Goal: Task Accomplishment & Management: Use online tool/utility

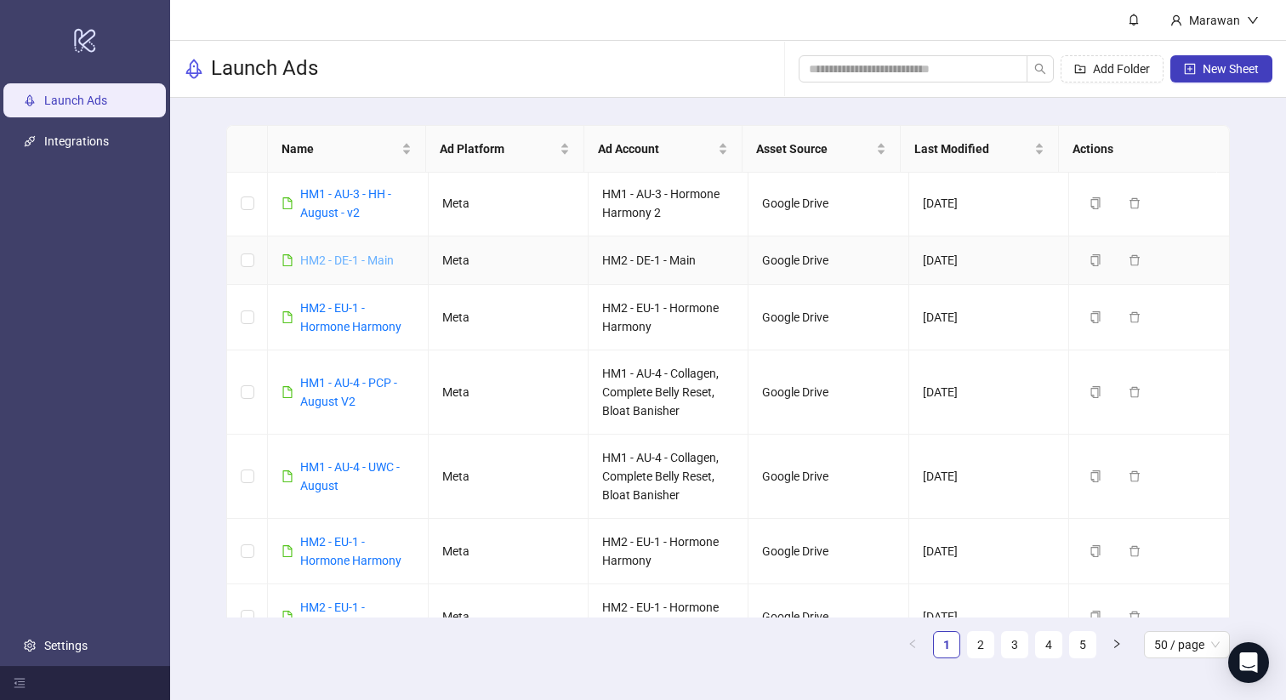
scroll to position [3, 0]
click at [931, 66] on input "search" at bounding box center [906, 69] width 195 height 19
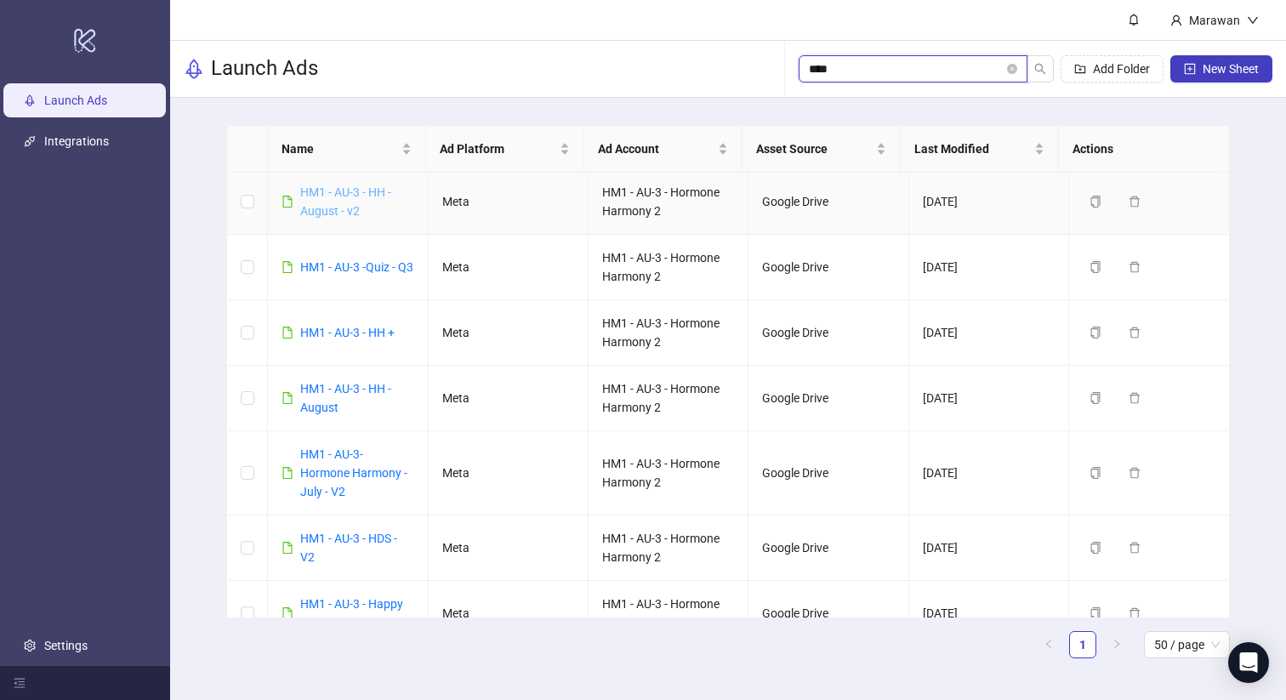
type input "****"
click at [354, 190] on link "HM1 - AU-3 - HH - August - v2" at bounding box center [345, 201] width 91 height 32
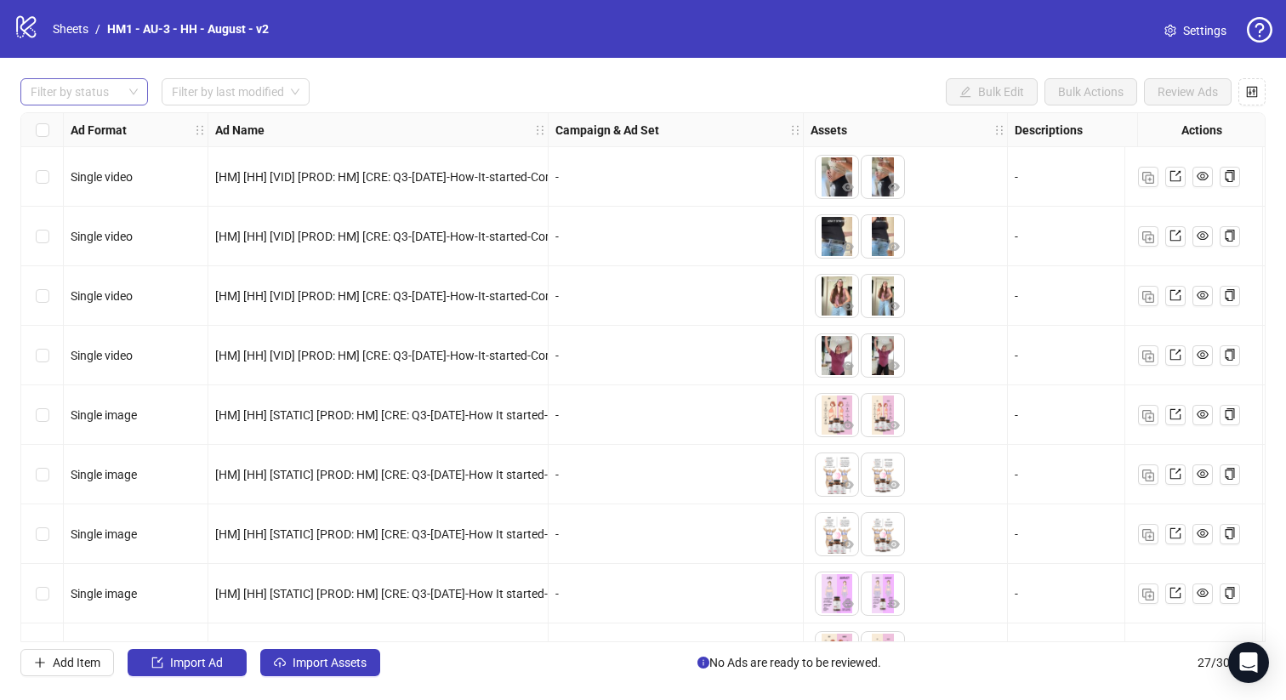
click at [81, 94] on div at bounding box center [75, 92] width 103 height 24
click at [96, 120] on div "Draft" at bounding box center [84, 126] width 100 height 19
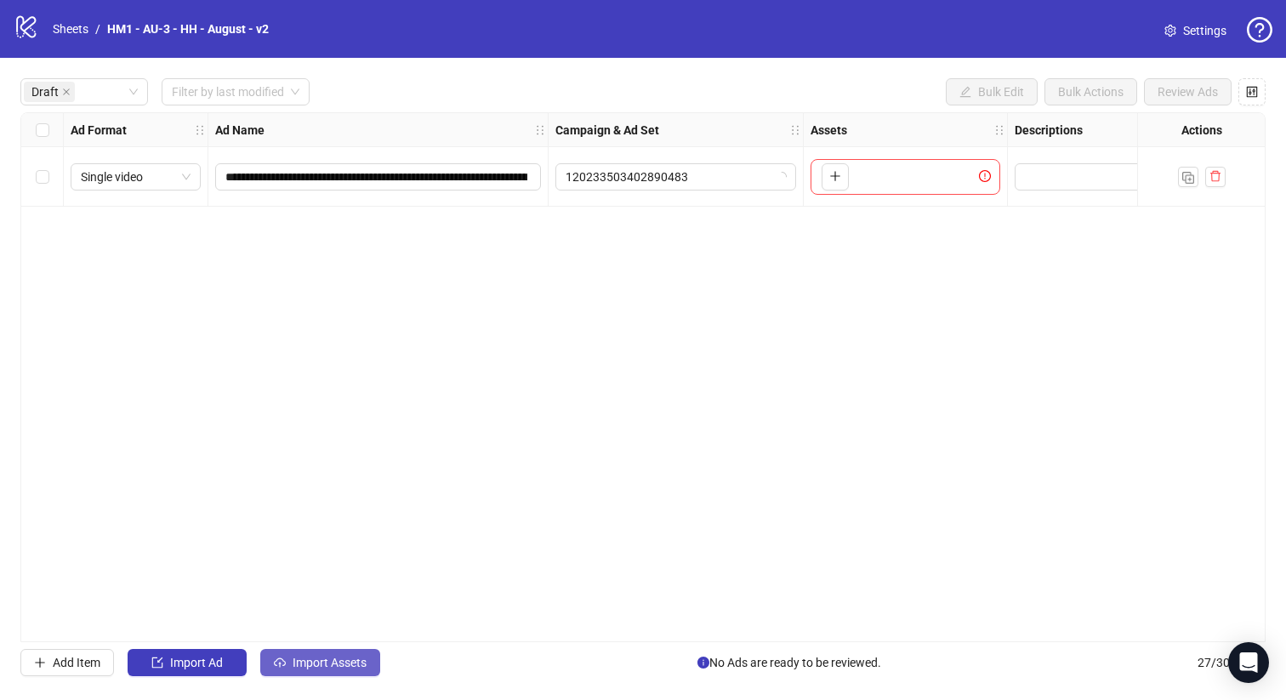
click at [303, 666] on span "Import Assets" at bounding box center [329, 663] width 74 height 14
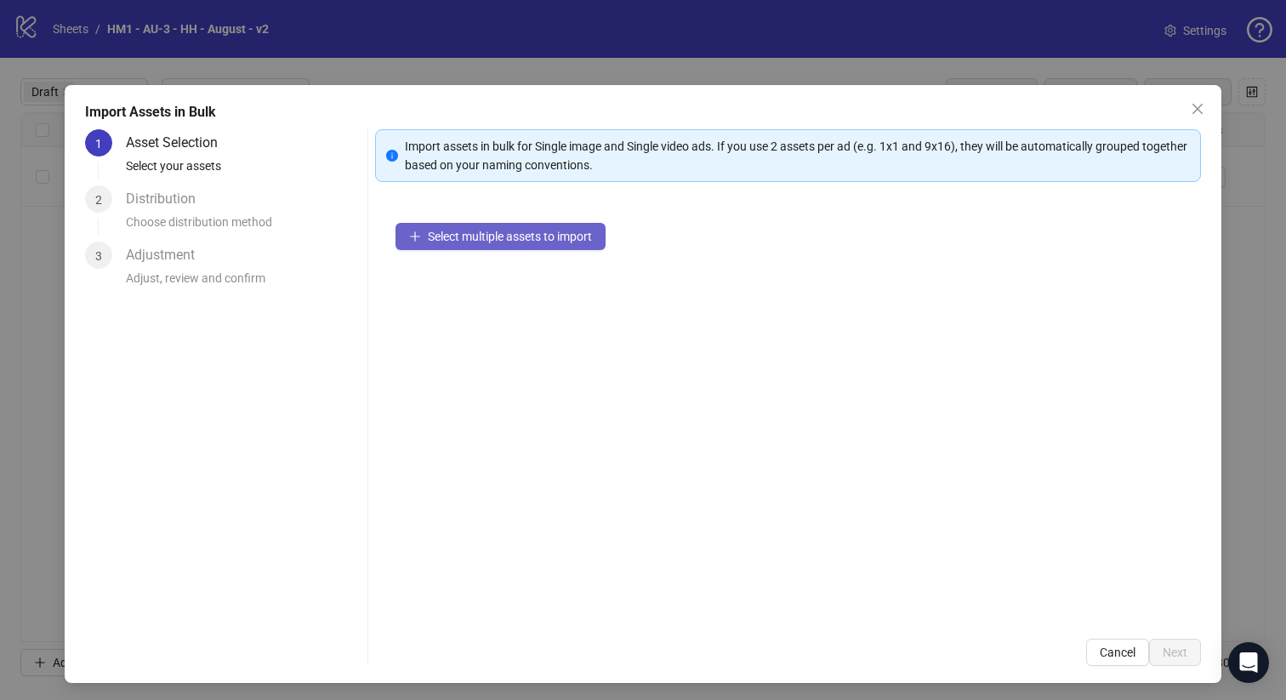
click at [520, 238] on span "Select multiple assets to import" at bounding box center [510, 237] width 164 height 14
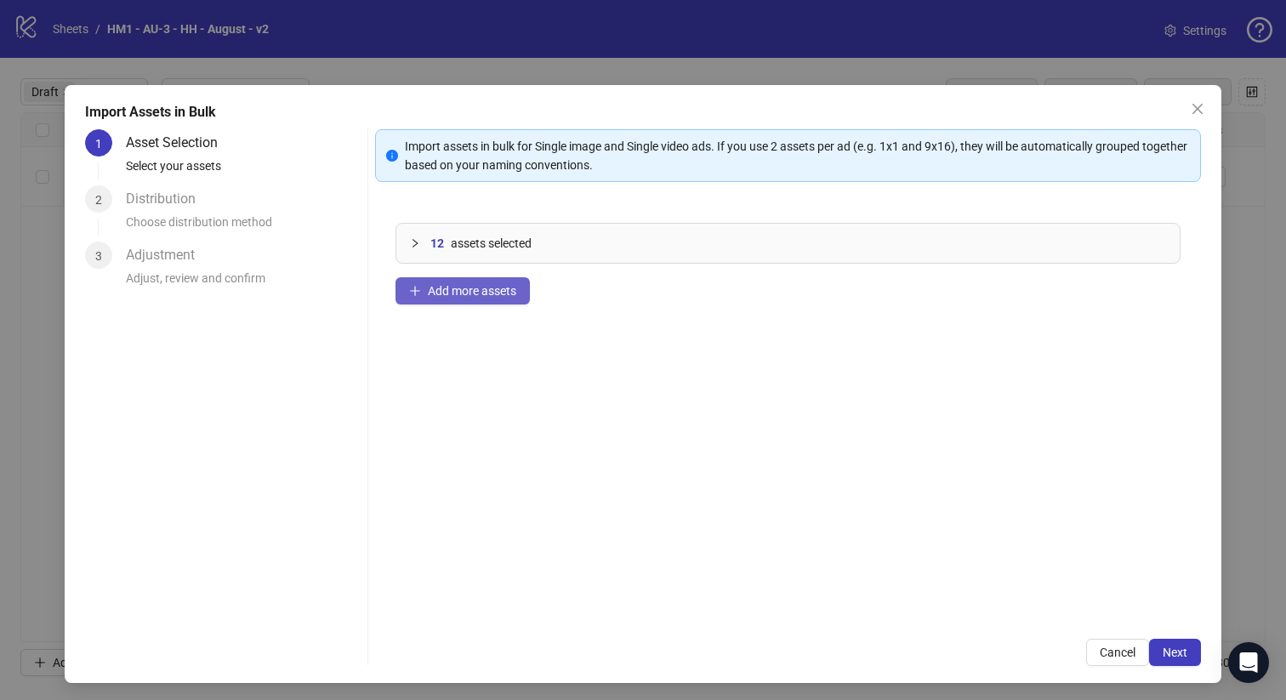
click at [435, 279] on button "Add more assets" at bounding box center [462, 290] width 134 height 27
click at [1163, 632] on div "Import assets in bulk for Single image and Single video ads. If you use 2 asset…" at bounding box center [788, 397] width 826 height 537
click at [1163, 645] on span "Next" at bounding box center [1174, 652] width 25 height 14
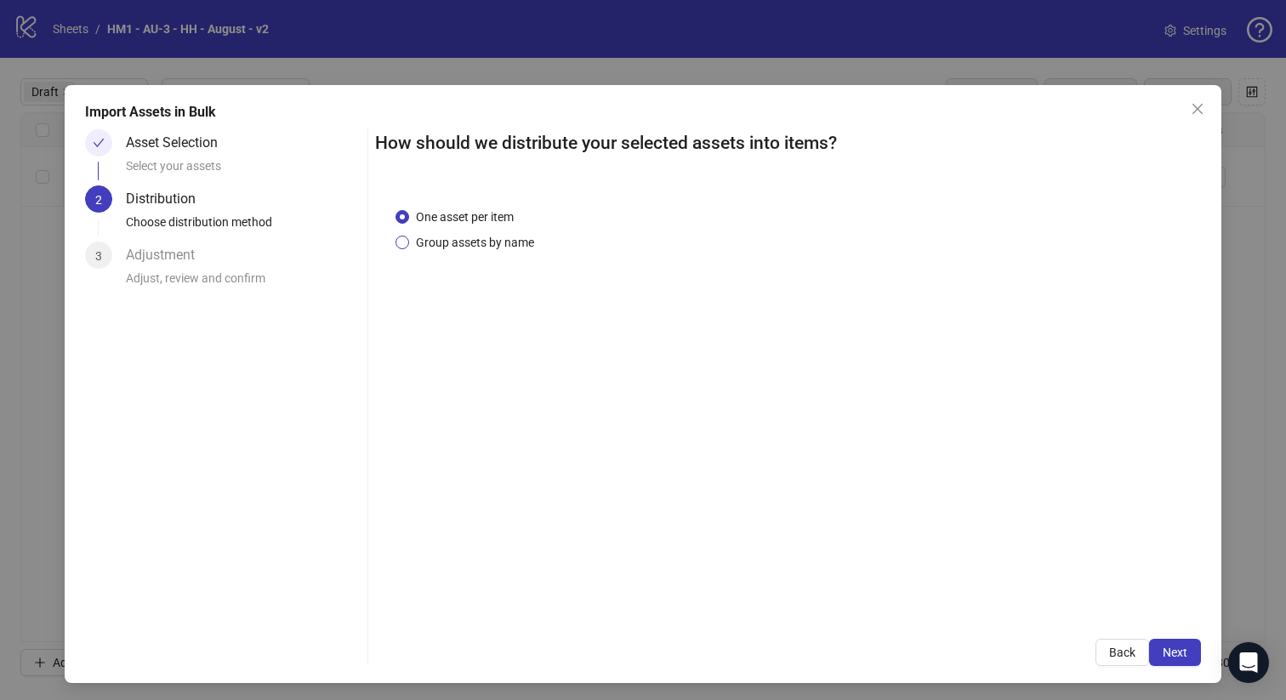
click at [474, 245] on span "Group assets by name" at bounding box center [475, 242] width 132 height 19
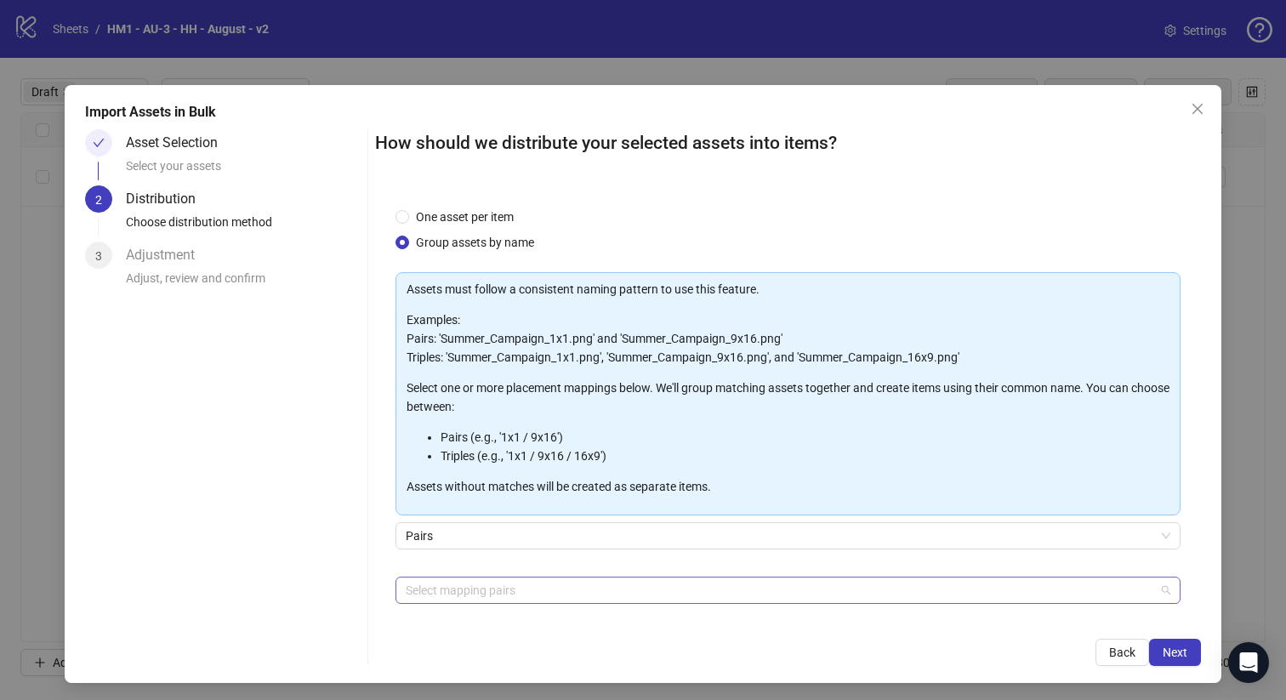
drag, startPoint x: 568, startPoint y: 586, endPoint x: 574, endPoint y: 551, distance: 35.4
click at [568, 586] on div at bounding box center [779, 590] width 761 height 24
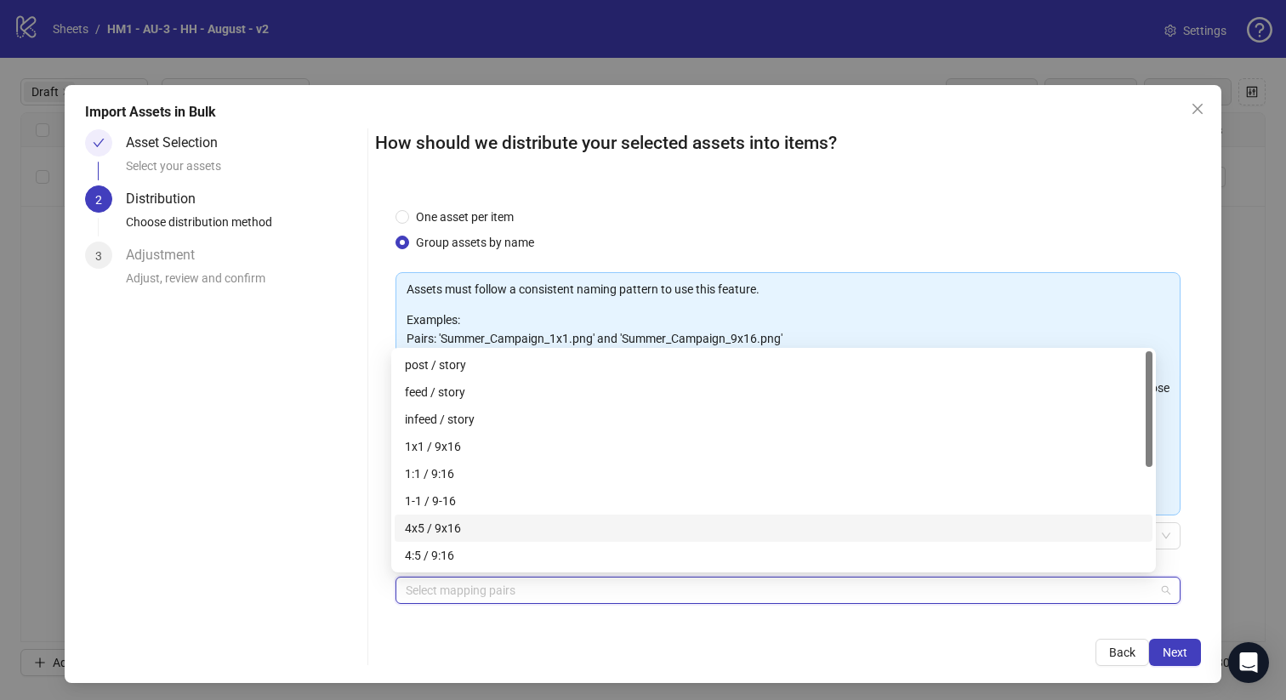
click at [574, 521] on div "4x5 / 9x16" at bounding box center [773, 528] width 737 height 19
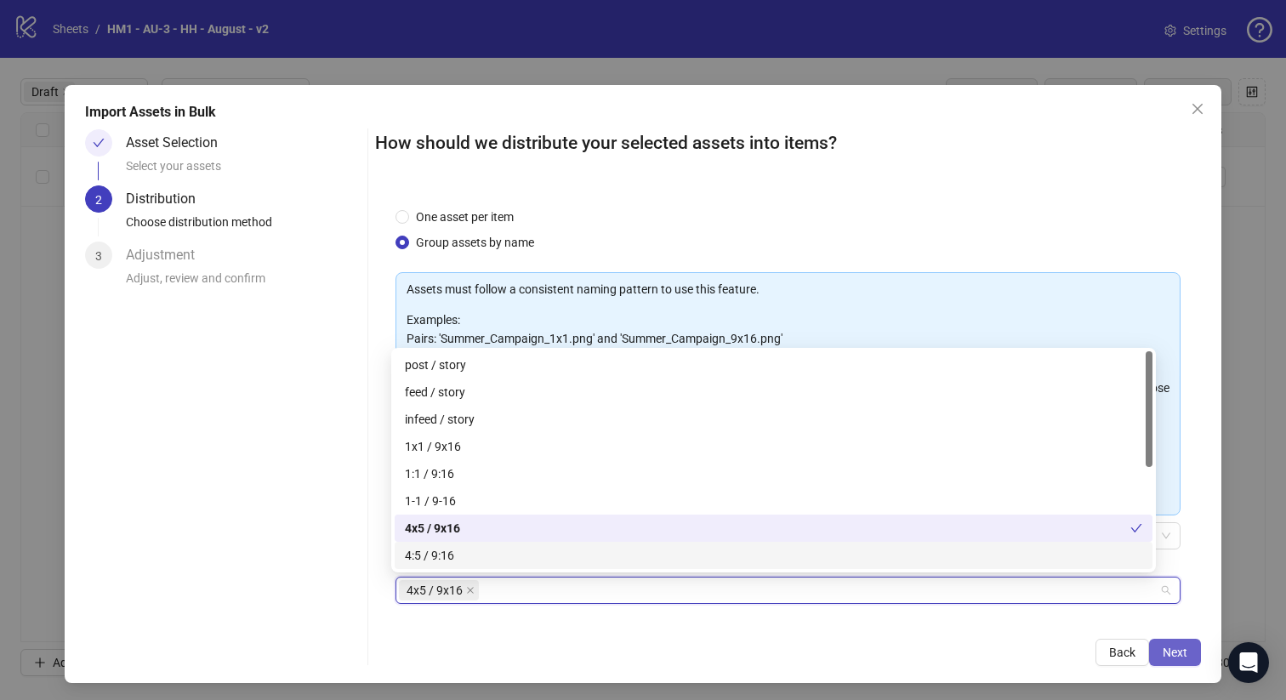
click at [1162, 657] on span "Next" at bounding box center [1174, 652] width 25 height 14
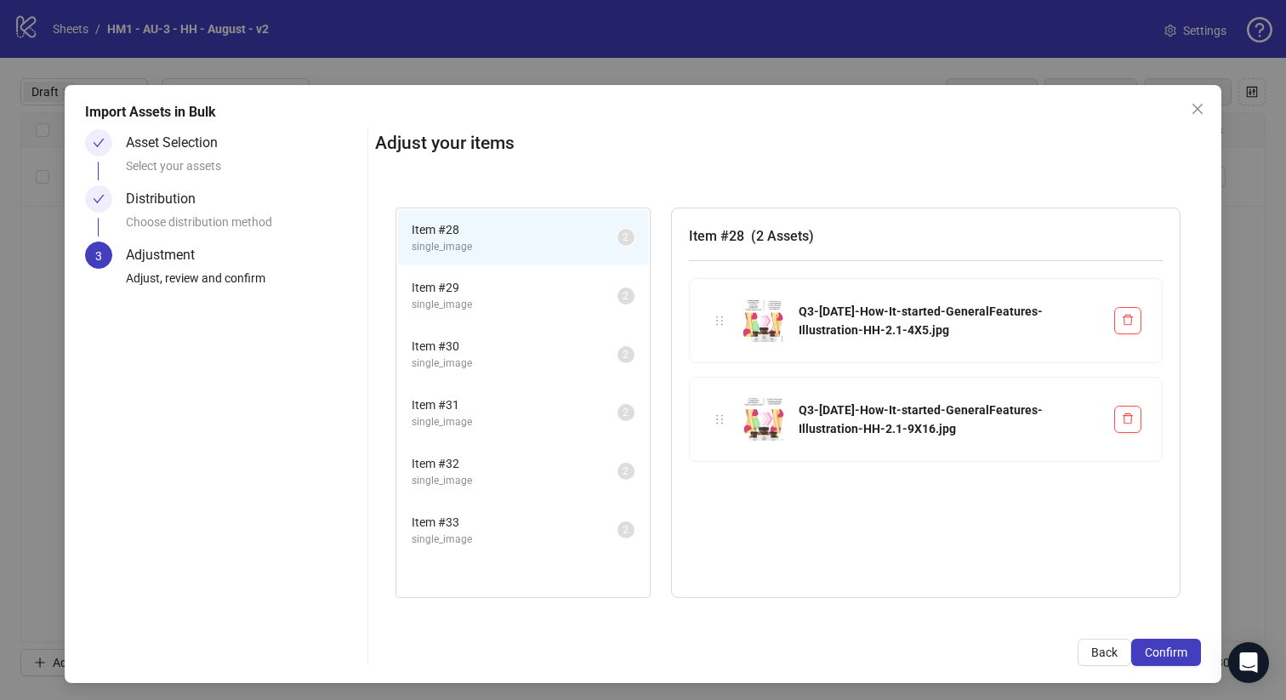
click at [1157, 653] on span "Confirm" at bounding box center [1165, 652] width 43 height 14
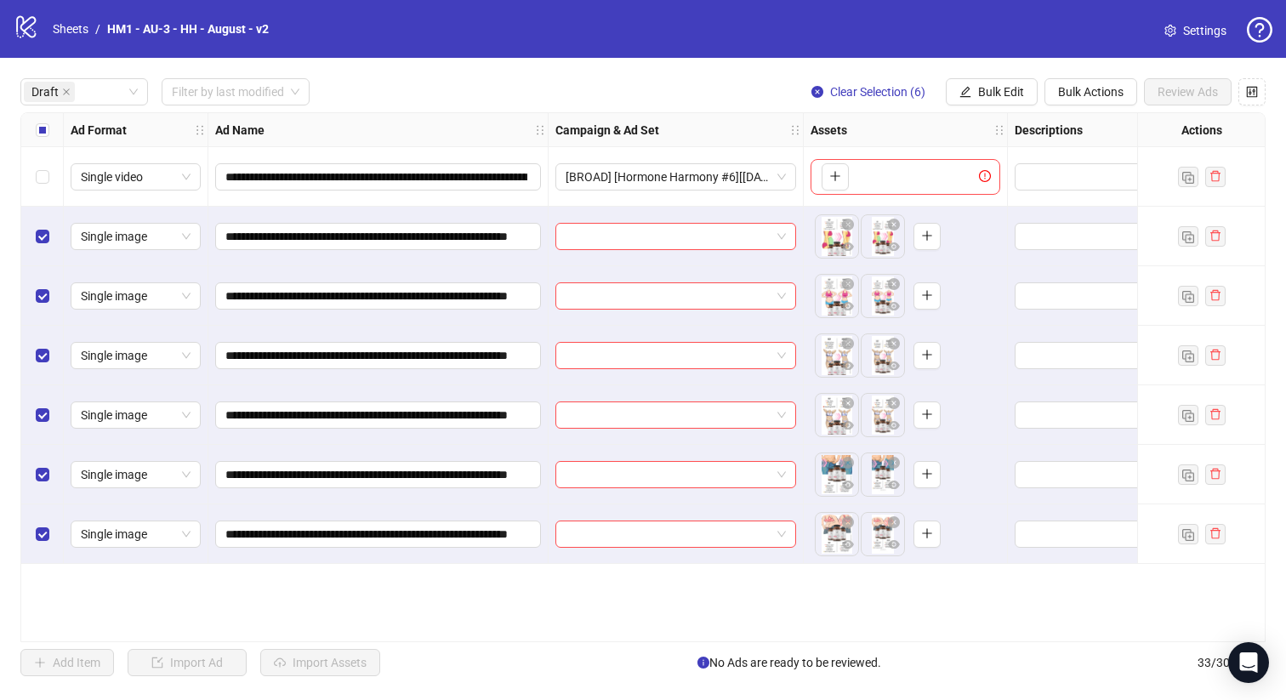
click at [54, 172] on div "Select row 1" at bounding box center [42, 177] width 43 height 60
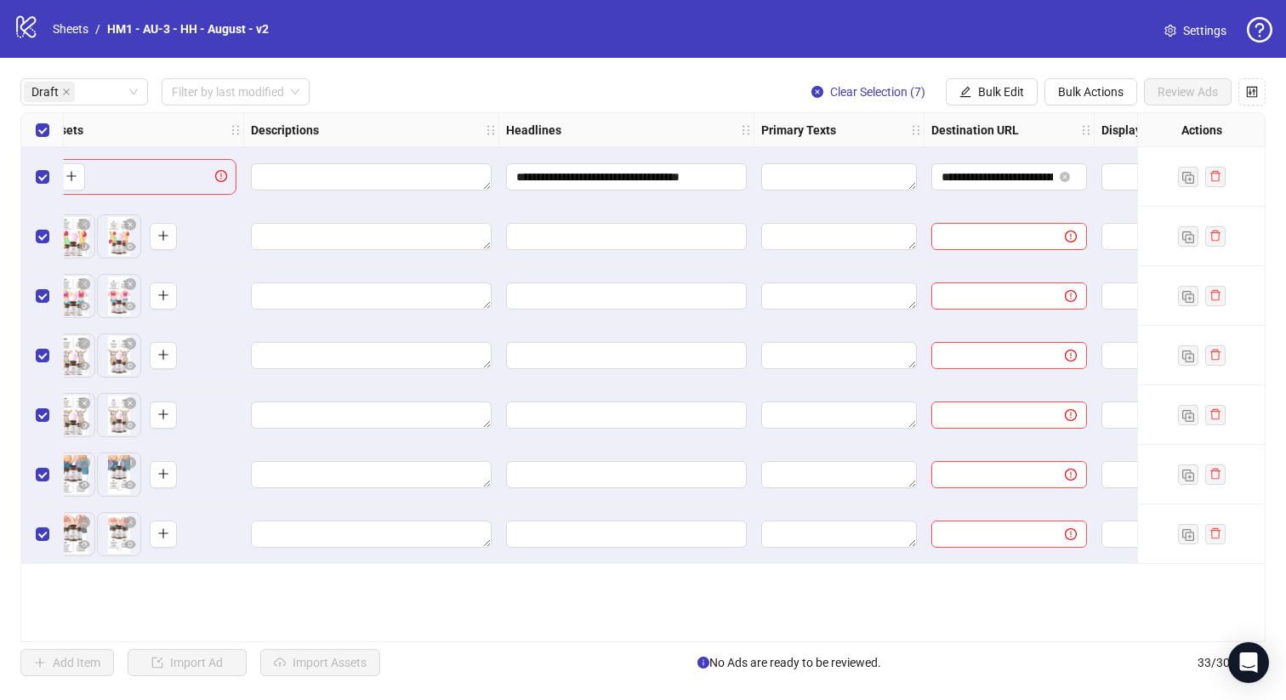
scroll to position [0, 764]
click at [979, 94] on span "Bulk Edit" at bounding box center [1001, 92] width 46 height 14
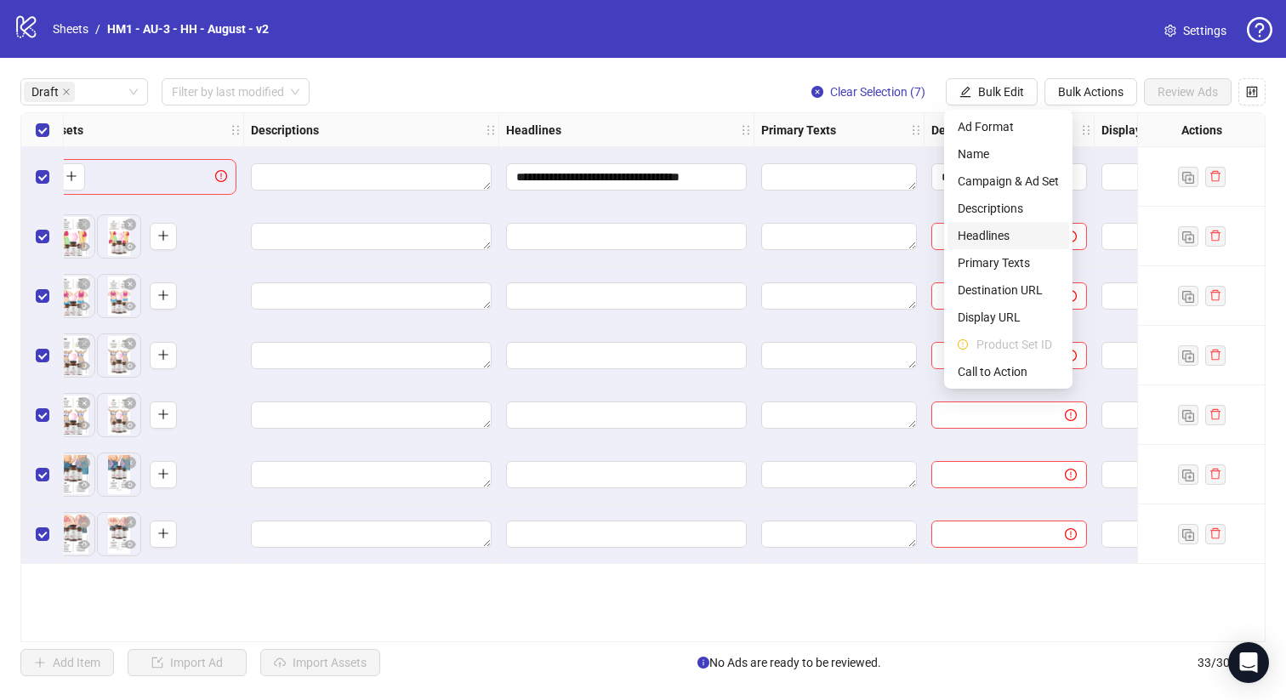
click at [1022, 231] on span "Headlines" at bounding box center [1007, 235] width 101 height 19
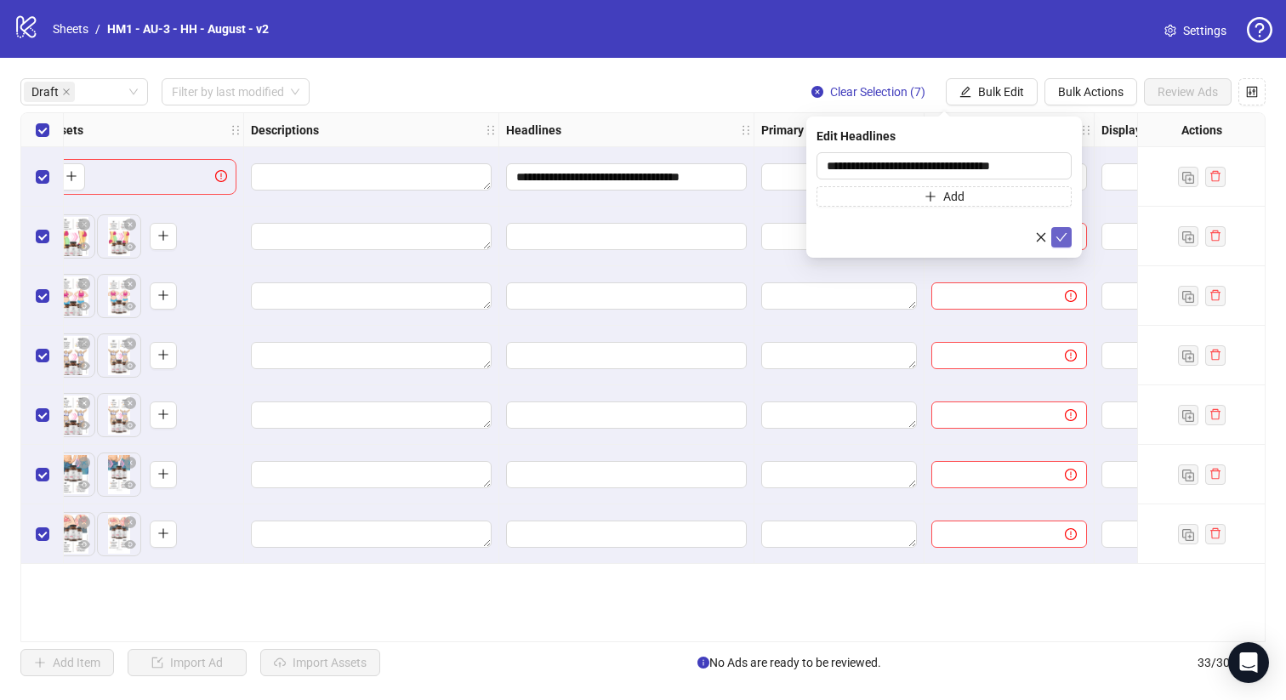
click at [1054, 238] on button "submit" at bounding box center [1061, 237] width 20 height 20
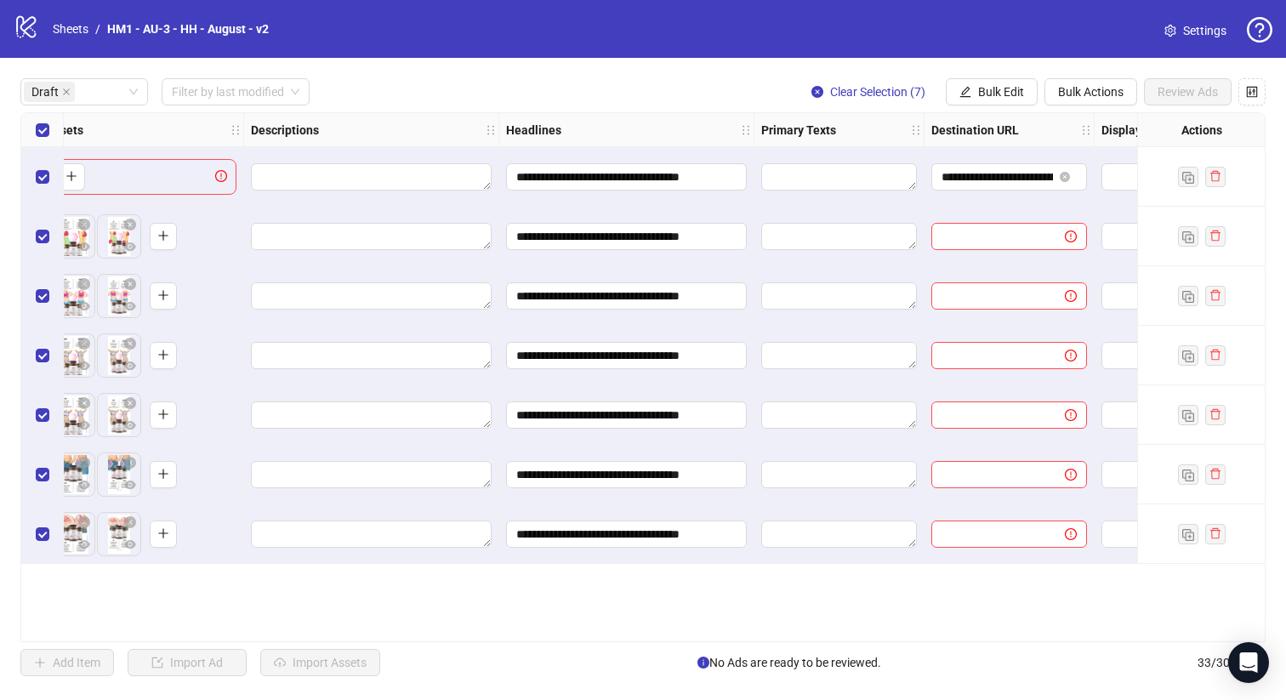
click at [1032, 156] on div "**********" at bounding box center [1009, 177] width 170 height 60
click at [1030, 166] on span "**********" at bounding box center [1009, 176] width 156 height 27
click at [1009, 93] on span "Bulk Edit" at bounding box center [1001, 92] width 46 height 14
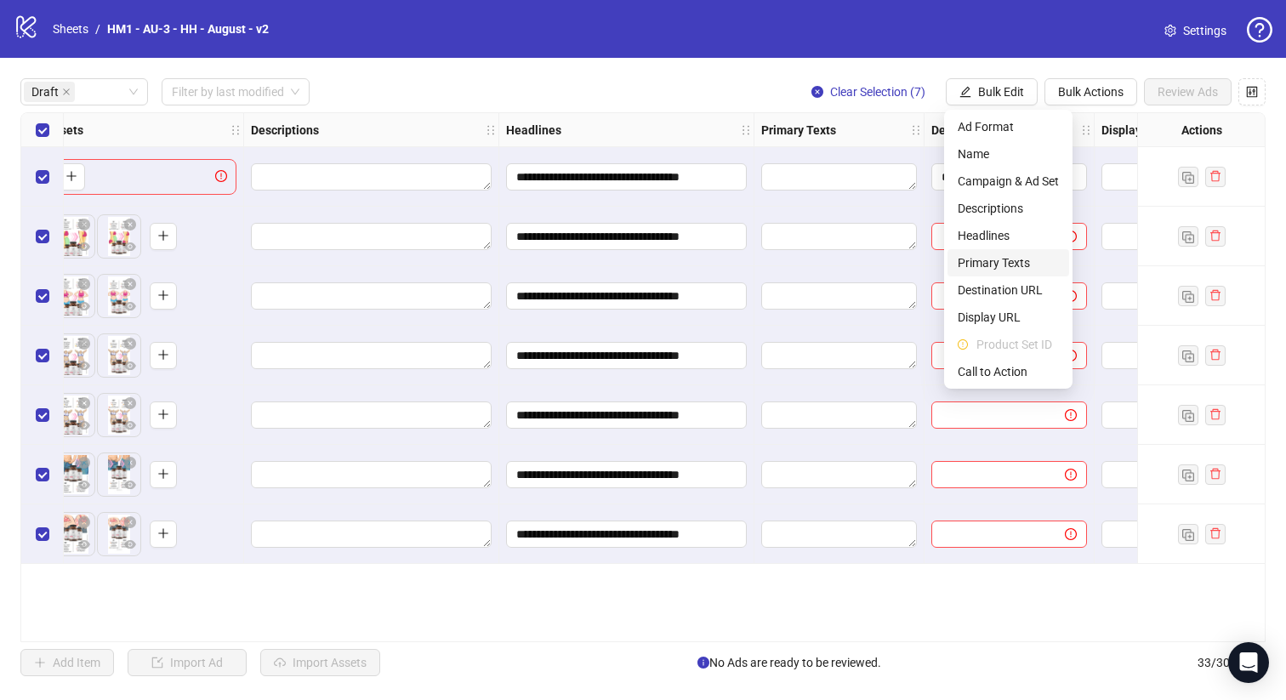
click at [1028, 260] on span "Primary Texts" at bounding box center [1007, 262] width 101 height 19
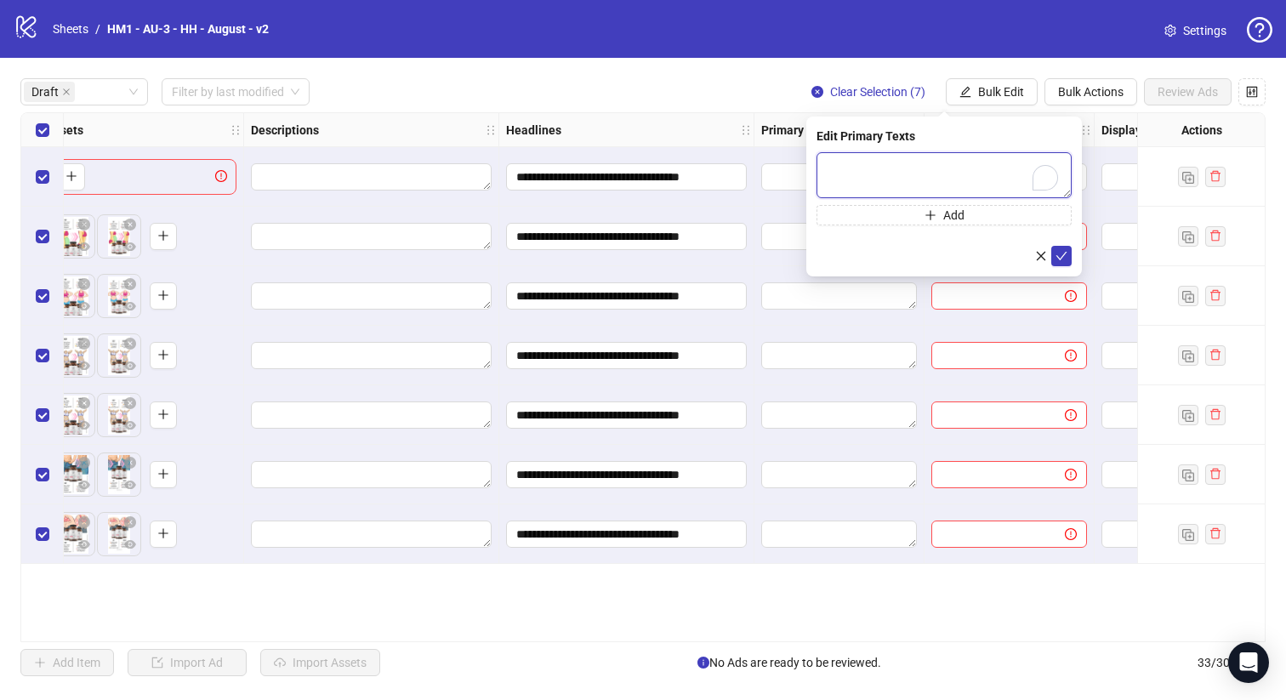
click at [997, 192] on textarea "To enrich screen reader interactions, please activate Accessibility in Grammarl…" at bounding box center [943, 175] width 255 height 46
paste textarea "**********"
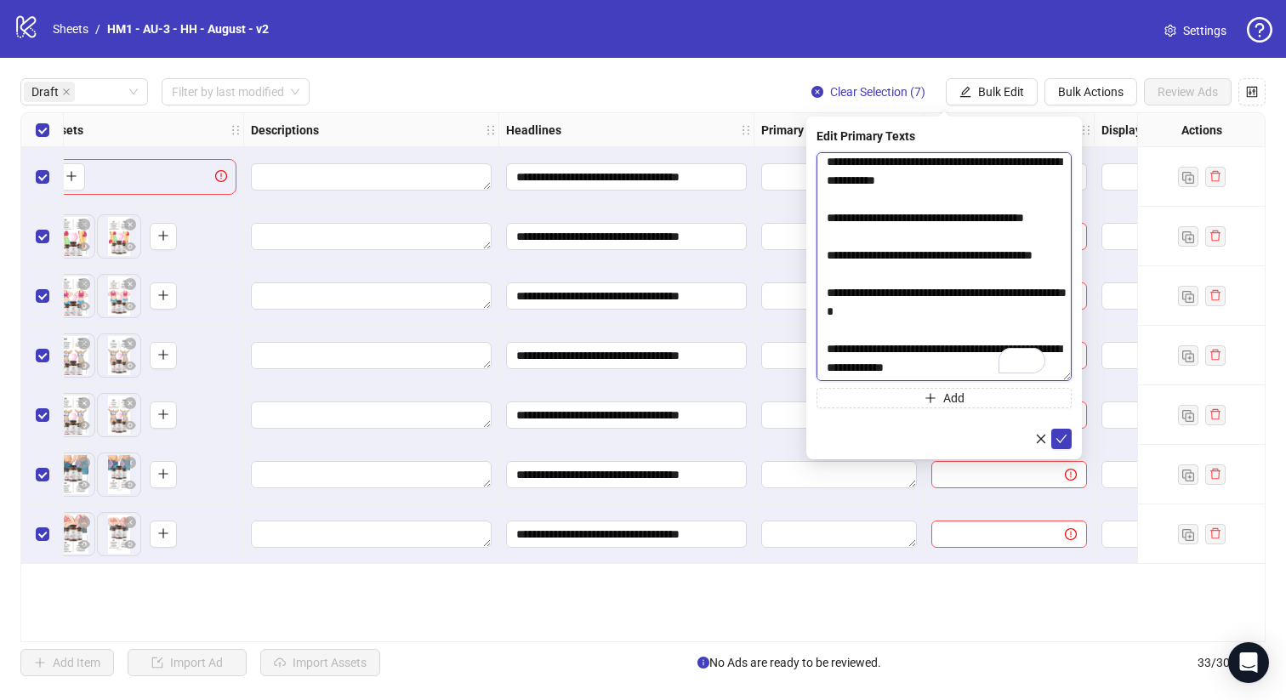
drag, startPoint x: 1062, startPoint y: 188, endPoint x: 1076, endPoint y: 441, distance: 253.7
click at [1093, 417] on body "**********" at bounding box center [643, 350] width 1286 height 700
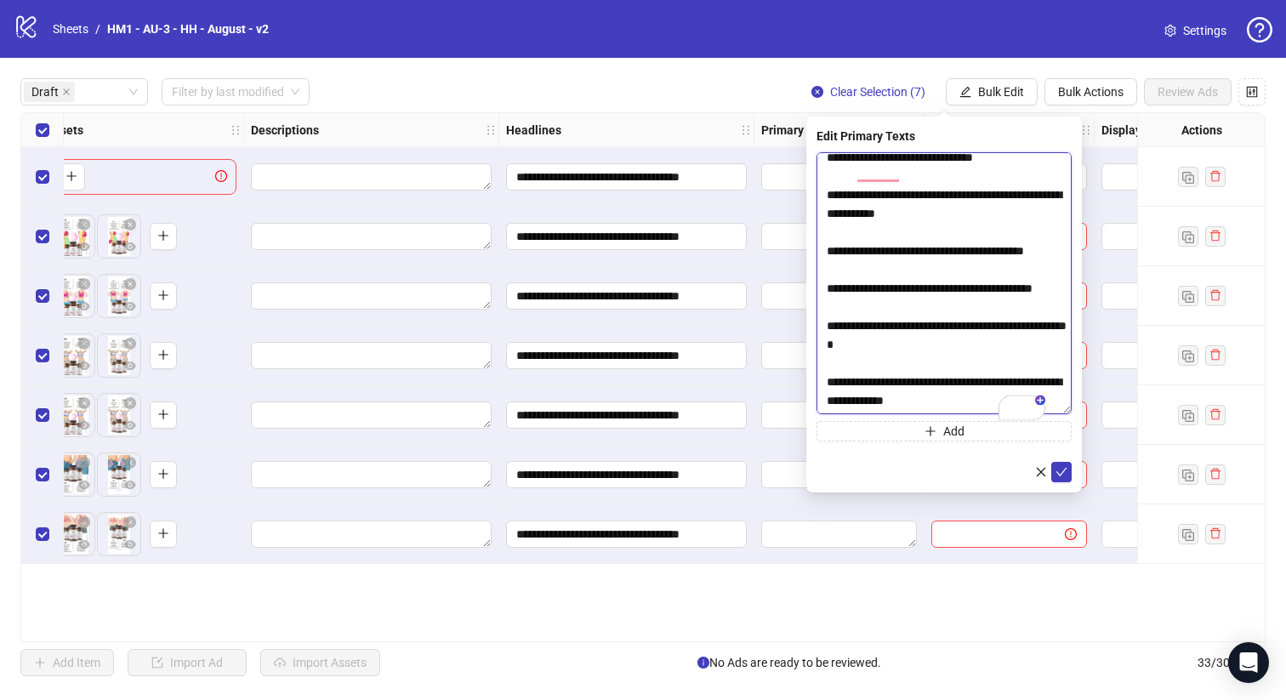
scroll to position [388, 0]
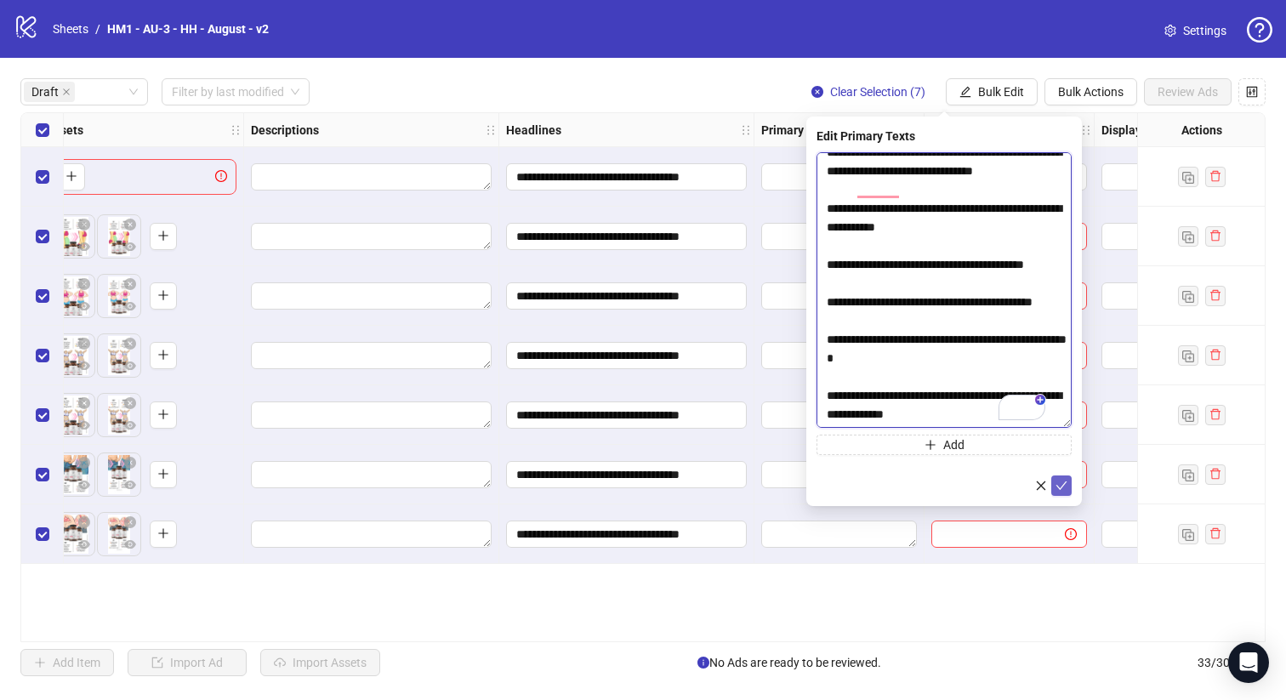
type textarea "**********"
click at [1056, 488] on icon "check" at bounding box center [1061, 486] width 12 height 12
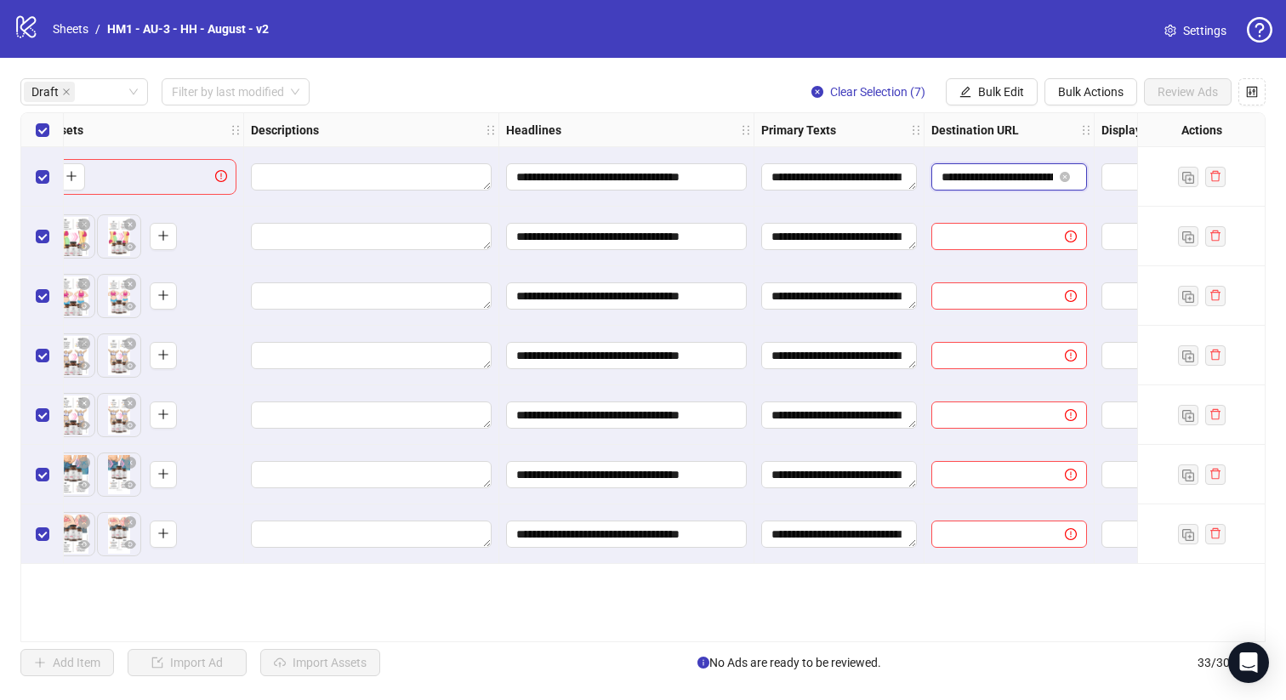
click at [1020, 169] on input "**********" at bounding box center [996, 176] width 111 height 19
click at [45, 164] on div "Select row 1" at bounding box center [42, 177] width 43 height 60
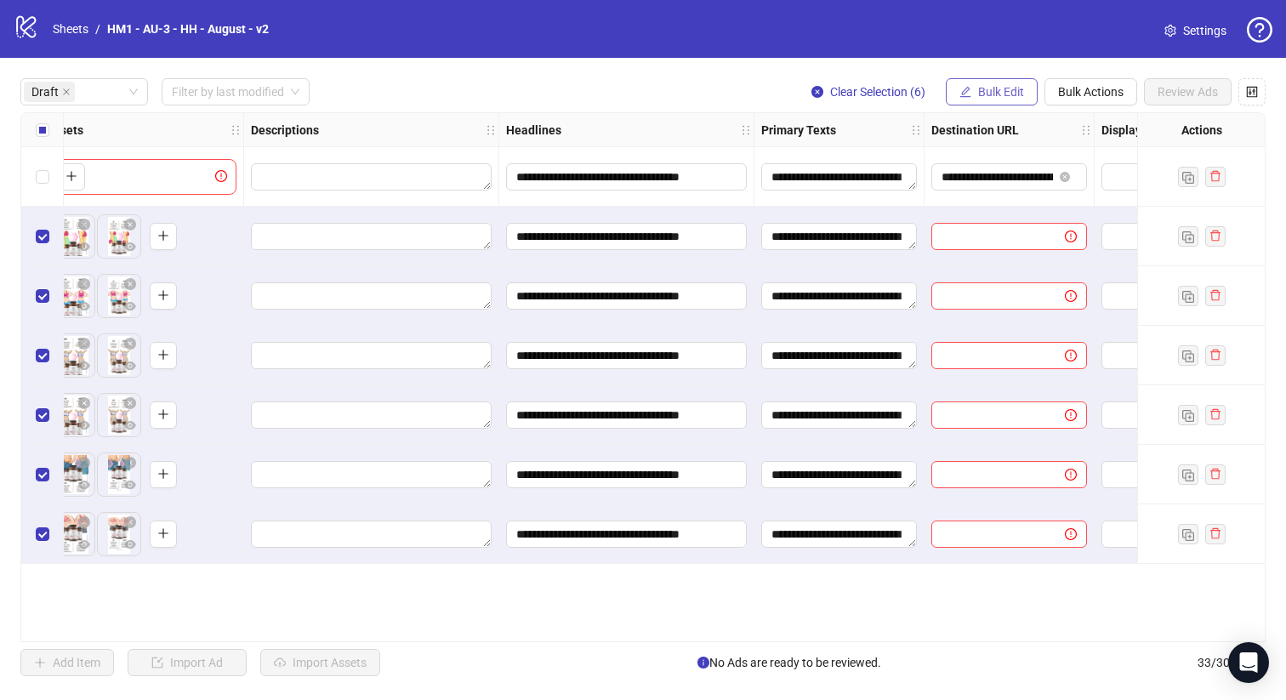
click at [997, 79] on button "Bulk Edit" at bounding box center [991, 91] width 92 height 27
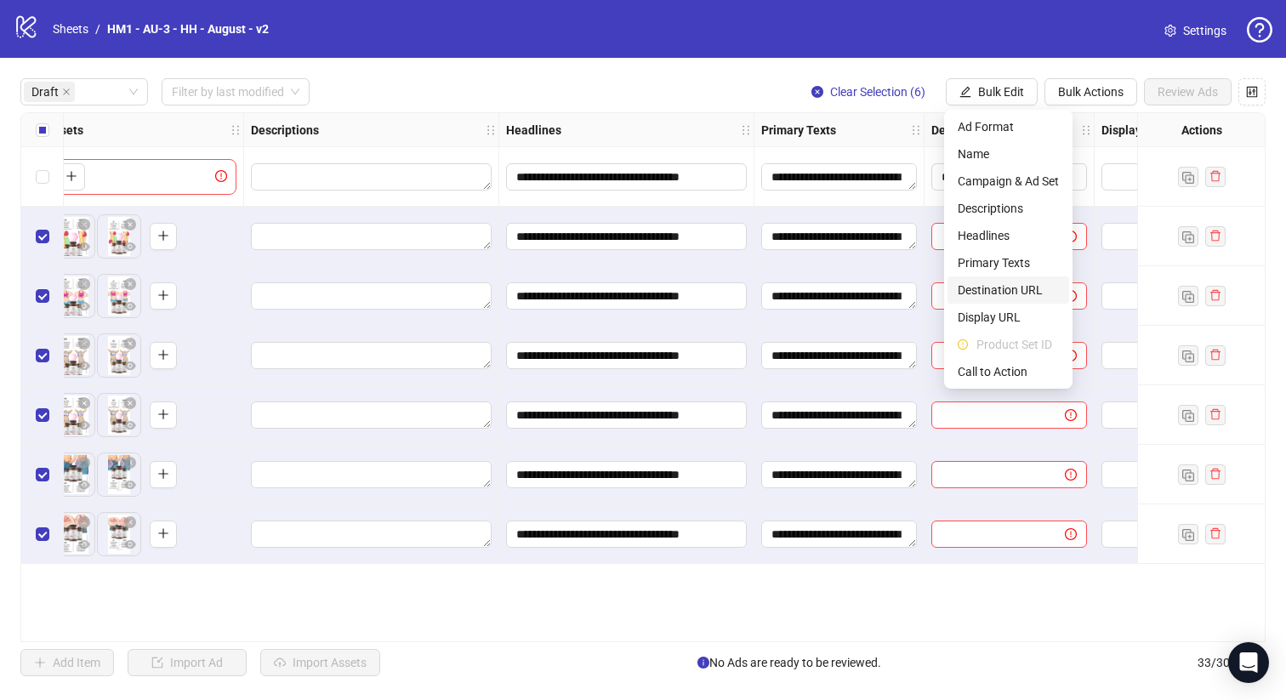
click at [1028, 283] on span "Destination URL" at bounding box center [1007, 290] width 101 height 19
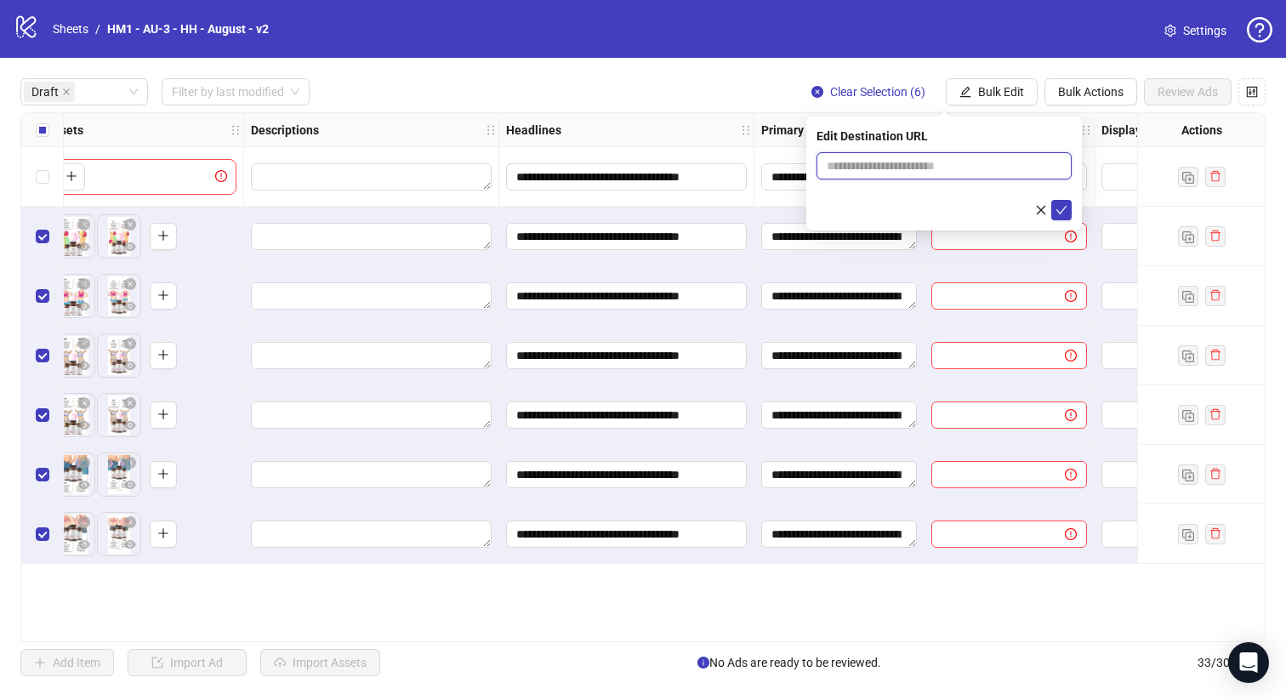
click at [945, 164] on input "text" at bounding box center [936, 165] width 221 height 19
paste input "**********"
type input "**********"
click at [1041, 139] on div "Edit Destination URL" at bounding box center [943, 136] width 255 height 19
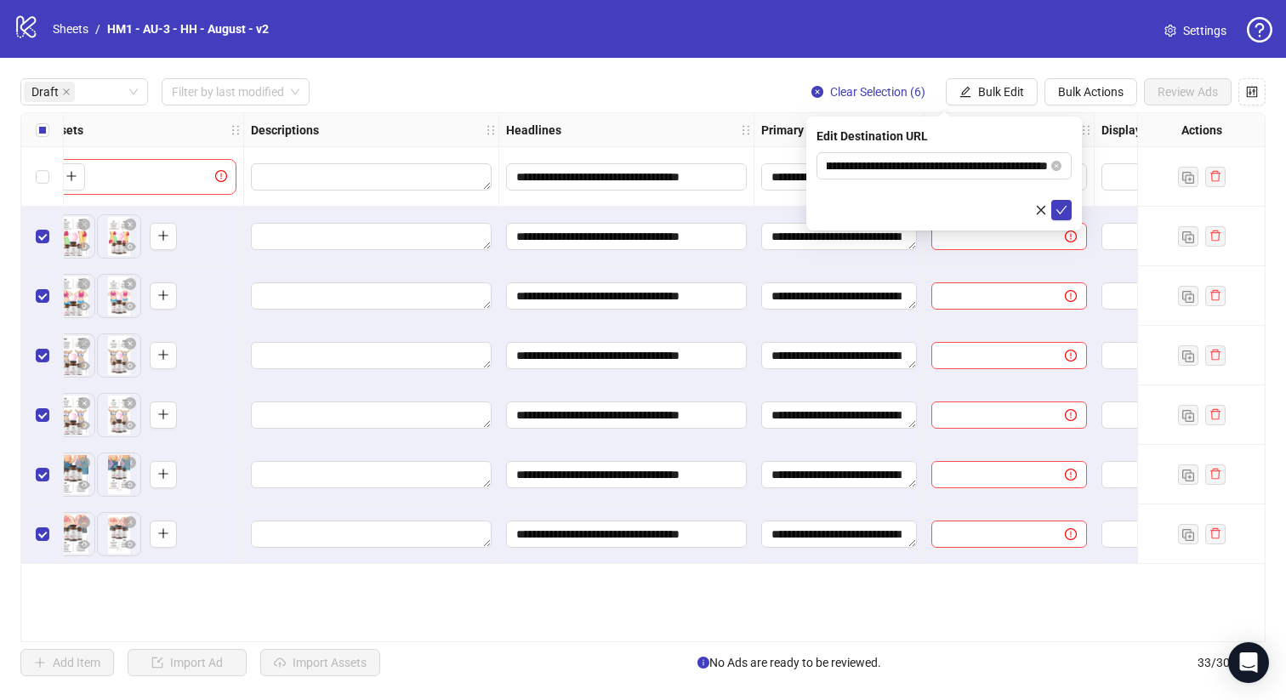
scroll to position [0, 0]
click at [1059, 211] on icon "check" at bounding box center [1061, 210] width 11 height 9
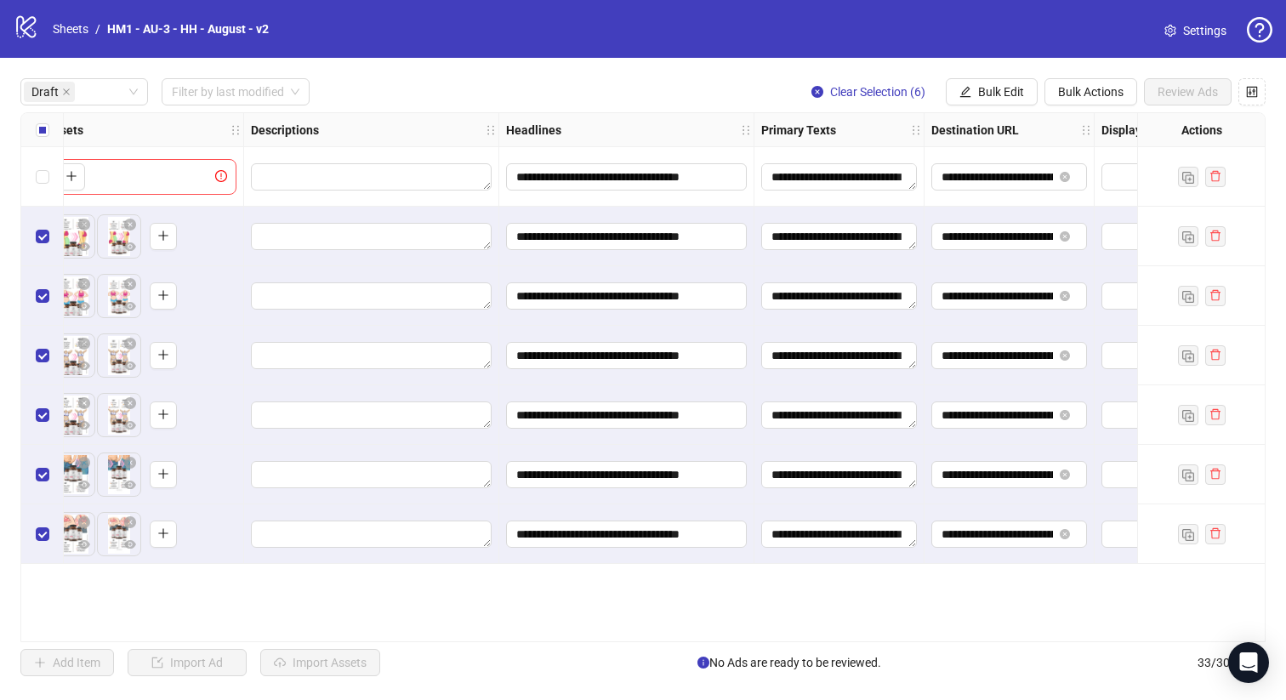
click at [607, 642] on div "**********" at bounding box center [642, 377] width 1245 height 530
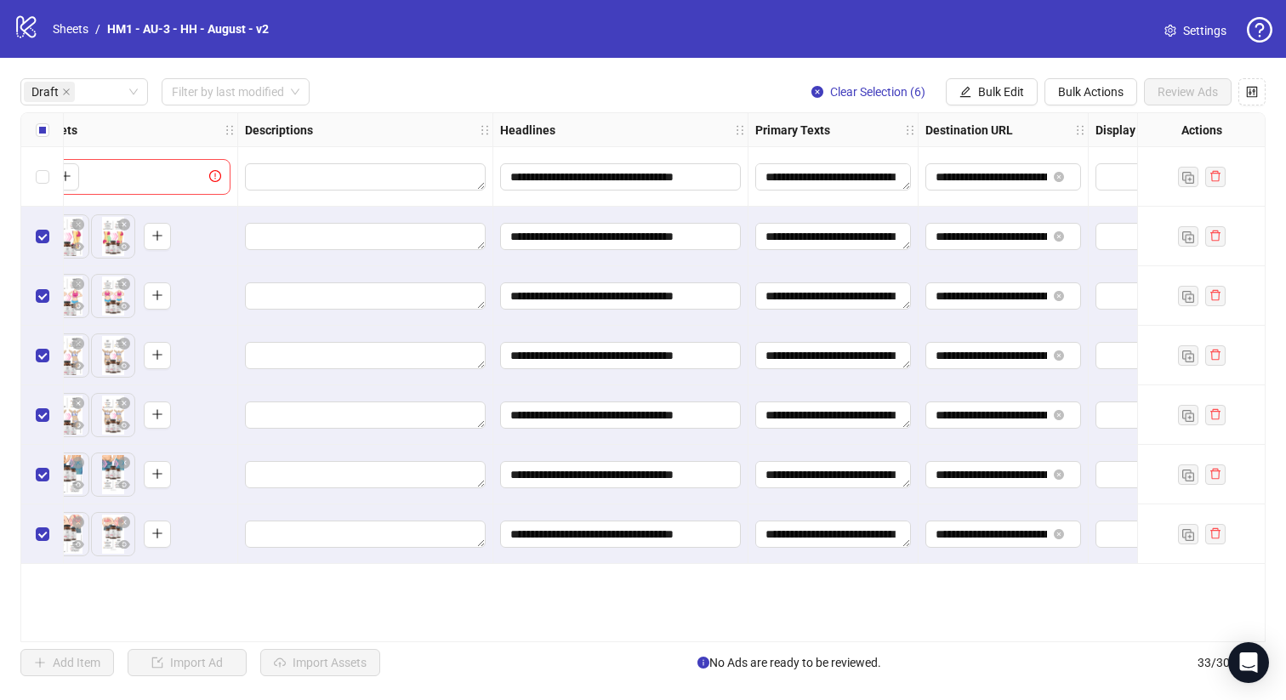
scroll to position [0, 1537]
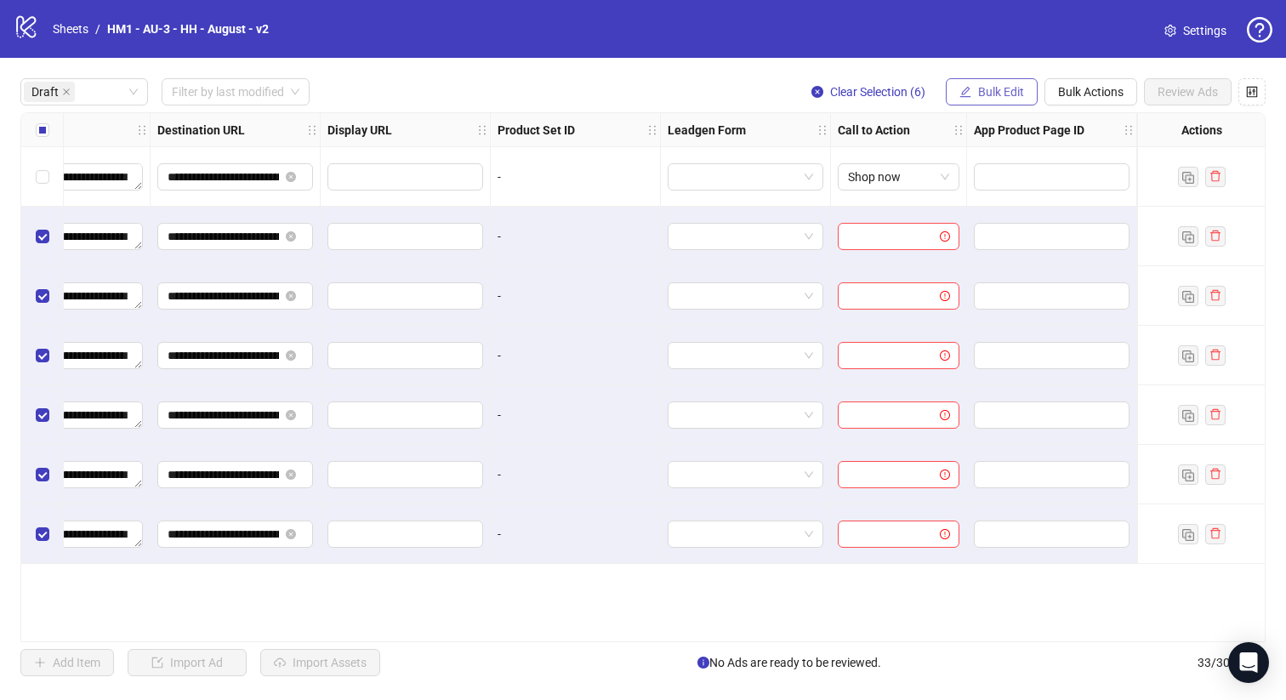
click at [993, 92] on span "Bulk Edit" at bounding box center [1001, 92] width 46 height 14
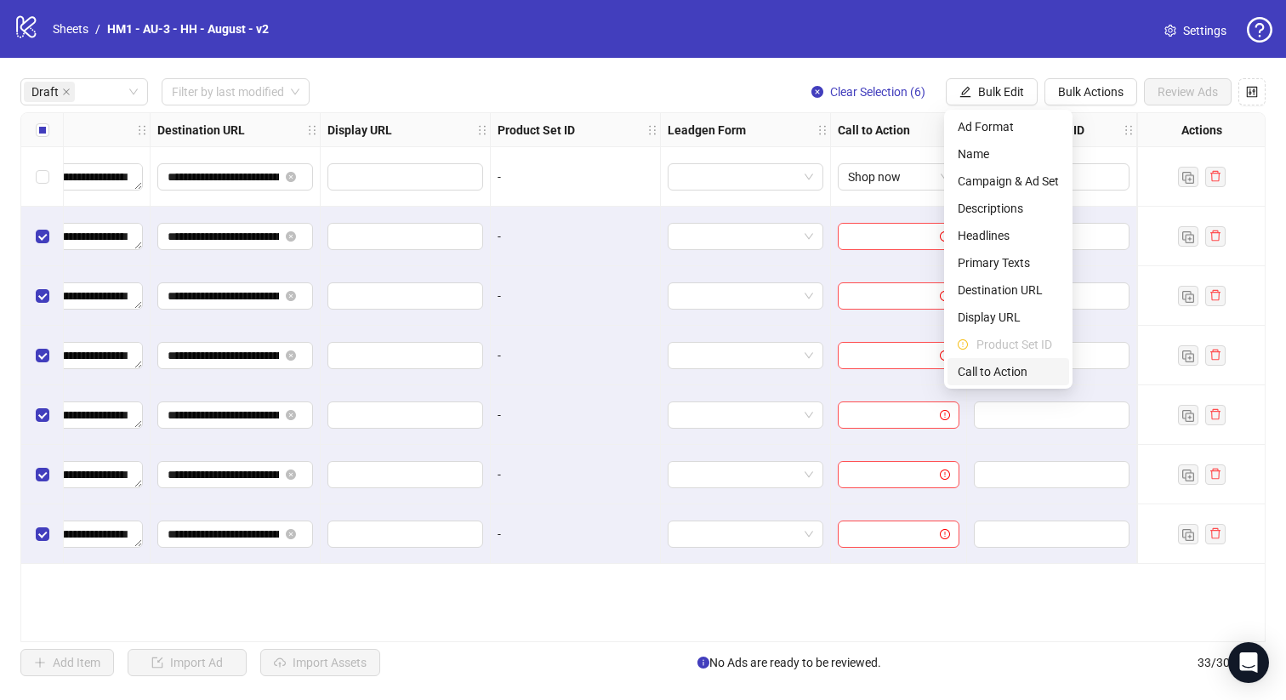
click at [990, 371] on span "Call to Action" at bounding box center [1007, 371] width 101 height 19
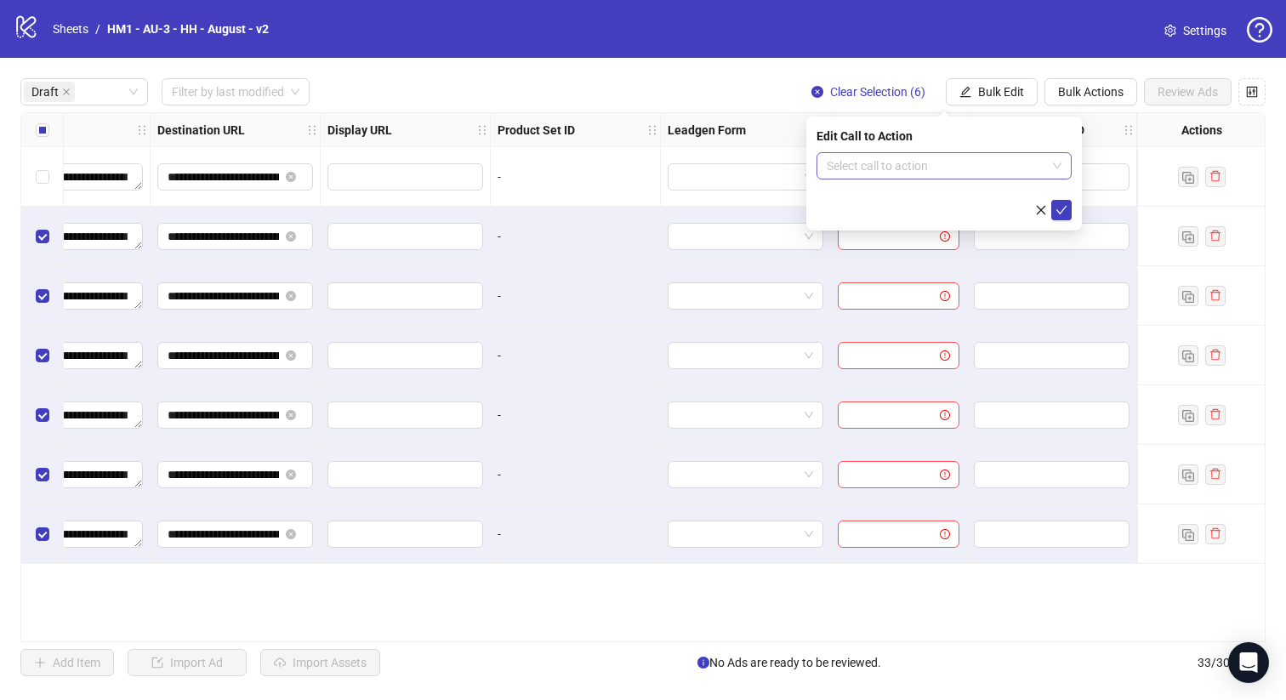
click at [918, 162] on input "search" at bounding box center [935, 166] width 219 height 26
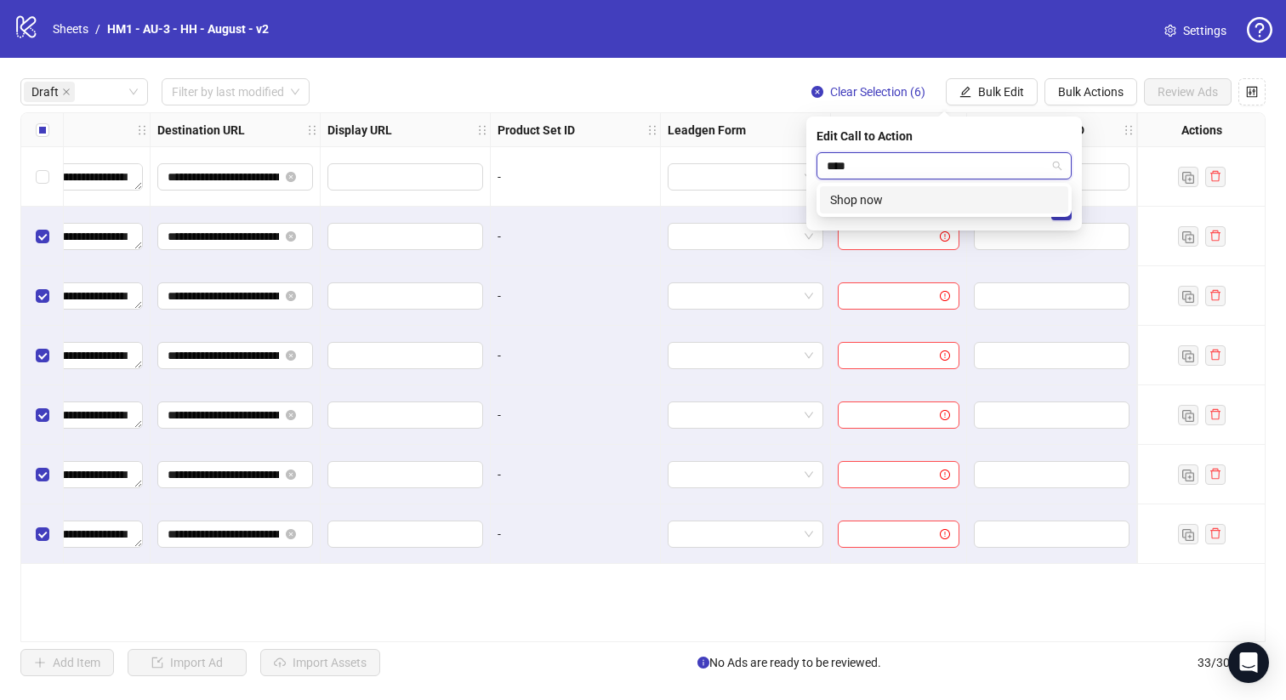
type input "****"
click at [941, 185] on div "SHOP_NOW Shop now" at bounding box center [943, 200] width 255 height 34
click at [943, 194] on div "Shop now" at bounding box center [944, 199] width 228 height 19
click at [1060, 210] on icon "check" at bounding box center [1061, 210] width 12 height 12
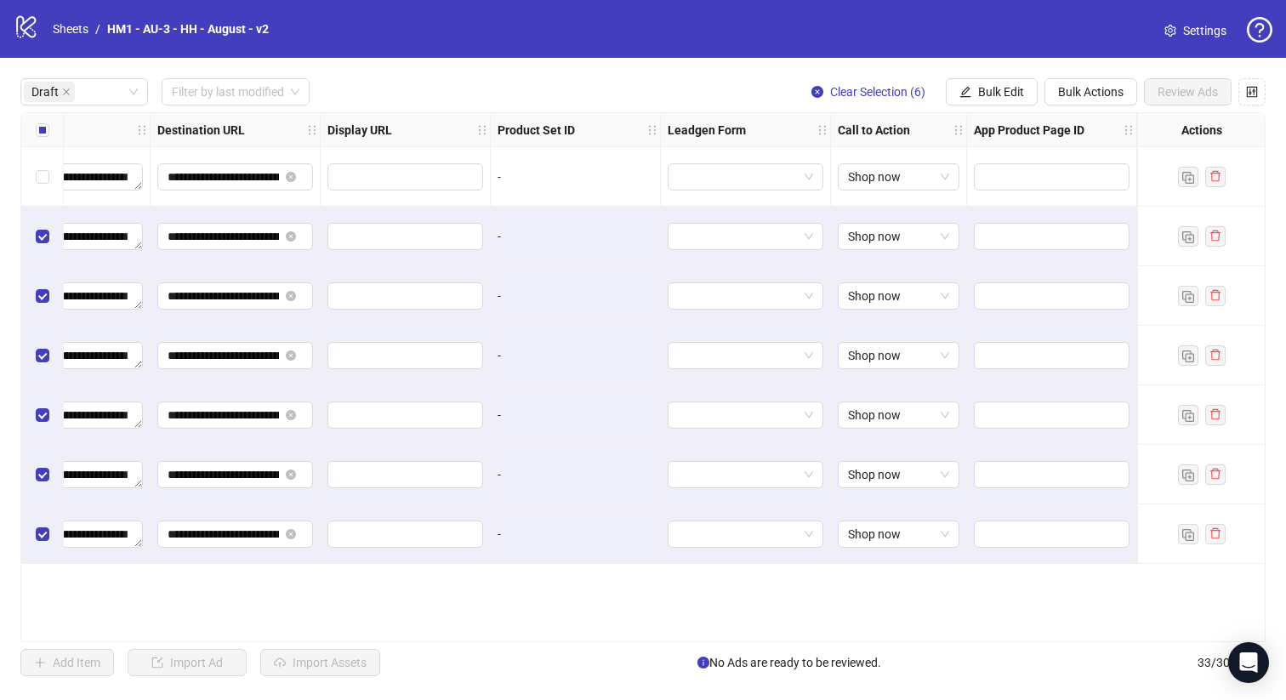
click at [903, 632] on div "**********" at bounding box center [642, 377] width 1245 height 530
drag, startPoint x: 903, startPoint y: 633, endPoint x: 644, endPoint y: 634, distance: 258.5
click at [644, 634] on div "**********" at bounding box center [642, 377] width 1245 height 530
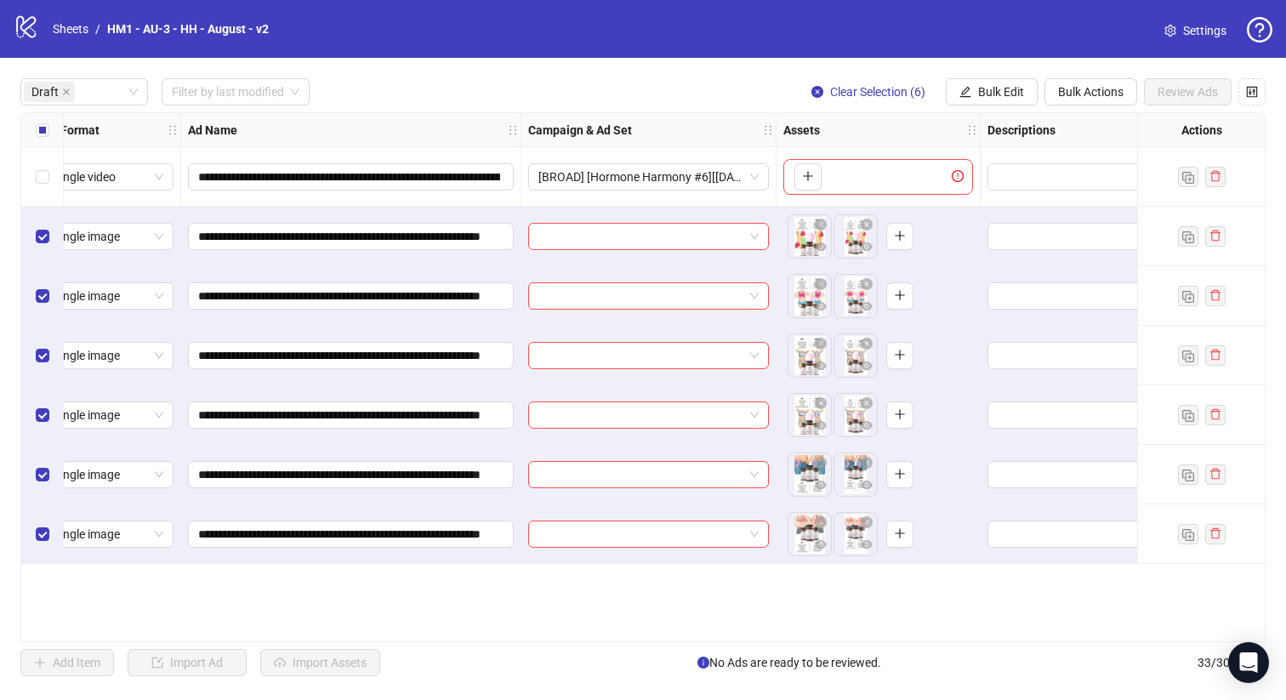
scroll to position [0, 0]
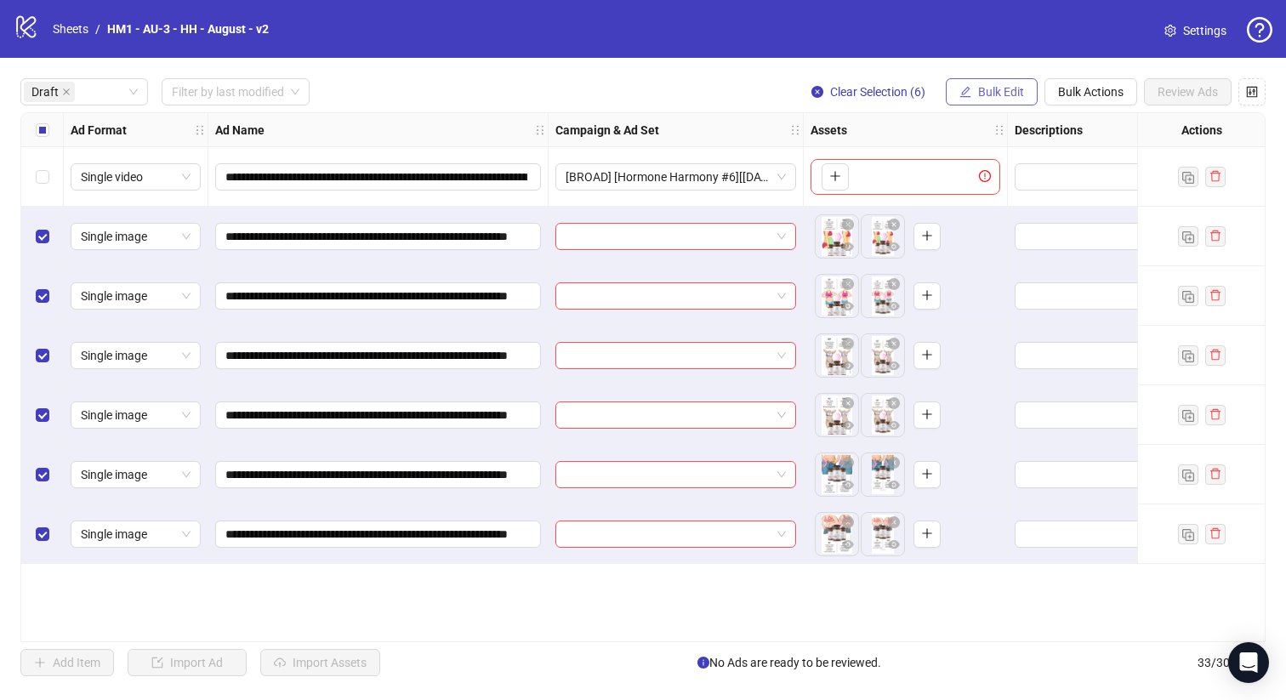
click at [966, 86] on icon "edit" at bounding box center [965, 92] width 12 height 12
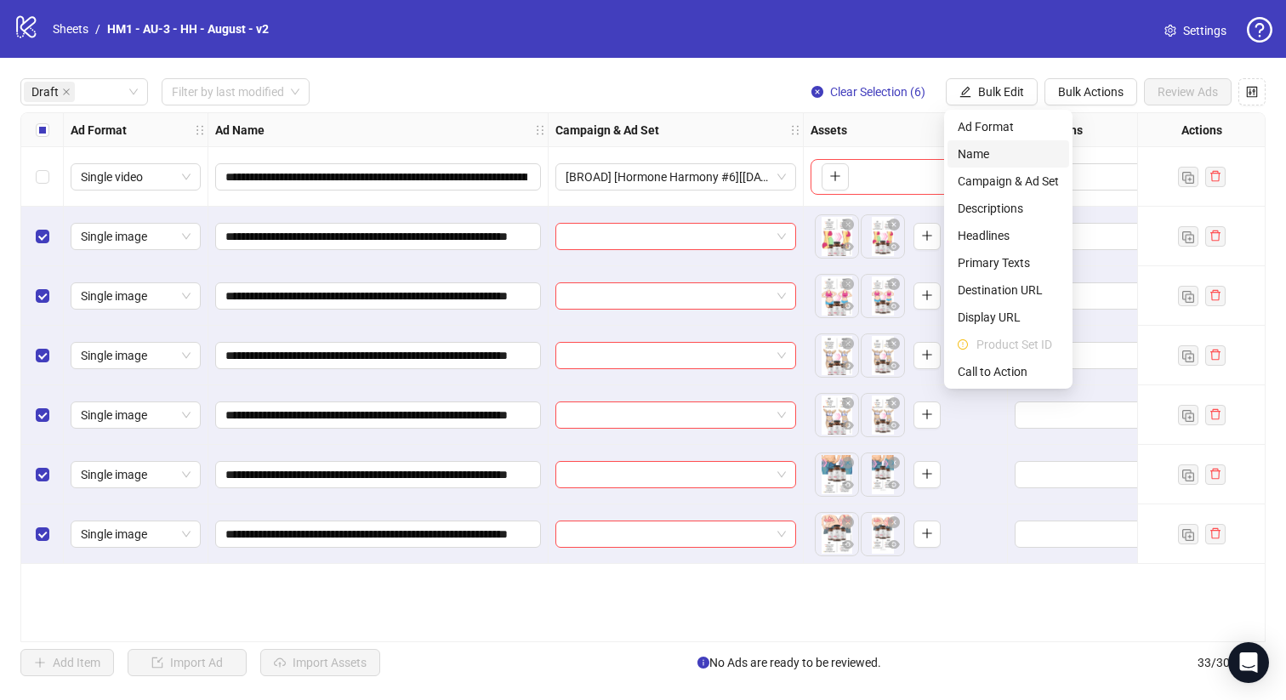
click at [999, 157] on span "Name" at bounding box center [1007, 154] width 101 height 19
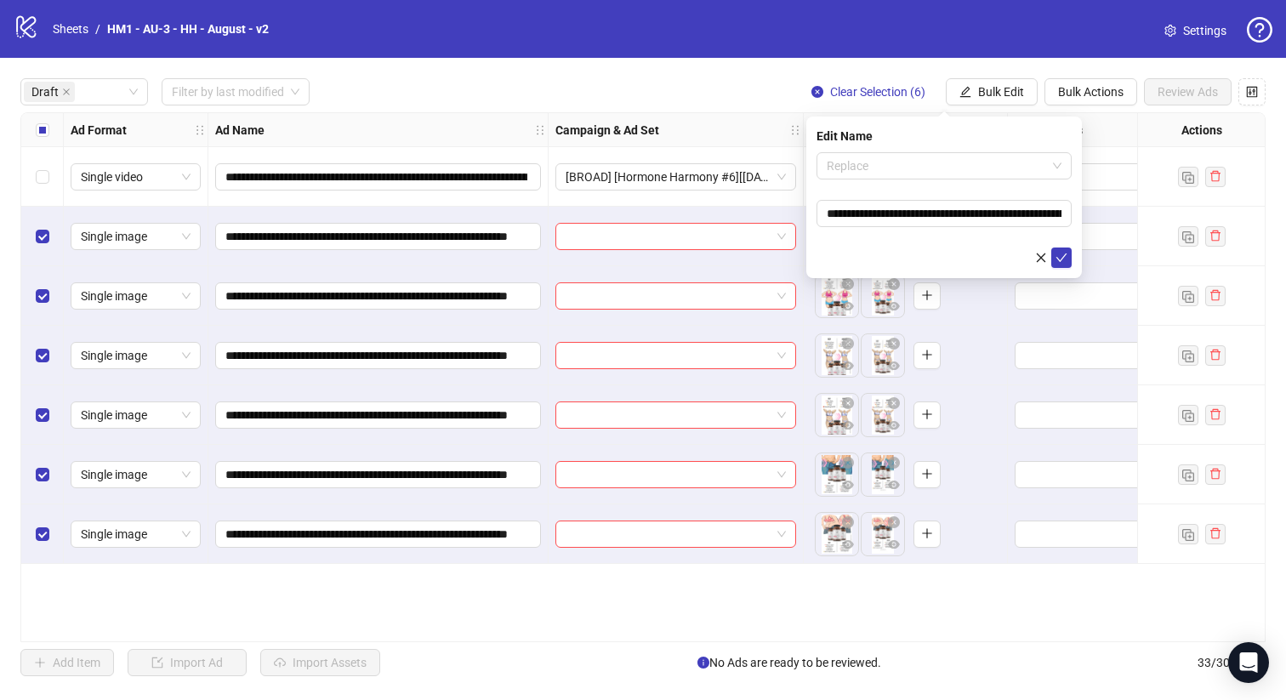
click at [934, 156] on span "Replace" at bounding box center [943, 166] width 235 height 26
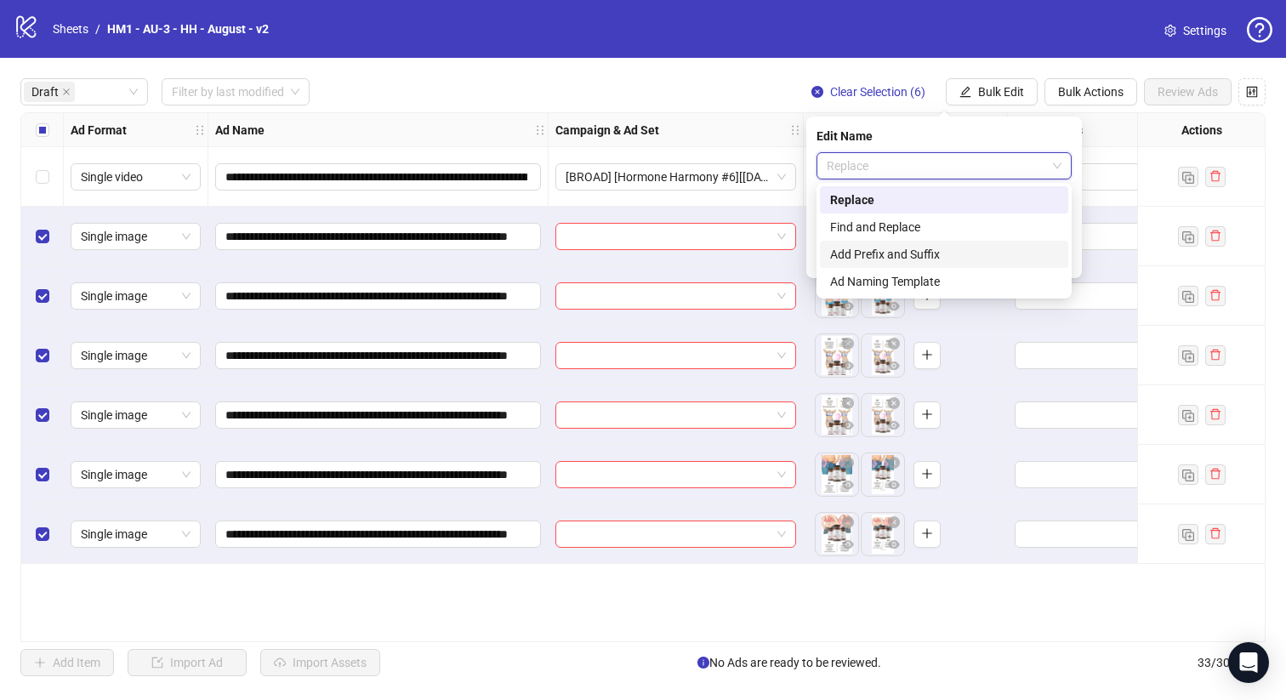
click at [943, 249] on div "Add Prefix and Suffix" at bounding box center [944, 254] width 228 height 19
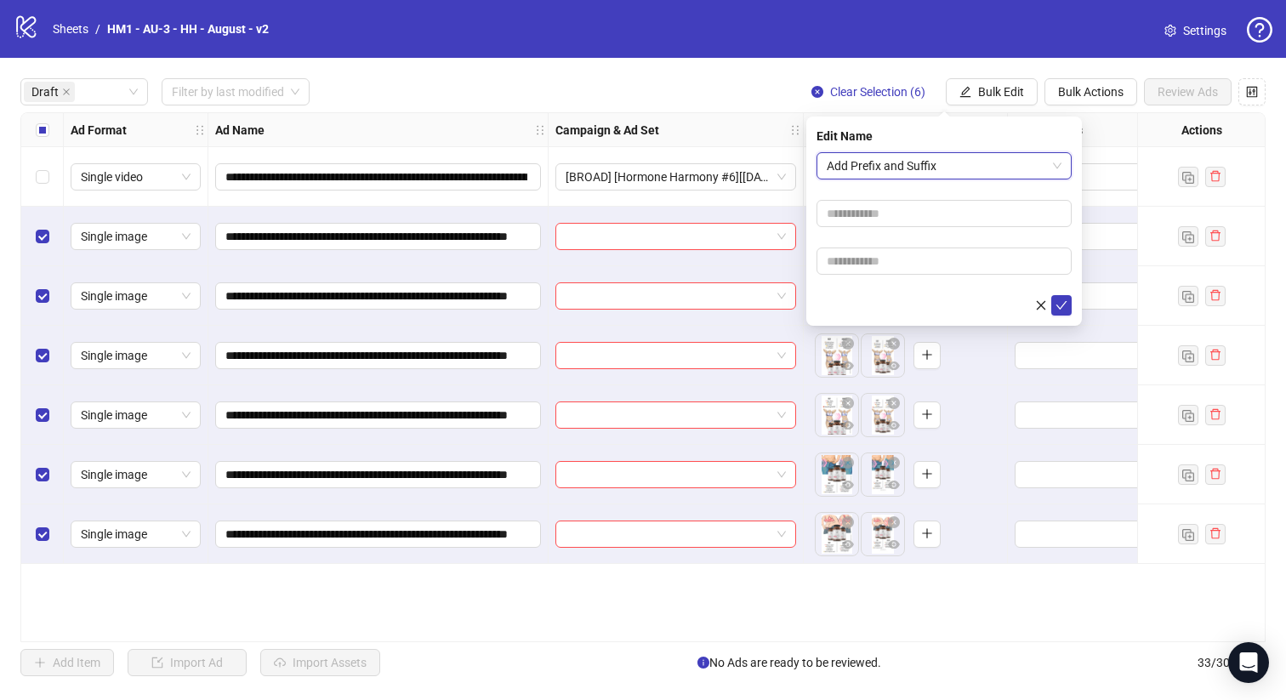
click at [938, 233] on form "Add Prefix and Suffix Add Prefix and Suffix" at bounding box center [943, 233] width 255 height 163
click at [941, 209] on input "text" at bounding box center [943, 213] width 255 height 27
type input "**********"
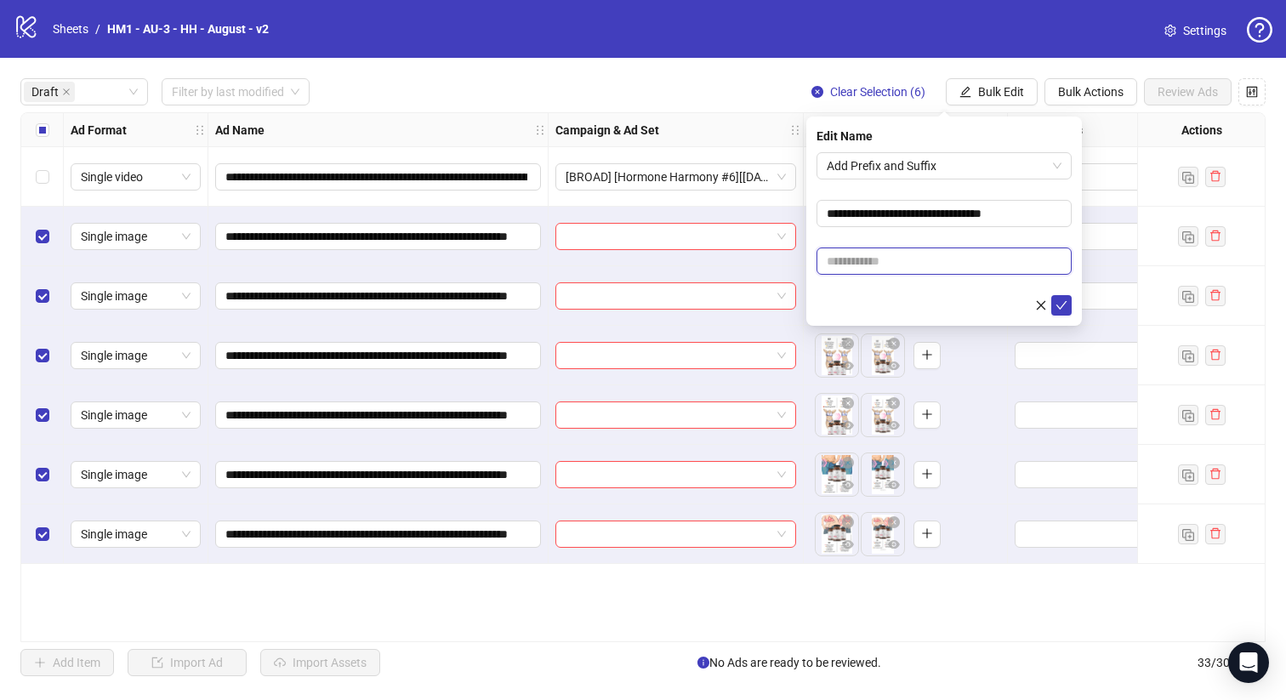
click at [872, 267] on input "text" at bounding box center [943, 260] width 255 height 27
paste input "**********"
paste input "text"
type input "**********"
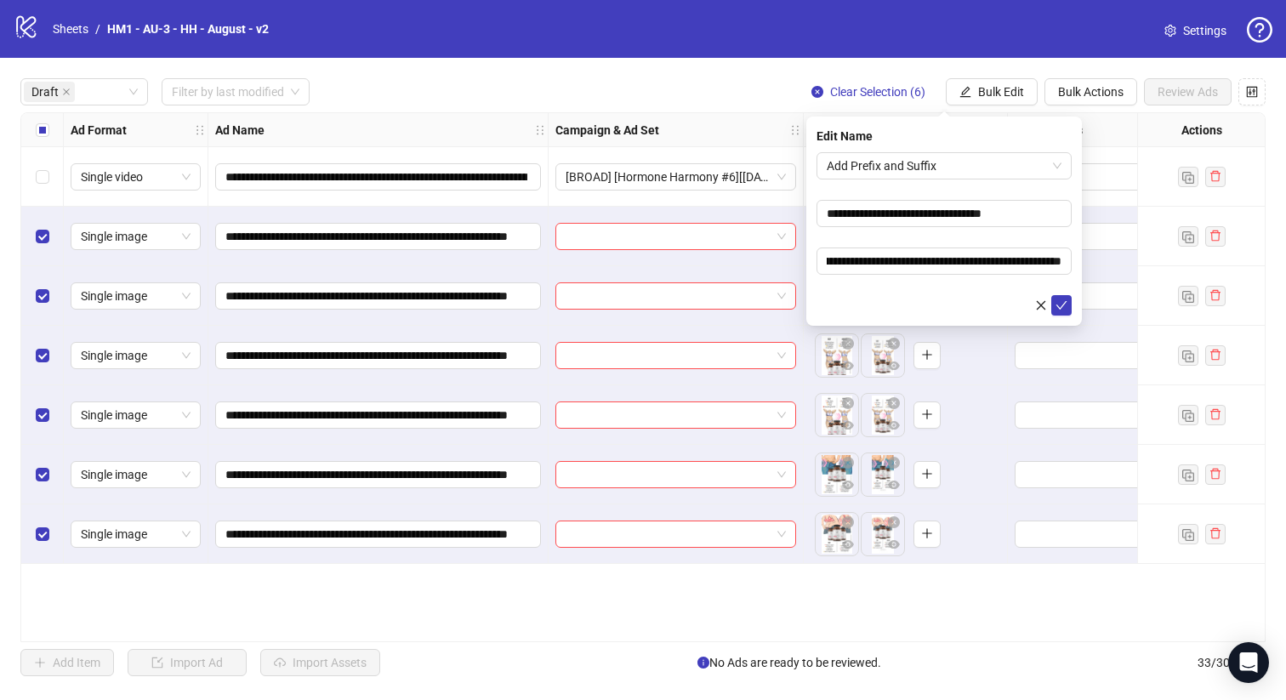
click at [991, 289] on form "**********" at bounding box center [943, 233] width 255 height 163
click at [1055, 303] on icon "check" at bounding box center [1061, 305] width 12 height 12
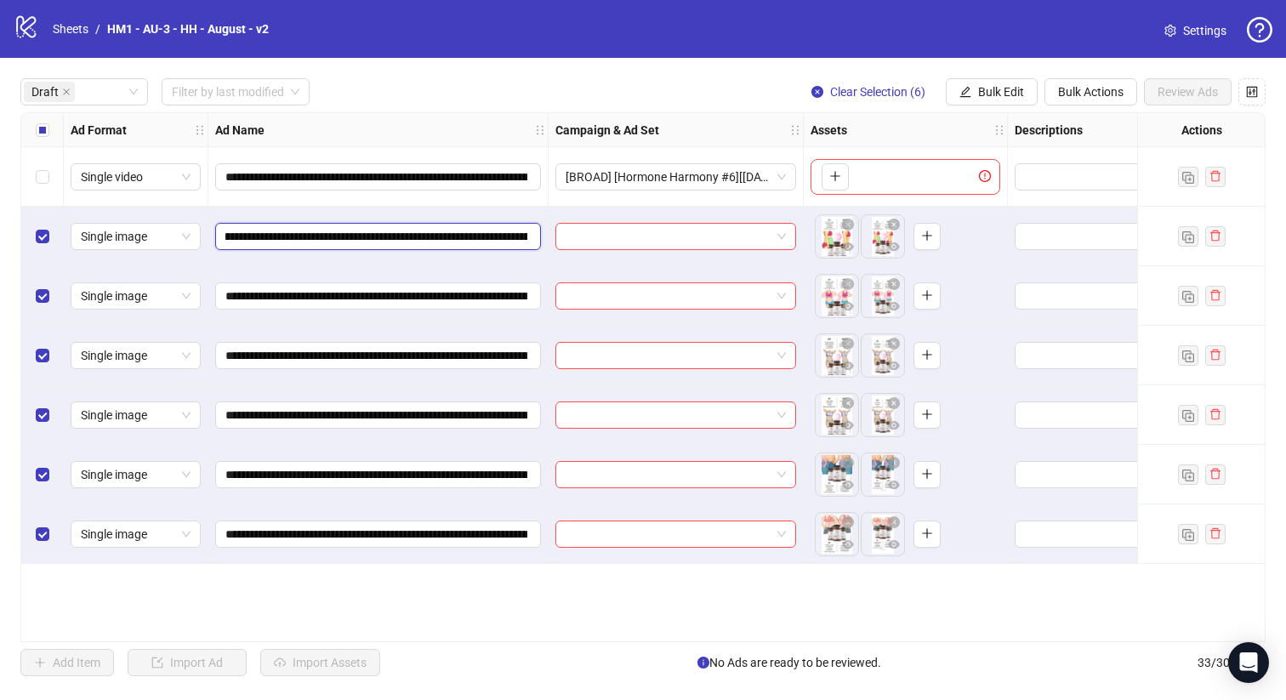
scroll to position [0, 349]
drag, startPoint x: 423, startPoint y: 238, endPoint x: 412, endPoint y: 234, distance: 11.1
click at [412, 234] on input "**********" at bounding box center [376, 236] width 302 height 19
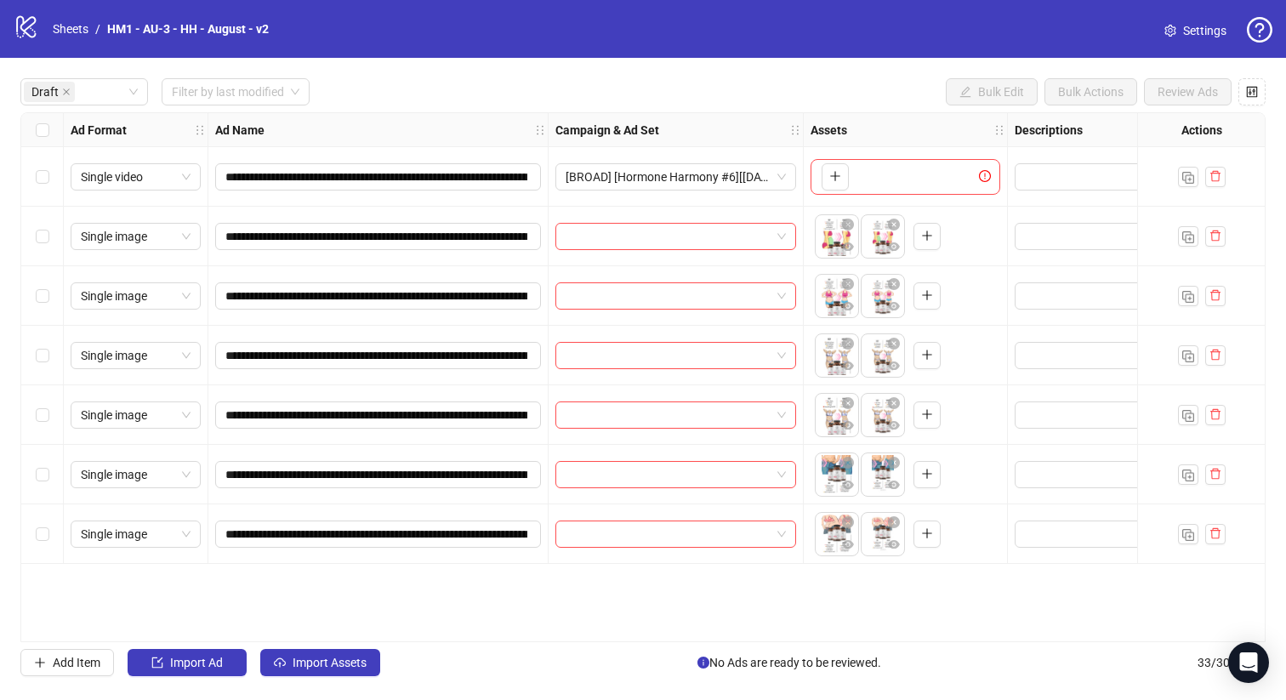
click at [33, 548] on div "Select row 7" at bounding box center [42, 534] width 43 height 60
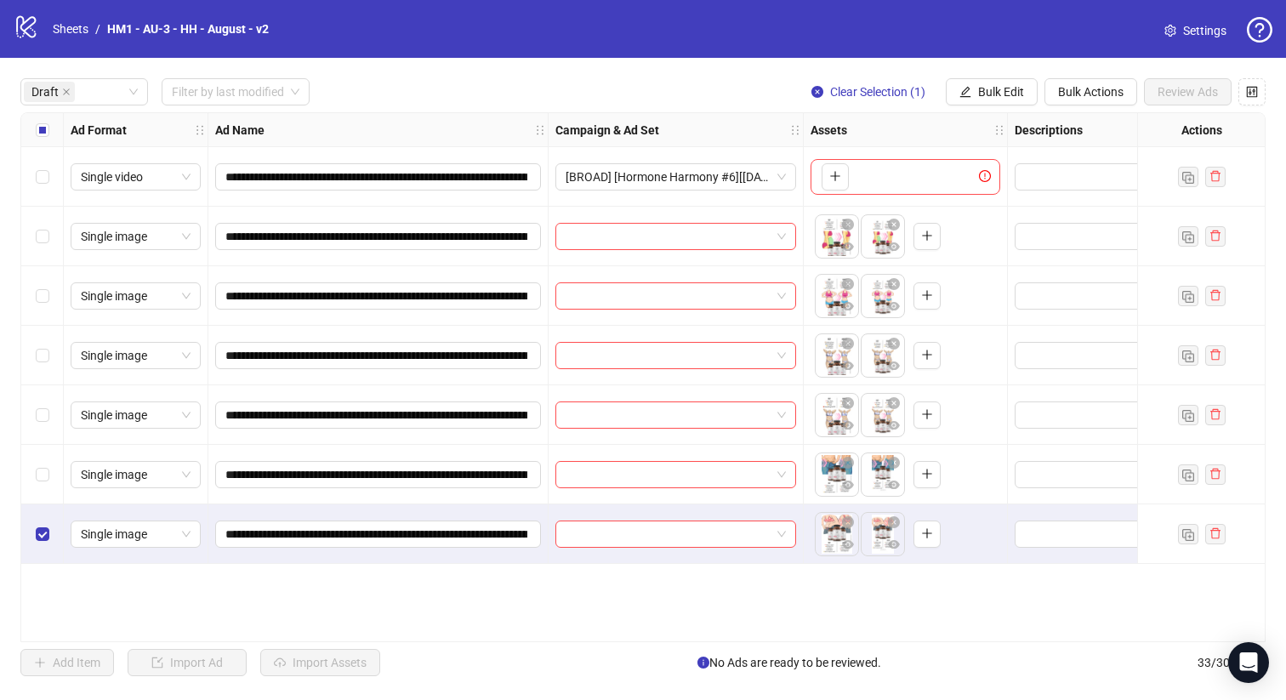
drag, startPoint x: 50, startPoint y: 478, endPoint x: 51, endPoint y: 428, distance: 50.2
click at [50, 478] on div "Select row 6" at bounding box center [42, 475] width 43 height 60
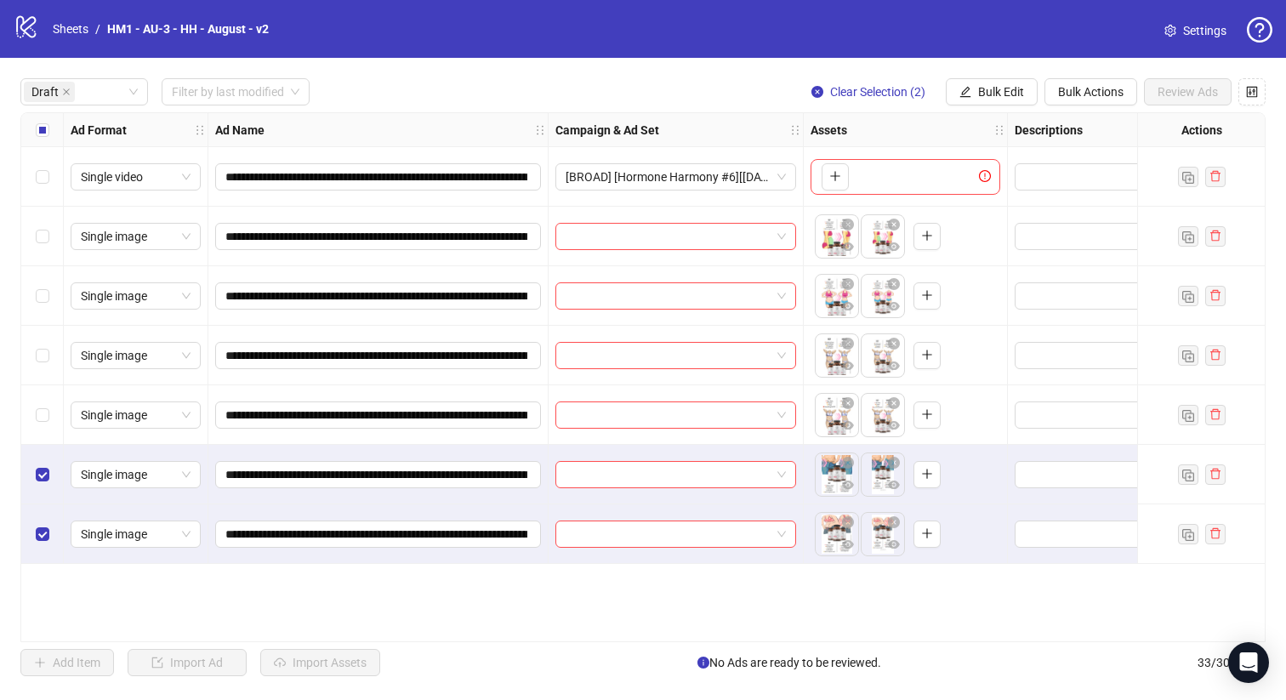
click at [51, 396] on div "Select row 5" at bounding box center [42, 415] width 43 height 60
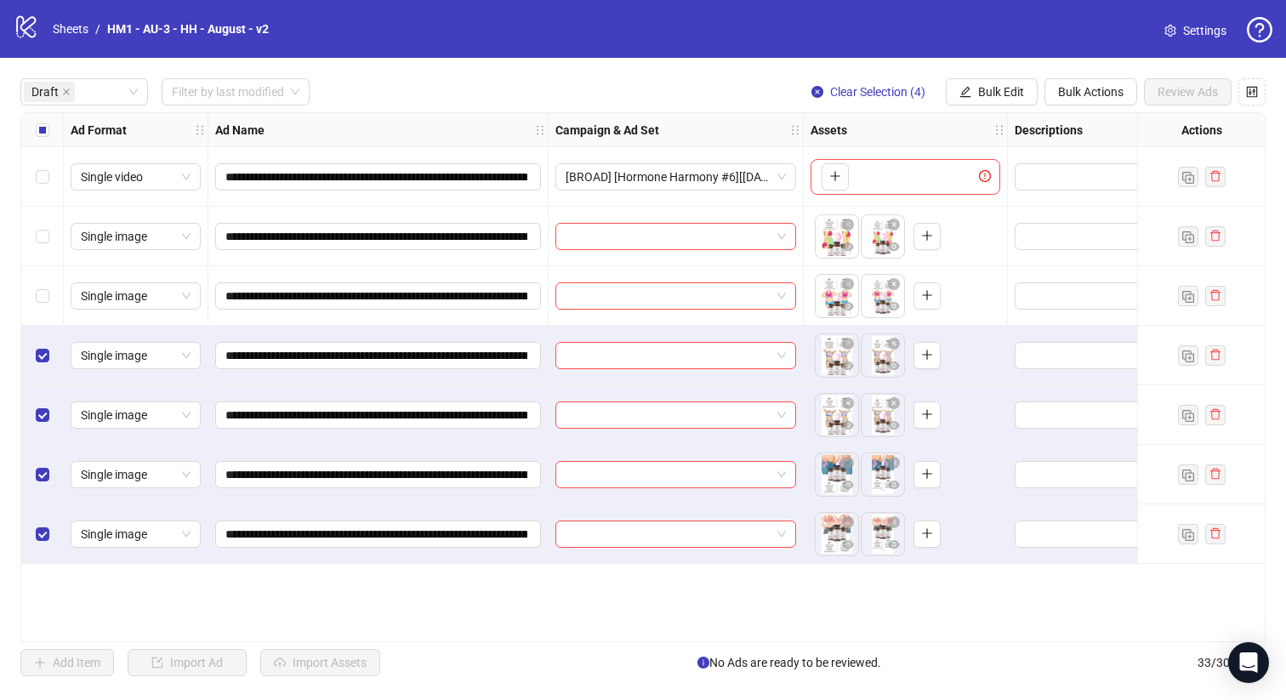
click at [43, 277] on div "Select row 3" at bounding box center [42, 296] width 43 height 60
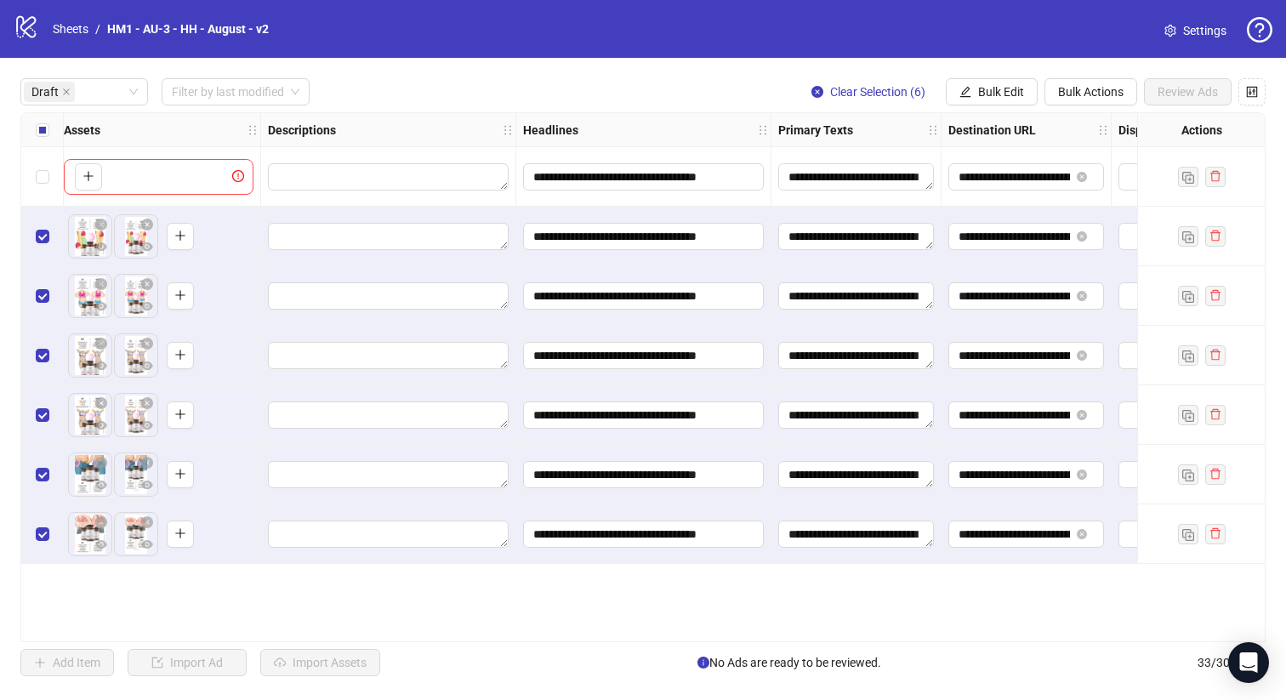
scroll to position [0, 745]
click at [968, 91] on icon "edit" at bounding box center [965, 92] width 12 height 12
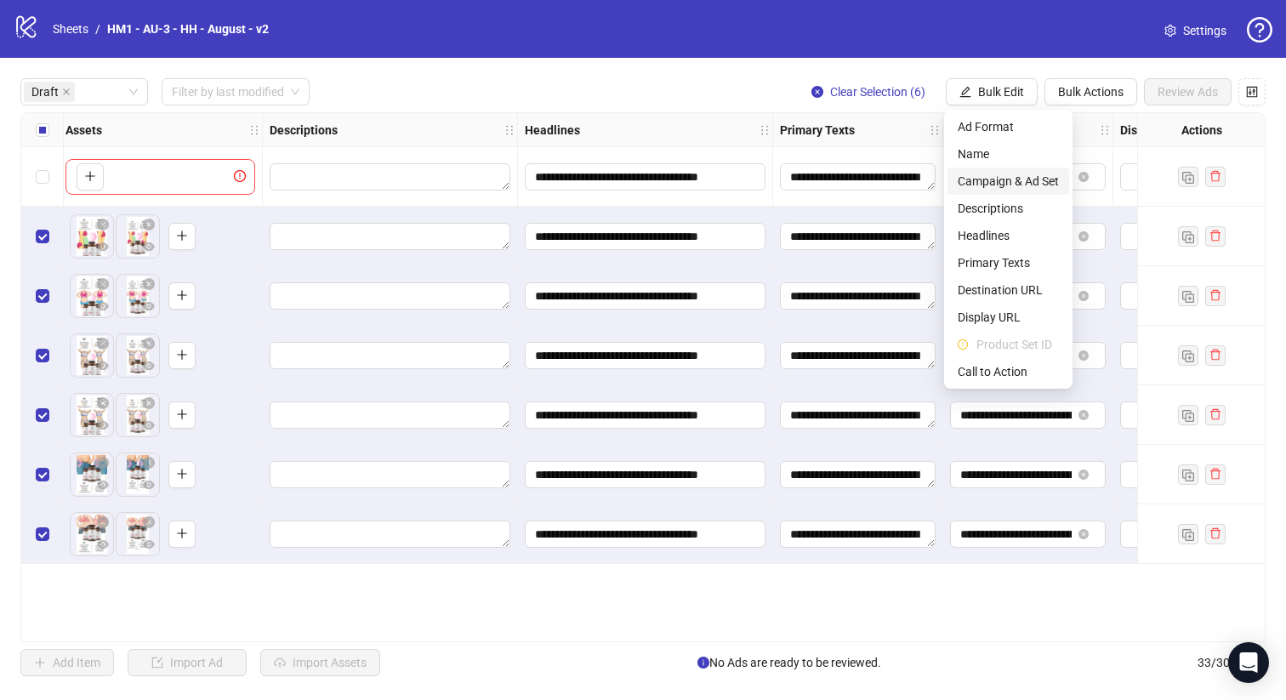
click at [1036, 190] on span "Campaign & Ad Set" at bounding box center [1007, 181] width 101 height 19
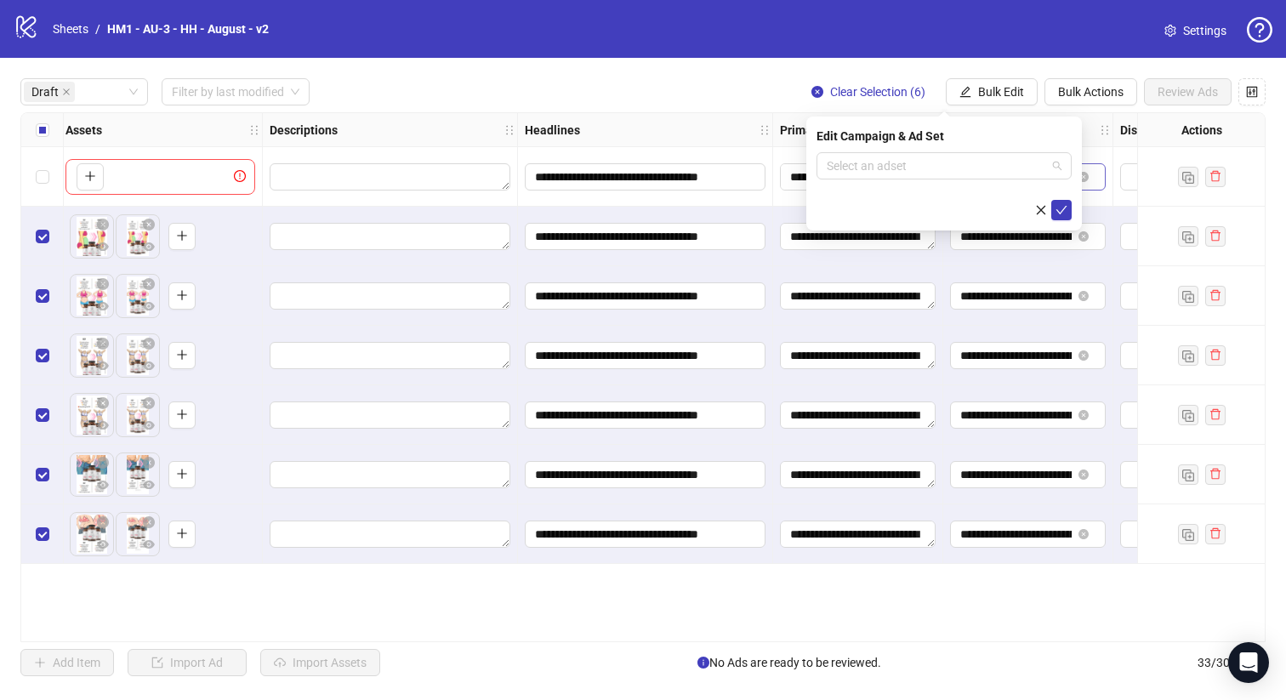
click at [950, 156] on input "search" at bounding box center [935, 166] width 219 height 26
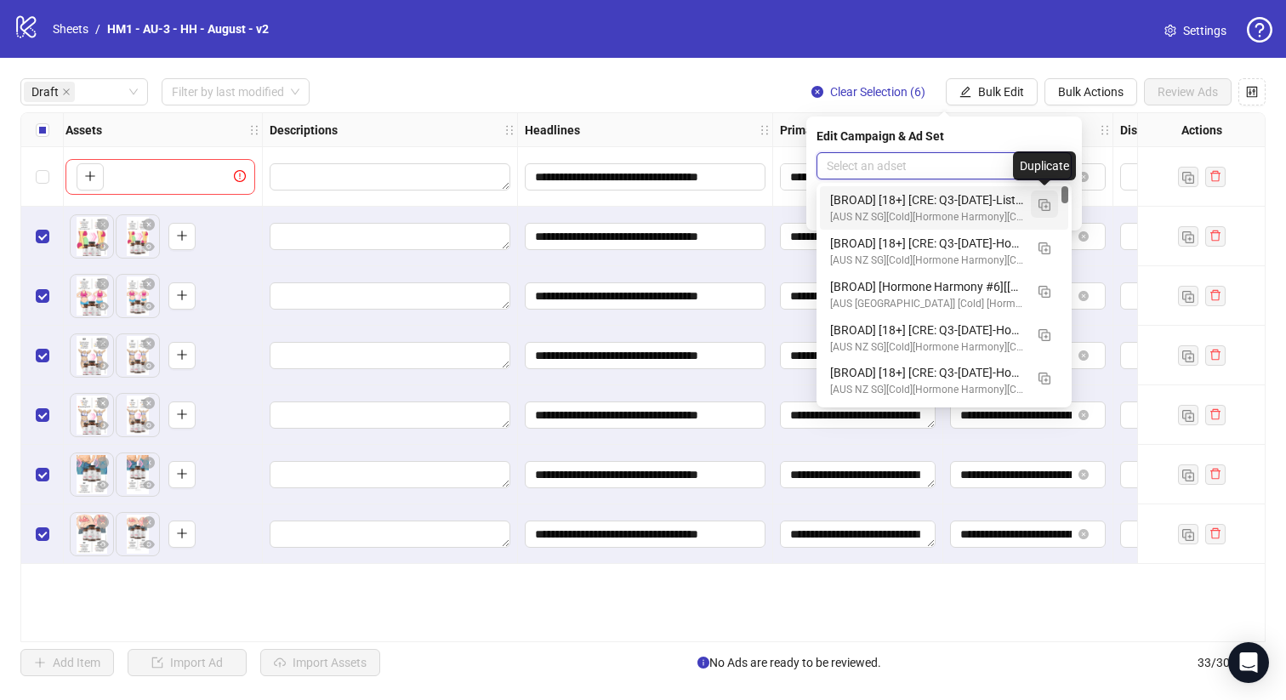
click at [1042, 208] on img "button" at bounding box center [1044, 205] width 12 height 12
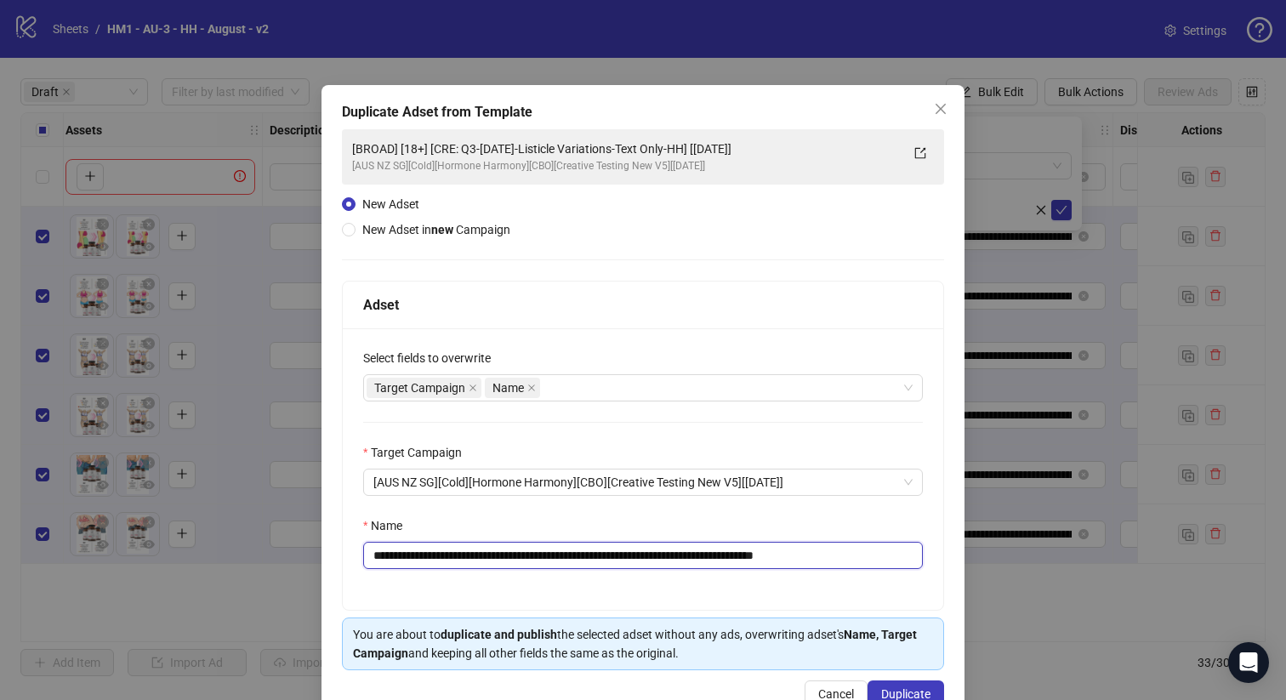
drag, startPoint x: 735, startPoint y: 555, endPoint x: 480, endPoint y: 554, distance: 254.2
click at [480, 554] on input "**********" at bounding box center [642, 555] width 559 height 27
paste input "**********"
drag, startPoint x: 811, startPoint y: 555, endPoint x: 481, endPoint y: 558, distance: 329.9
click at [481, 558] on input "**********" at bounding box center [642, 555] width 559 height 27
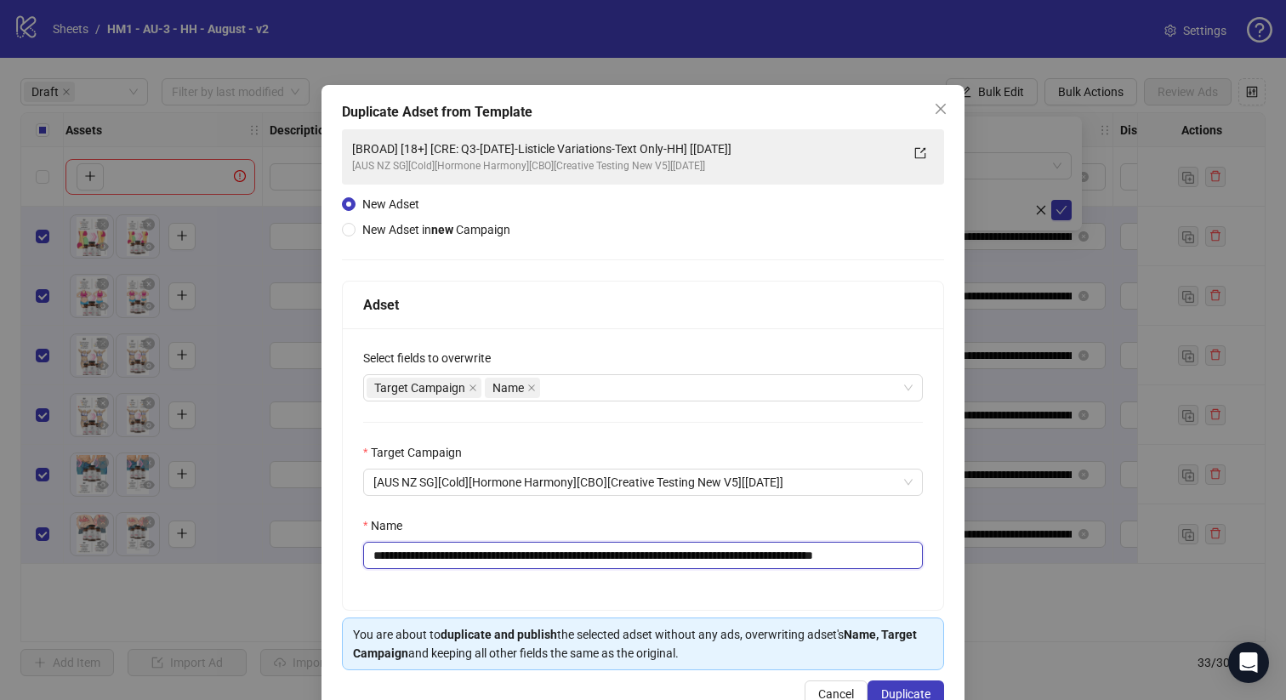
paste input "text"
type input "**********"
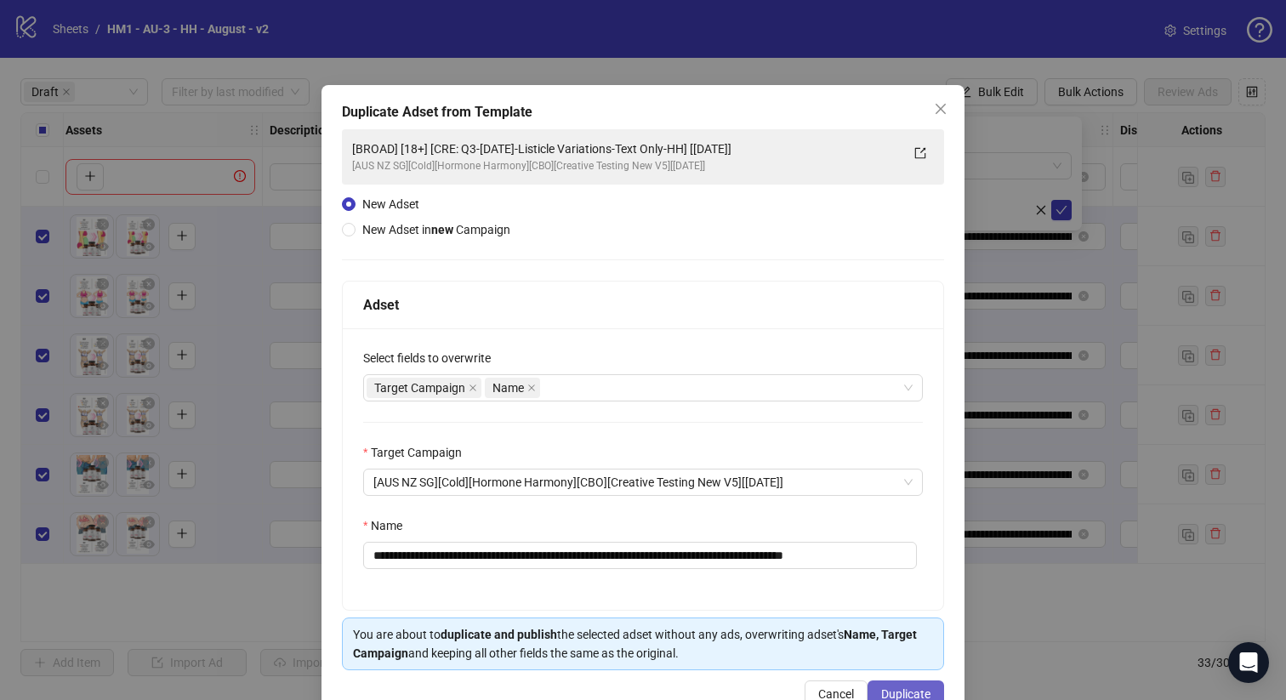
click at [888, 683] on button "Duplicate" at bounding box center [905, 693] width 77 height 27
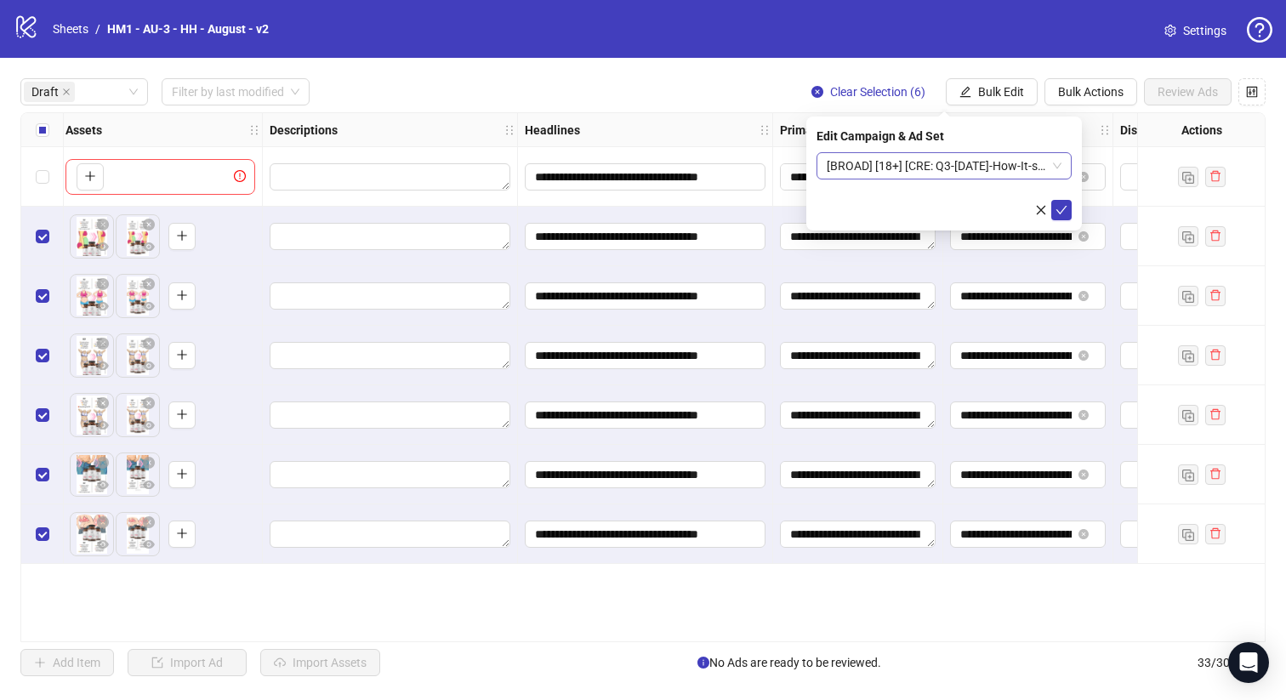
click at [885, 162] on span "[BROAD] [18+] [CRE: Q3-[DATE]-How-It-started-GeneralFeatures-Illustration-HH] […" at bounding box center [943, 166] width 235 height 26
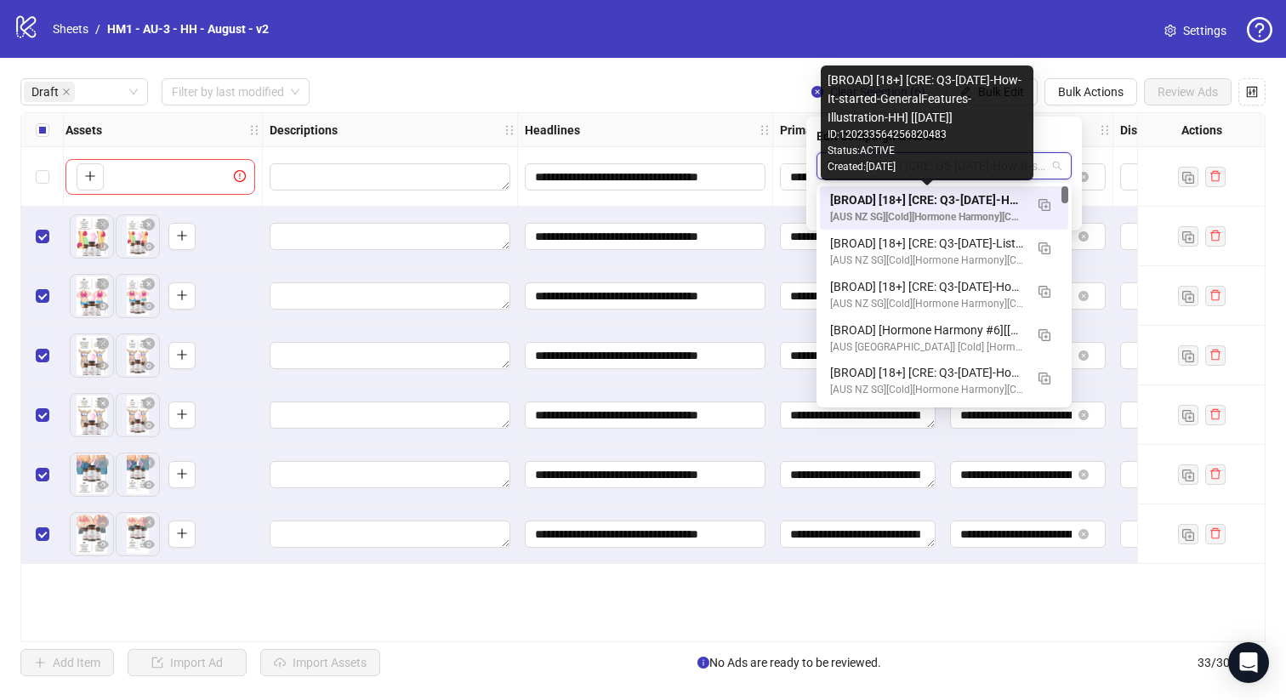
click at [923, 198] on div "[BROAD] [18+] [CRE: Q3-[DATE]-How-It-started-GeneralFeatures-Illustration-HH] […" at bounding box center [927, 199] width 194 height 19
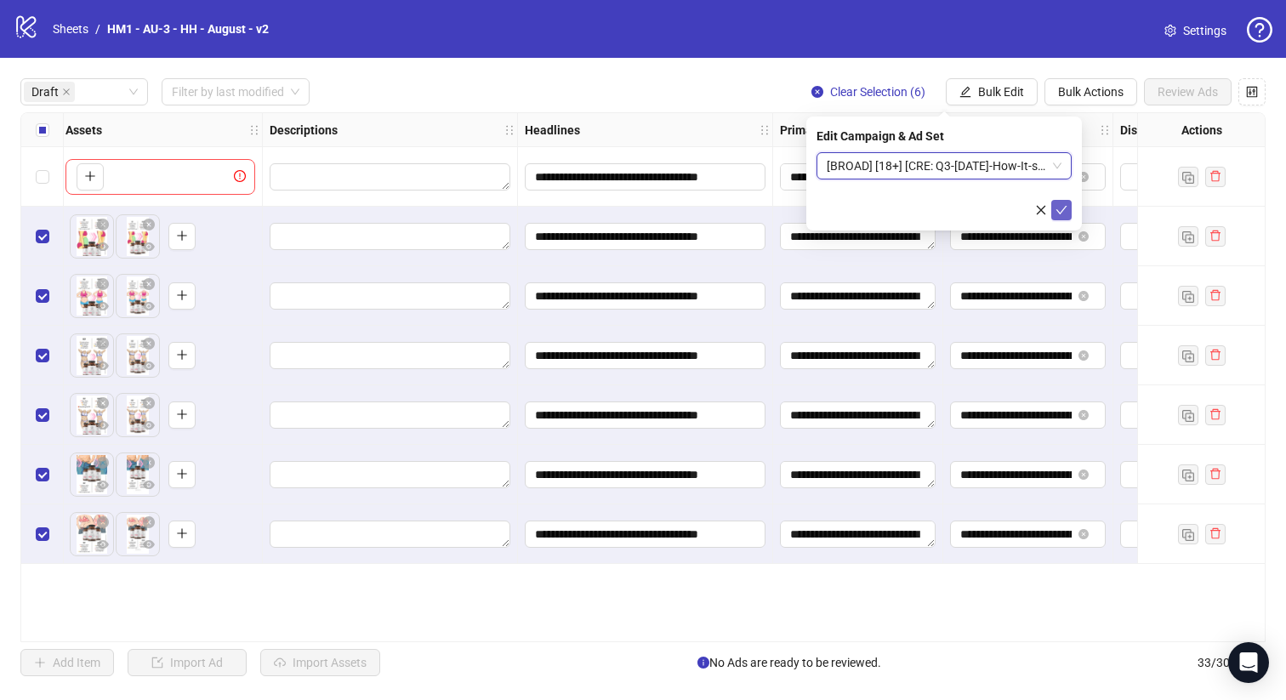
click at [1065, 211] on icon "check" at bounding box center [1061, 210] width 12 height 12
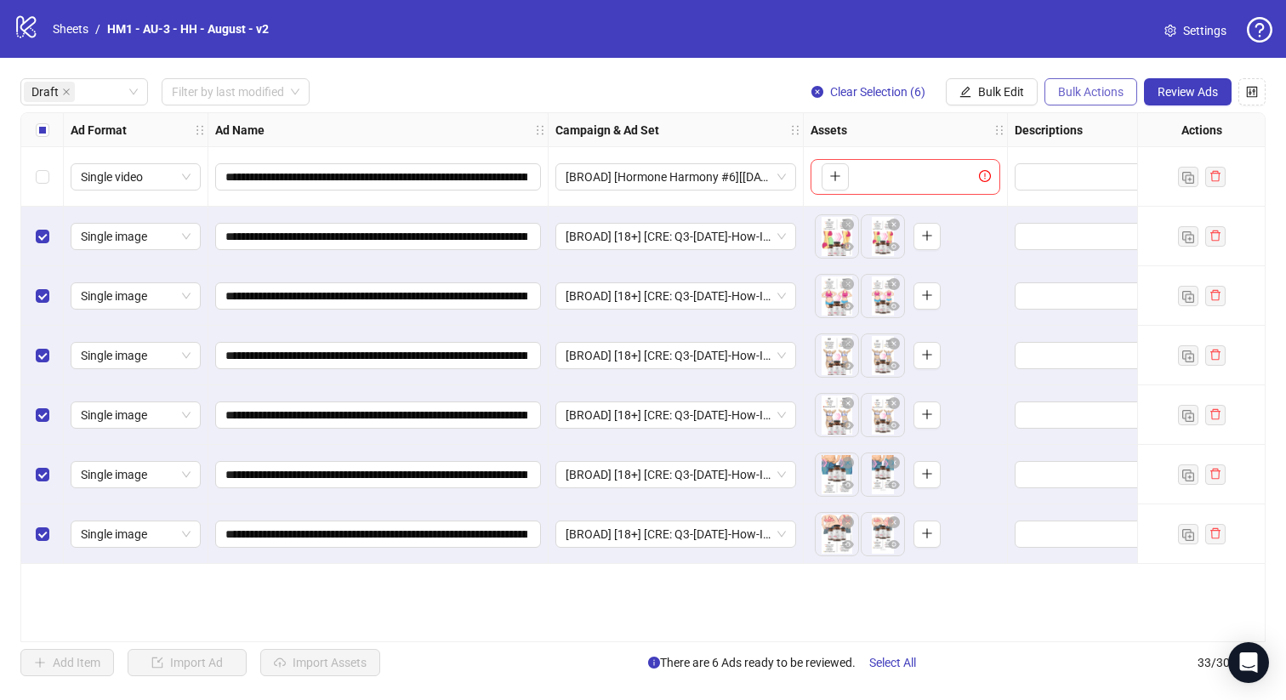
click at [1092, 91] on span "Bulk Actions" at bounding box center [1090, 92] width 65 height 14
click at [1117, 190] on li "Duplicate with assets" at bounding box center [1114, 180] width 137 height 27
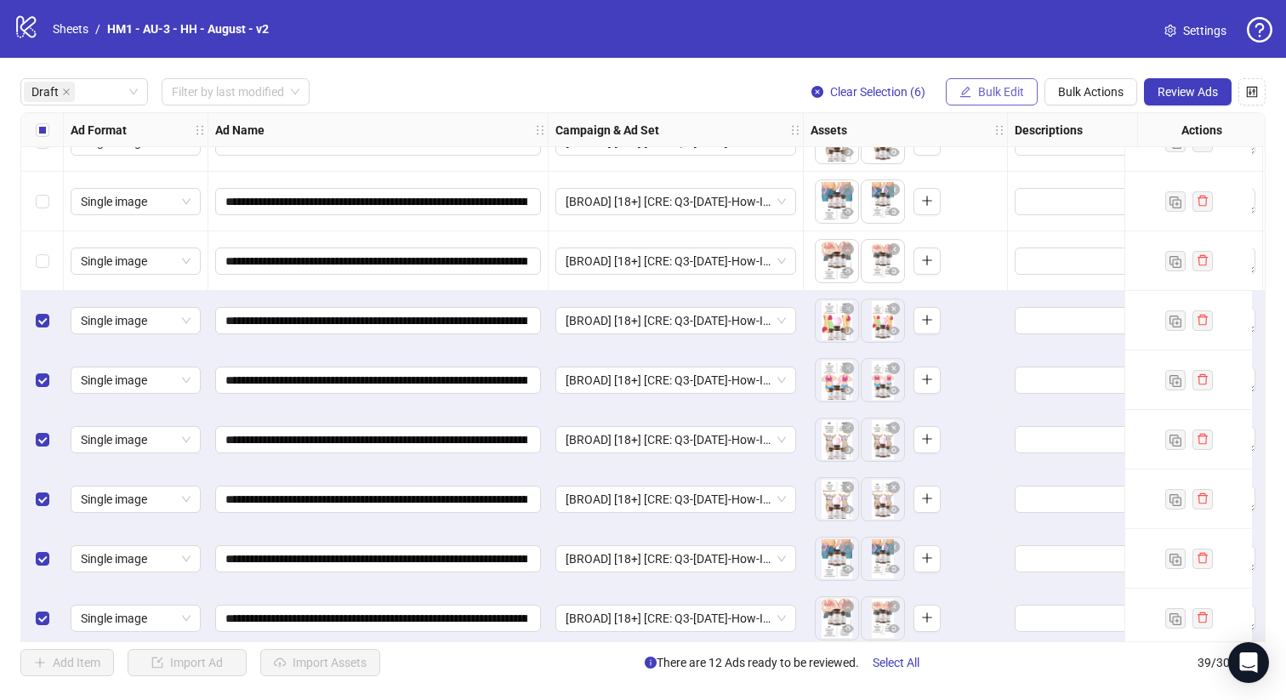
scroll to position [287, 0]
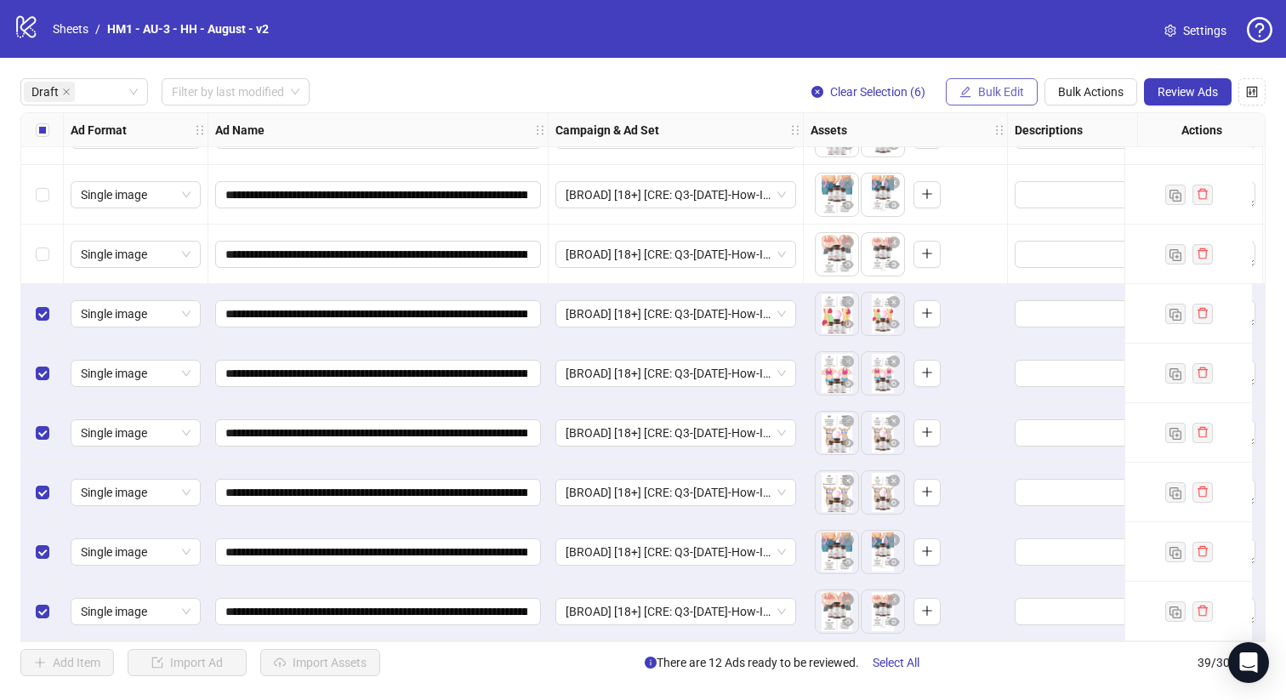
click at [1010, 96] on span "Bulk Edit" at bounding box center [1001, 92] width 46 height 14
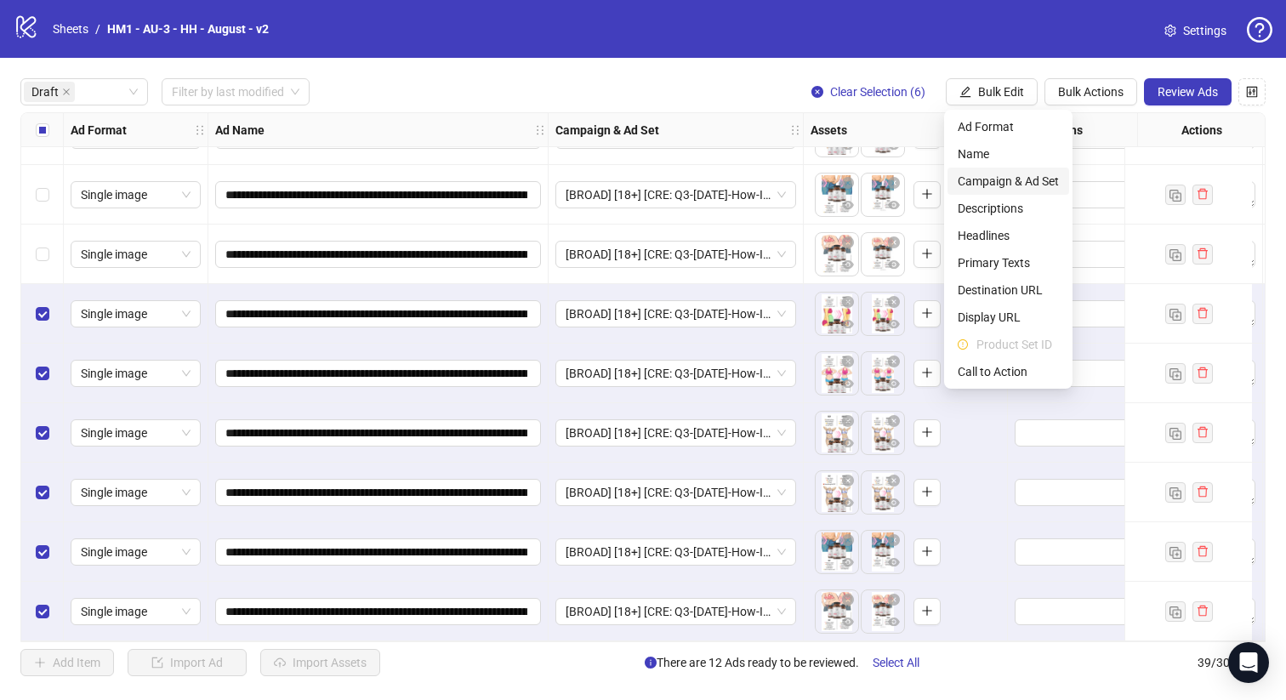
click at [1028, 181] on span "Campaign & Ad Set" at bounding box center [1007, 181] width 101 height 19
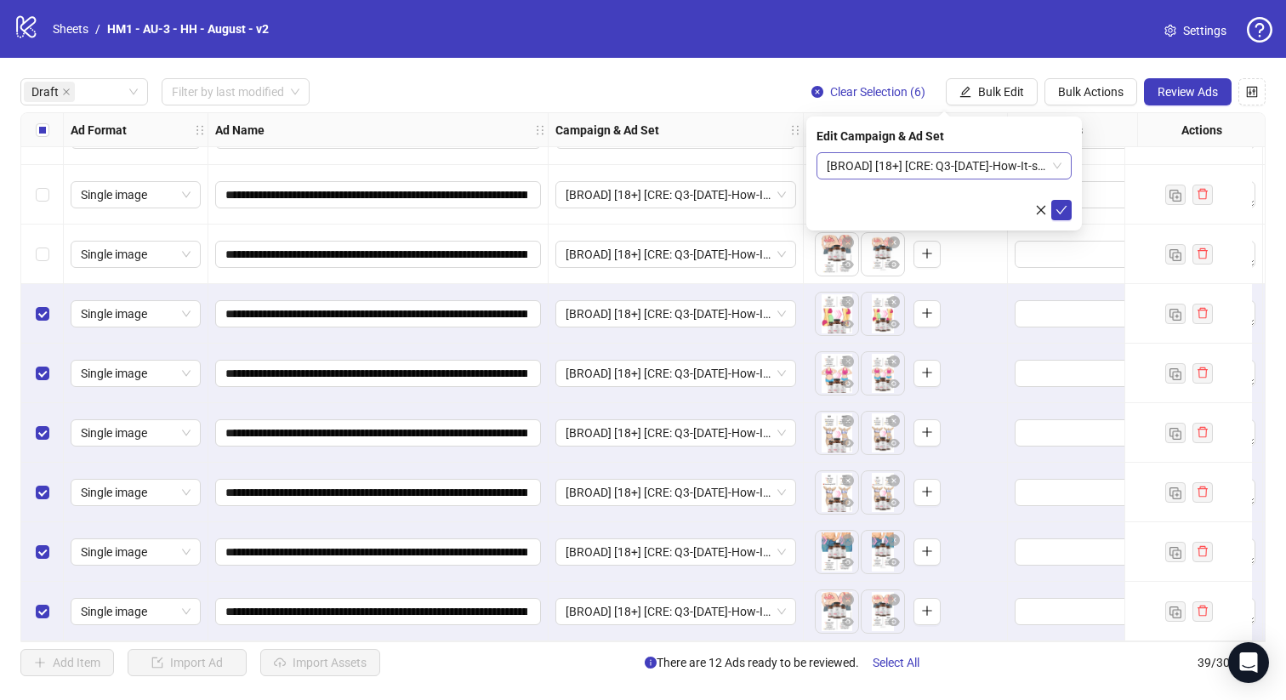
click at [966, 167] on span "[BROAD] [18+] [CRE: Q3-[DATE]-How-It-started-GeneralFeatures-Illustration-HH] […" at bounding box center [943, 166] width 235 height 26
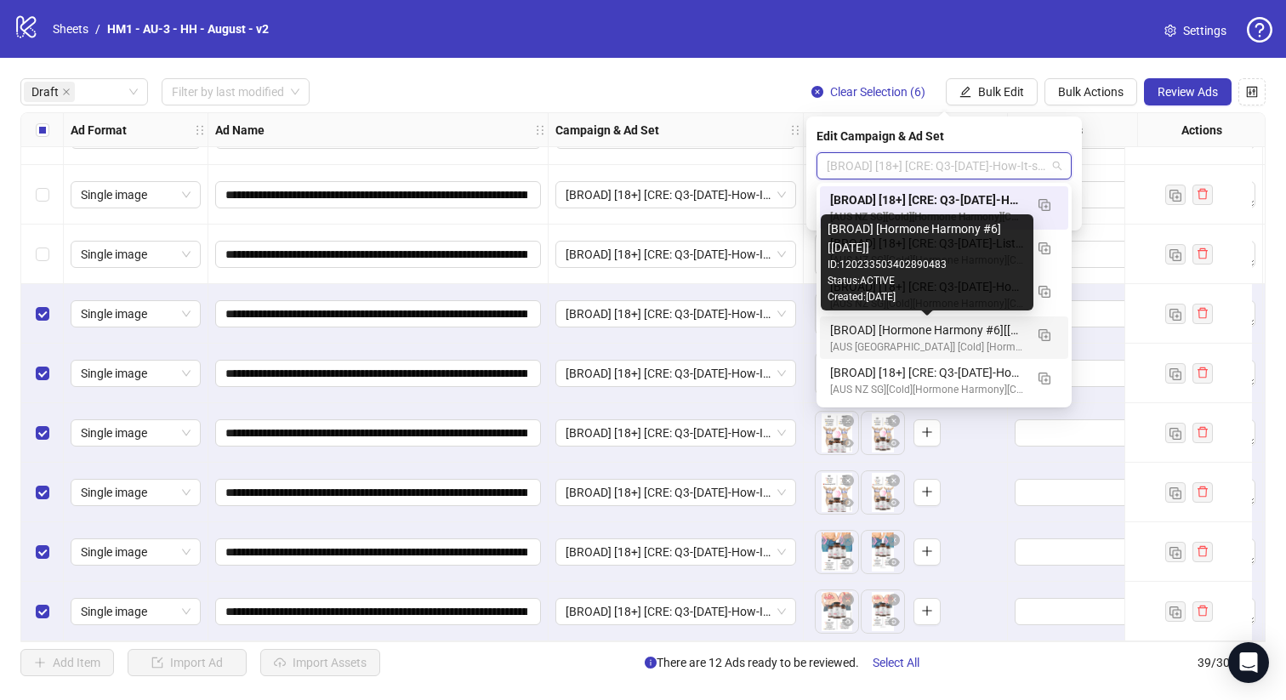
click at [1006, 321] on div "[BROAD] [Hormone Harmony #6][[DATE]]" at bounding box center [927, 330] width 194 height 19
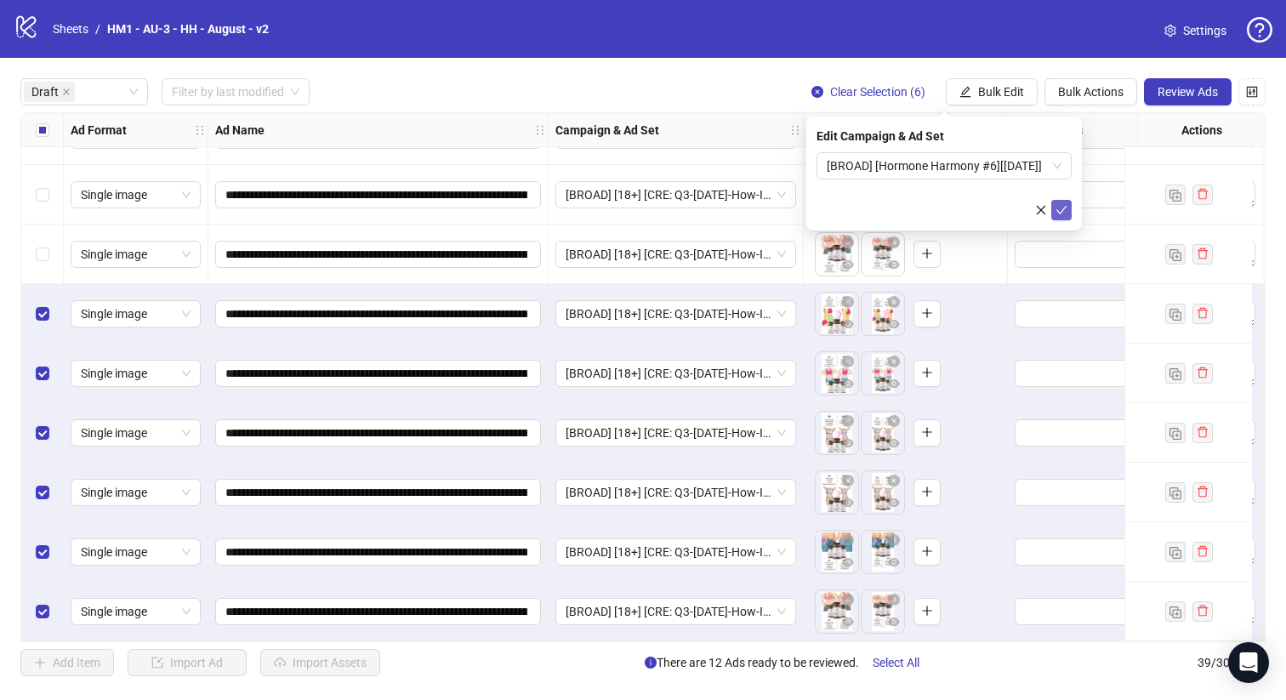
click at [1065, 213] on icon "check" at bounding box center [1061, 210] width 12 height 12
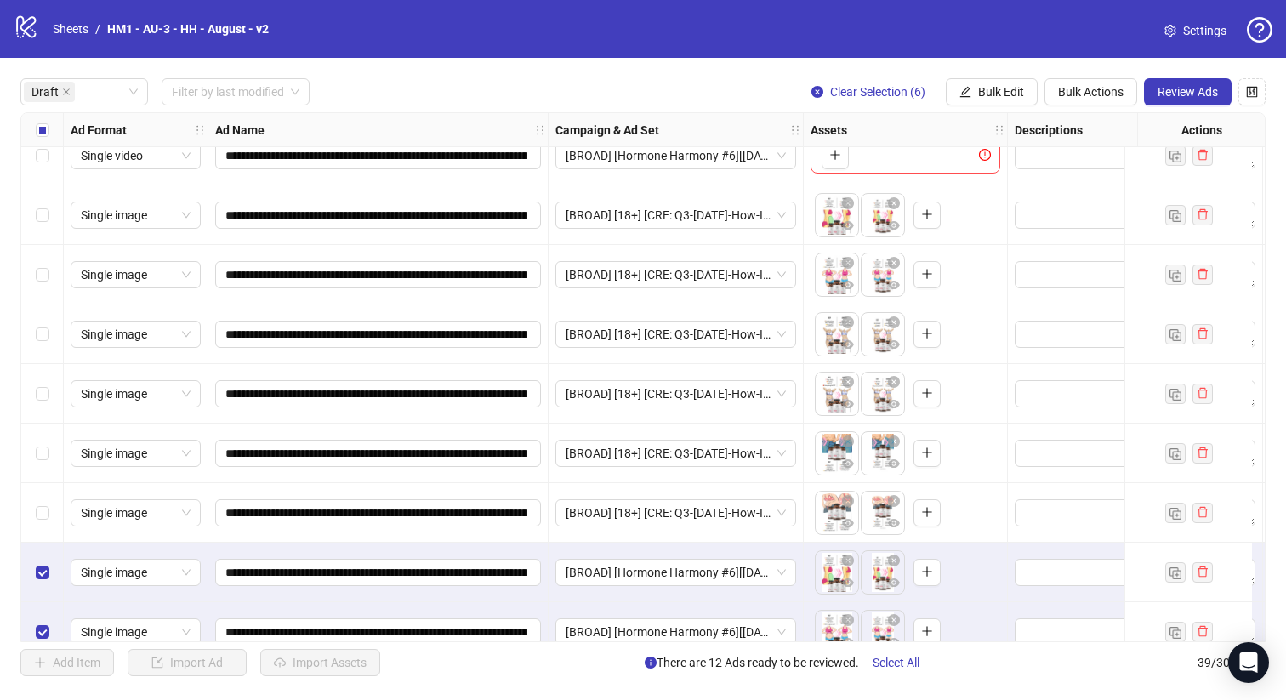
scroll to position [0, 0]
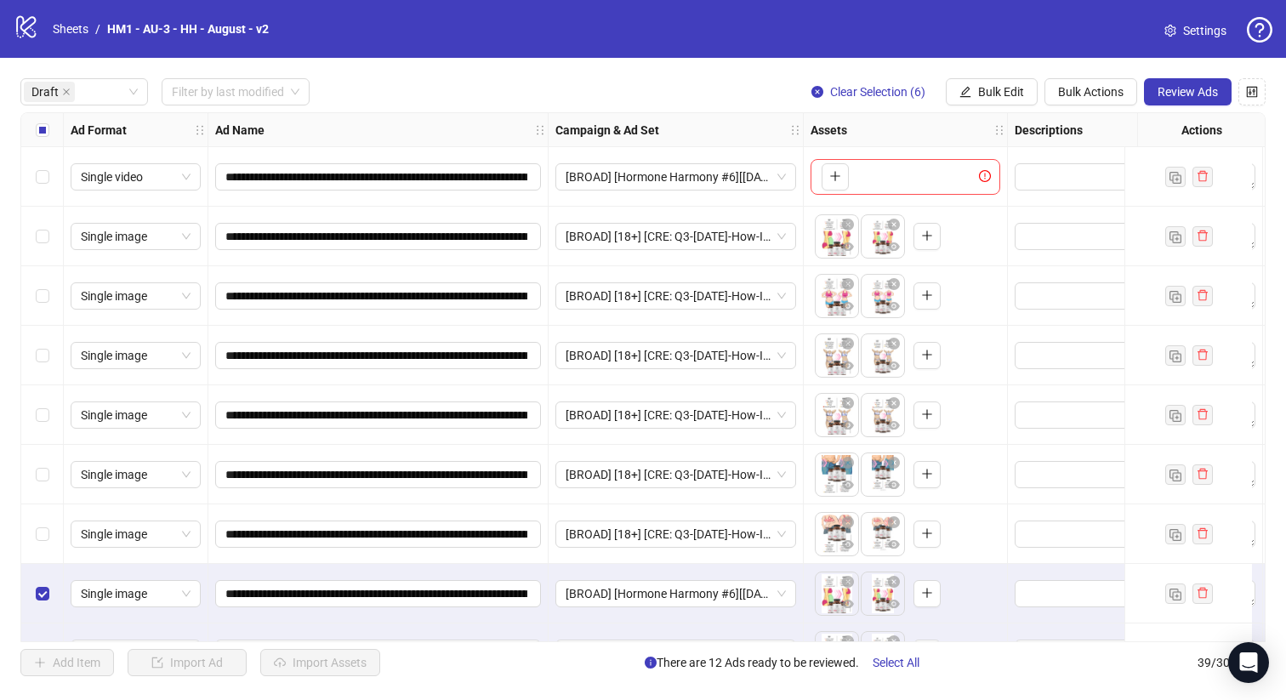
click at [43, 141] on div "Select all rows" at bounding box center [42, 130] width 43 height 34
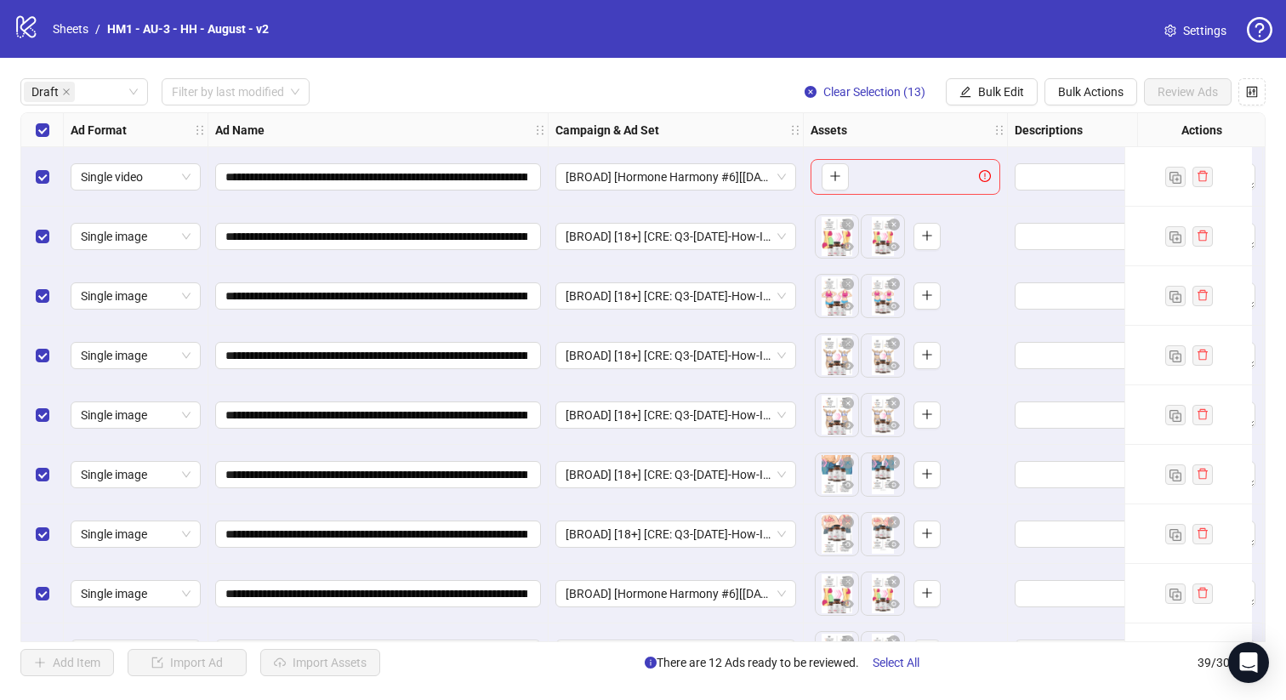
click at [35, 193] on div "Select row 1" at bounding box center [42, 177] width 43 height 60
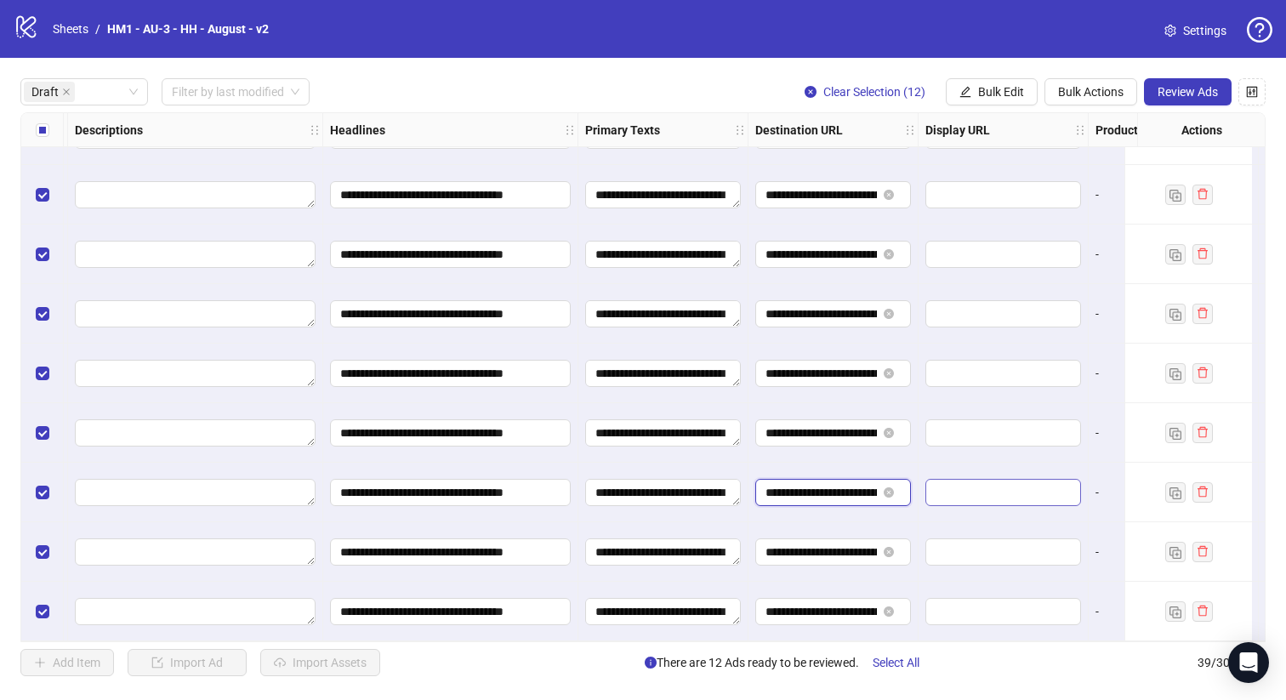
scroll to position [0, 221]
drag, startPoint x: 801, startPoint y: 485, endPoint x: 1071, endPoint y: 485, distance: 270.4
click at [964, 463] on div at bounding box center [1003, 493] width 170 height 60
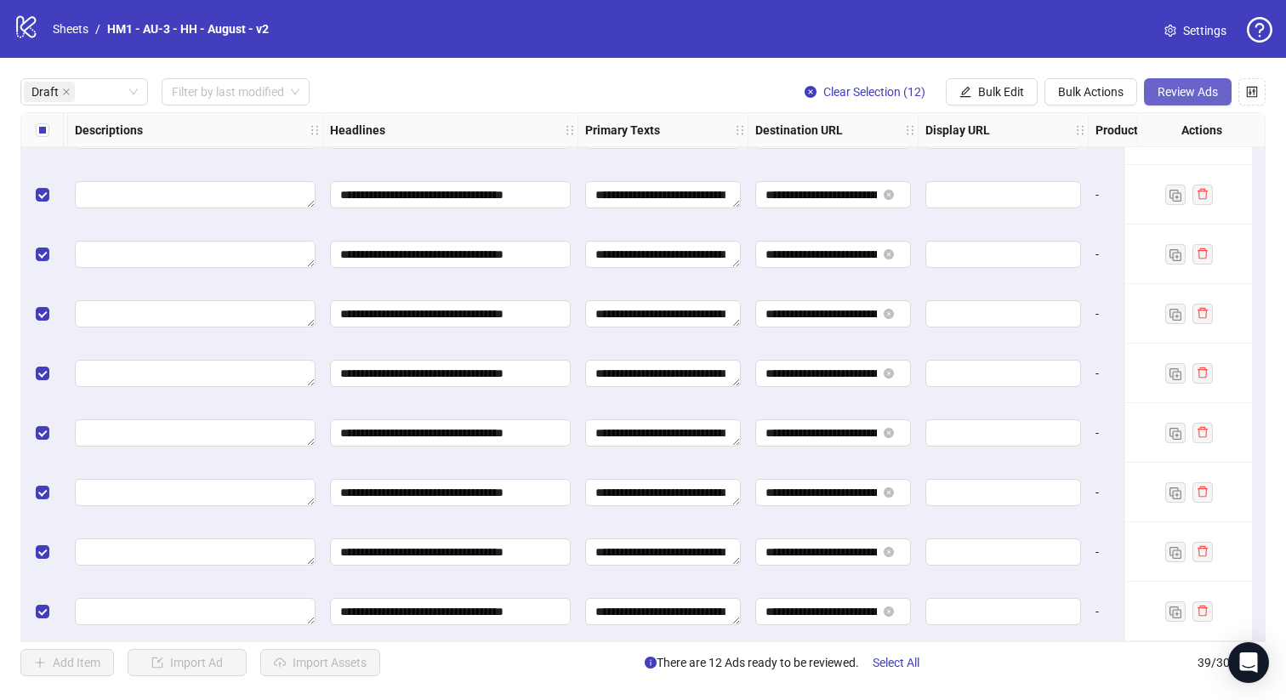
click at [1185, 97] on span "Review Ads" at bounding box center [1187, 92] width 60 height 14
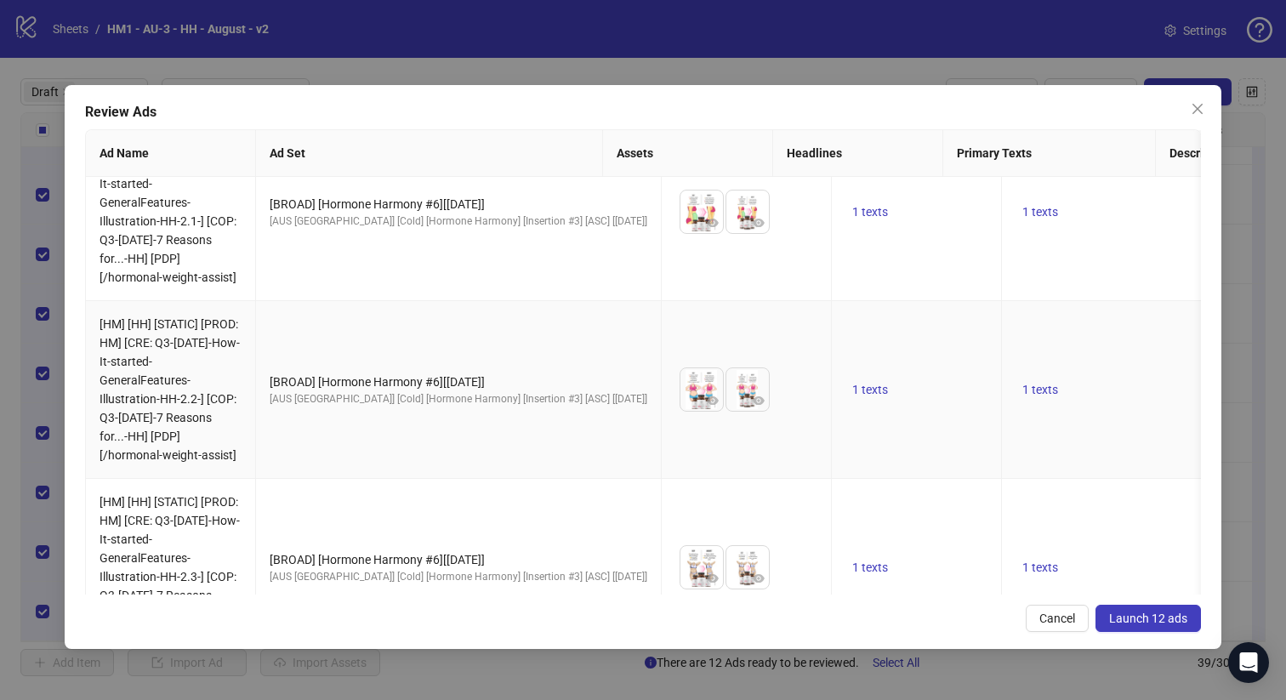
scroll to position [1728, 0]
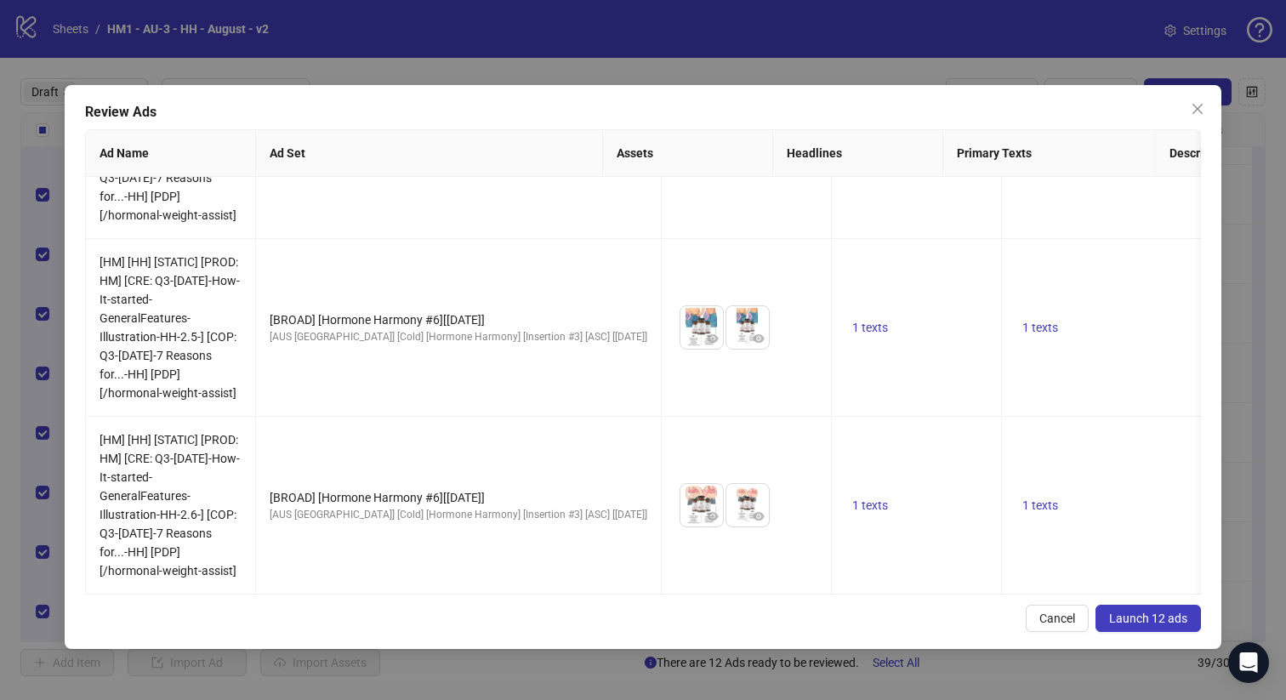
click at [1169, 623] on span "Launch 12 ads" at bounding box center [1148, 618] width 78 height 14
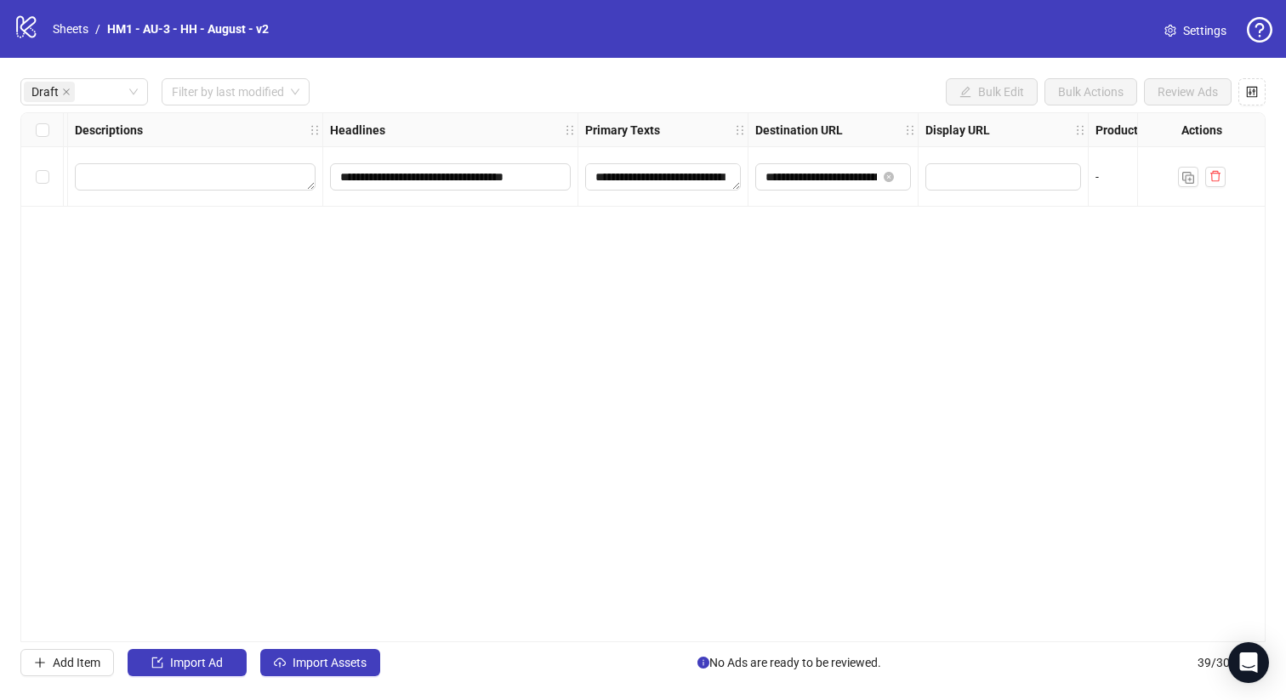
scroll to position [0, 940]
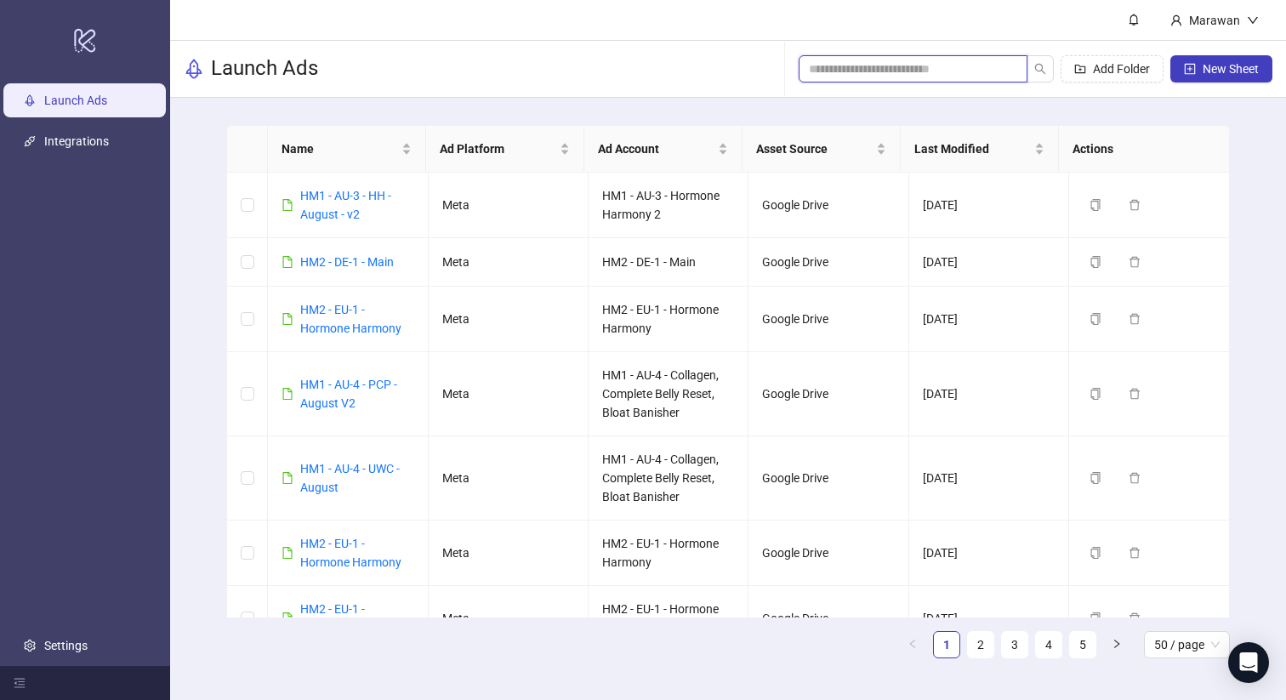
click at [969, 71] on input "search" at bounding box center [906, 69] width 195 height 19
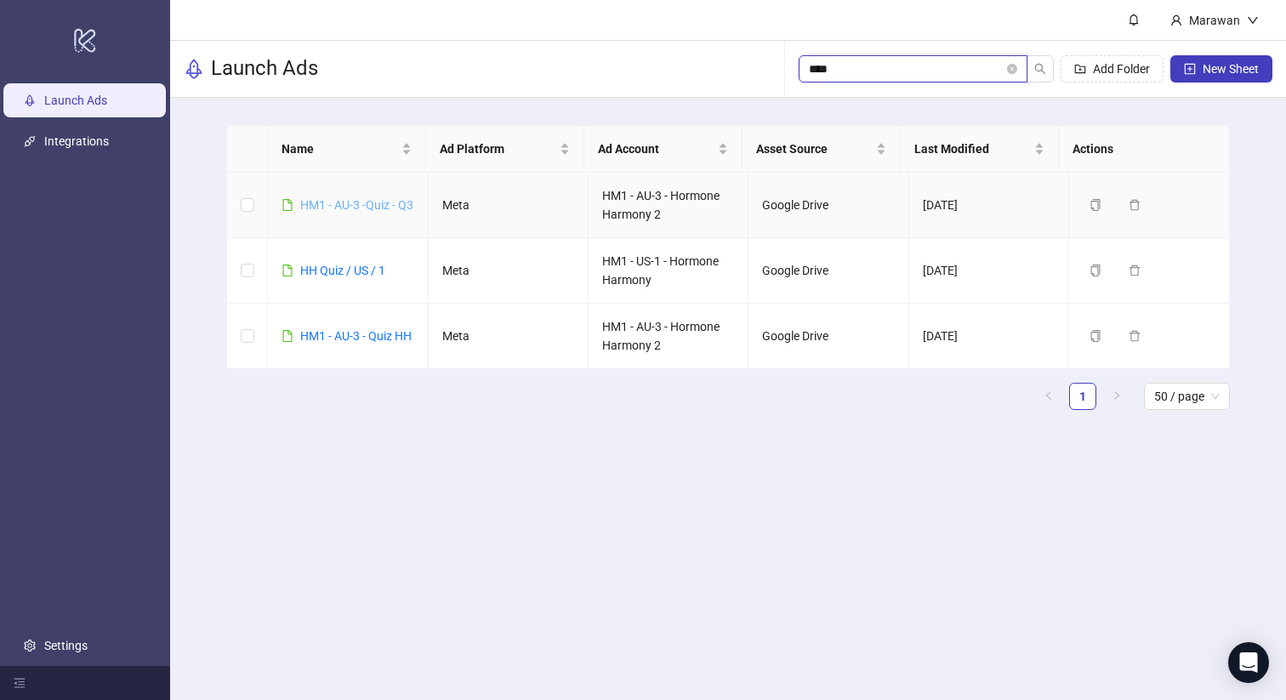
type input "****"
click at [383, 198] on link "HM1 - AU-3 -Quiz - Q3" at bounding box center [356, 205] width 113 height 14
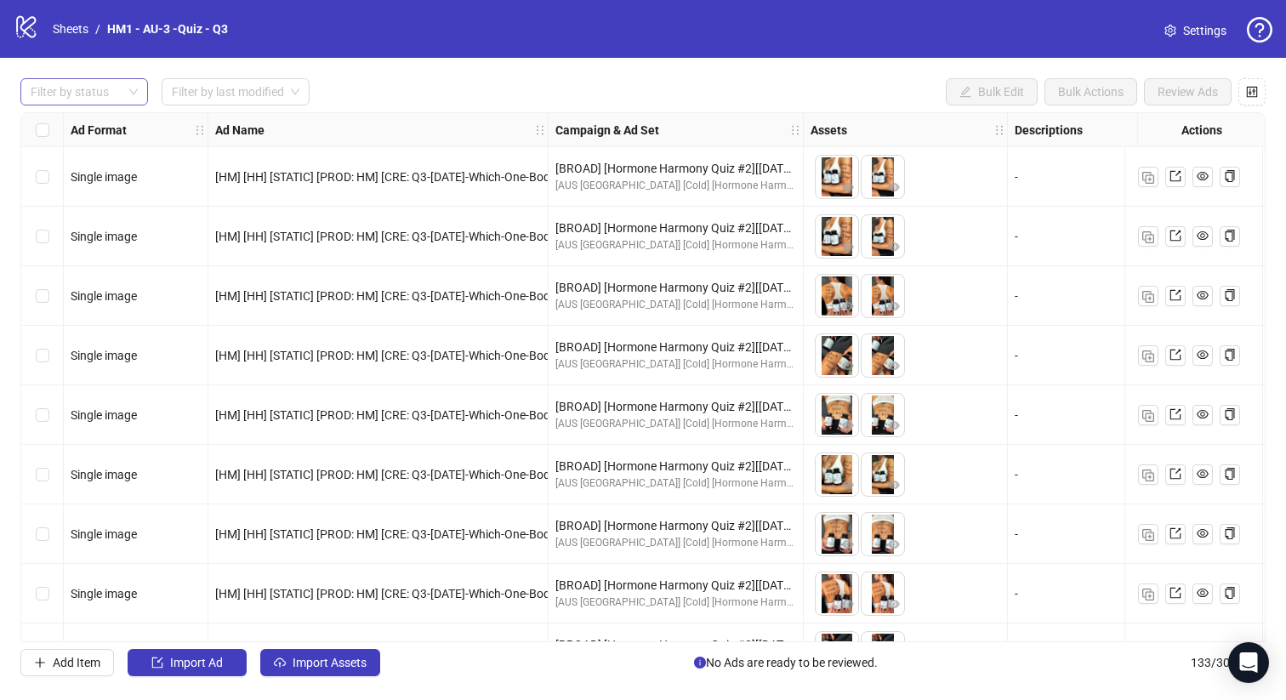
click at [122, 88] on div at bounding box center [75, 92] width 103 height 24
click at [115, 127] on div "Draft" at bounding box center [84, 126] width 100 height 19
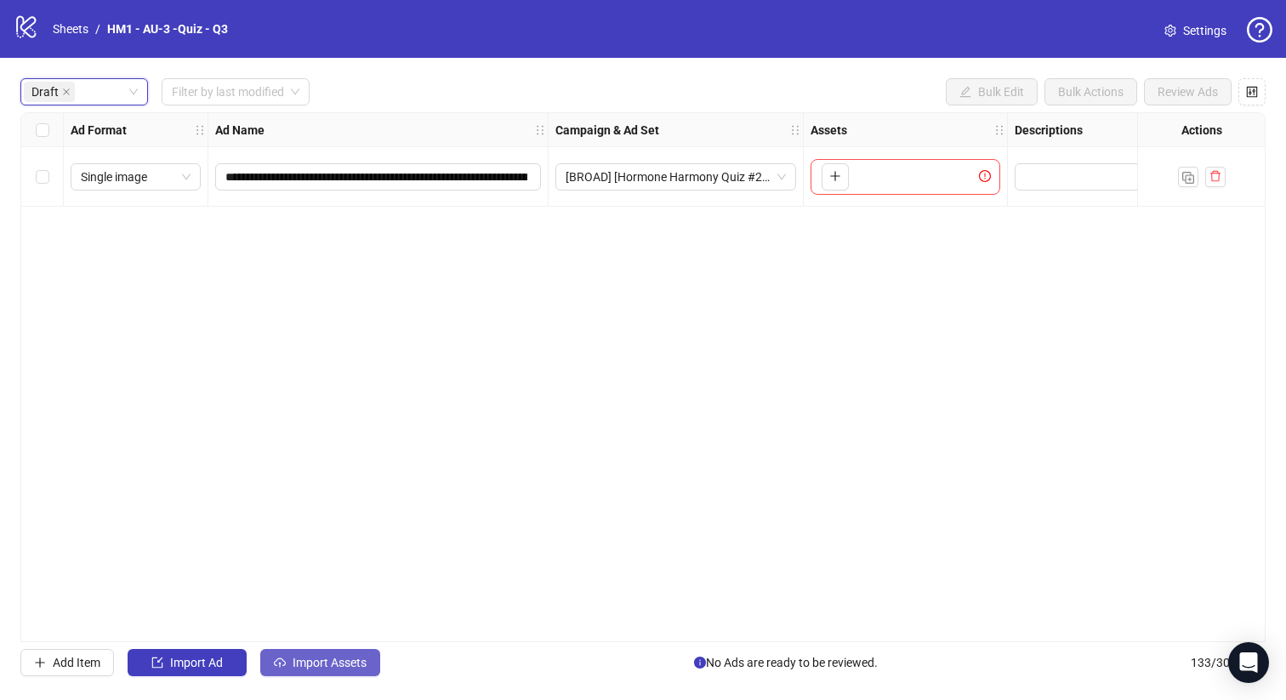
click at [347, 656] on span "Import Assets" at bounding box center [329, 663] width 74 height 14
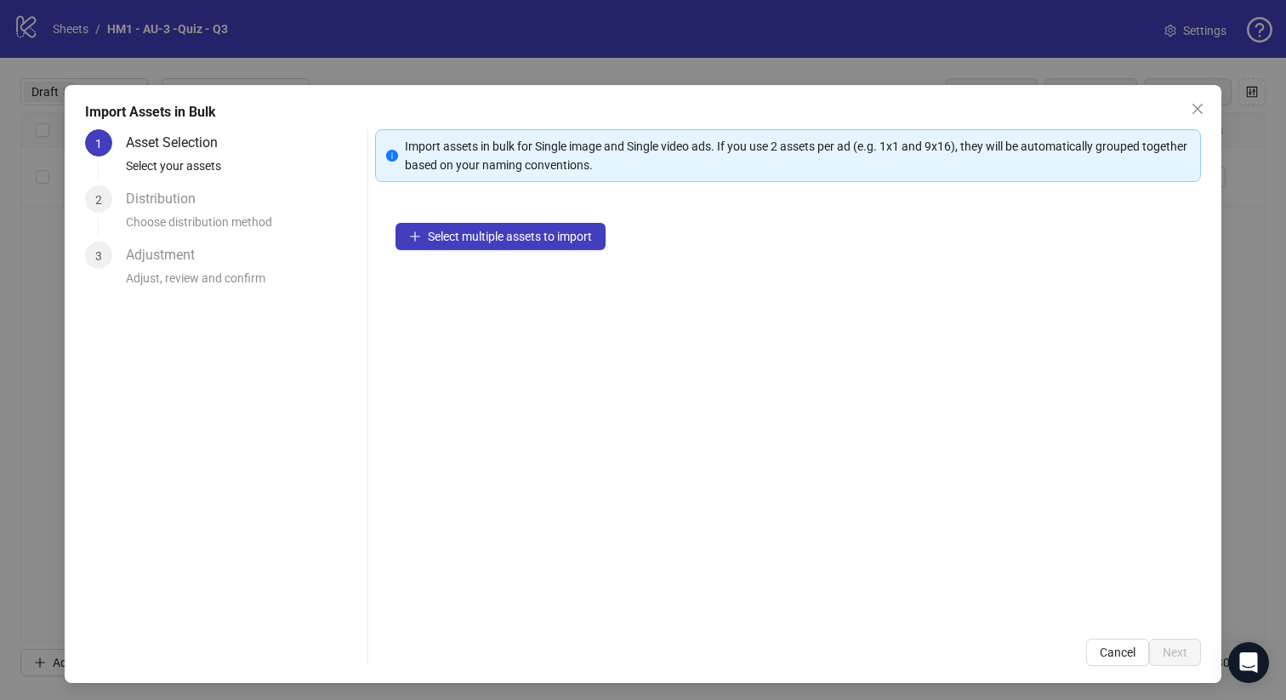
click at [537, 215] on div "Select multiple assets to import" at bounding box center [788, 410] width 826 height 416
click at [537, 236] on span "Select multiple assets to import" at bounding box center [510, 237] width 164 height 14
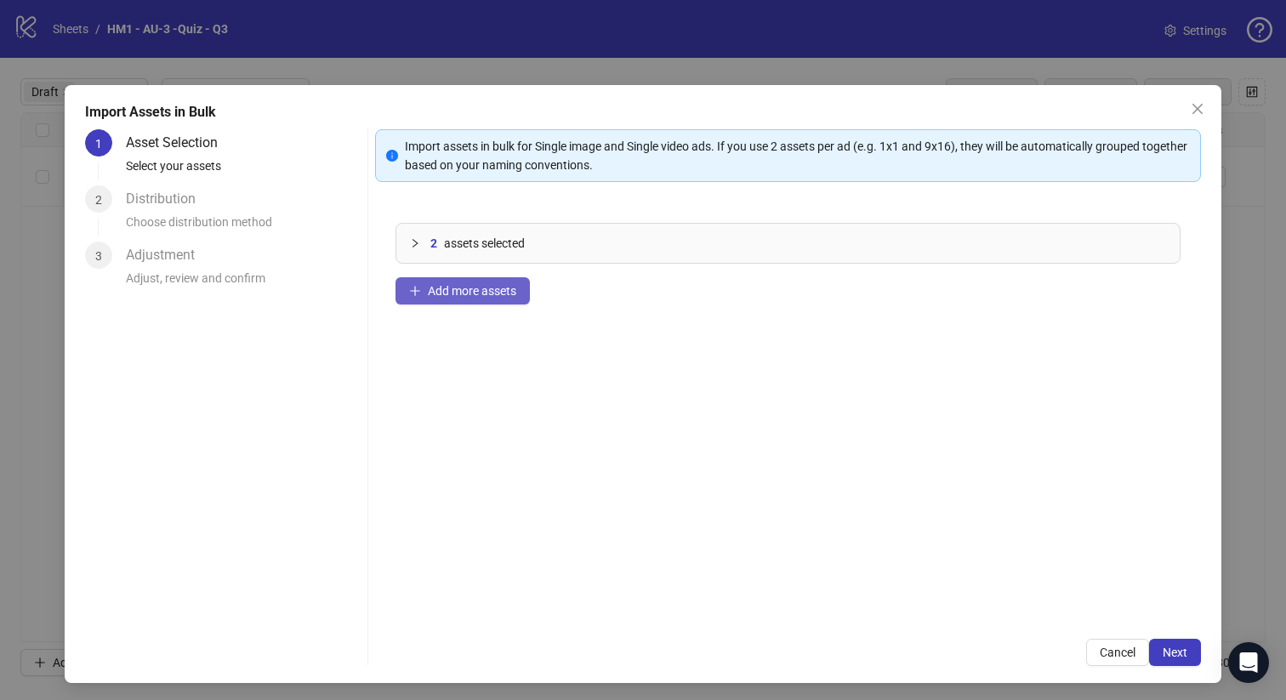
click at [497, 282] on button "Add more assets" at bounding box center [462, 290] width 134 height 27
click at [508, 300] on button "Add more assets" at bounding box center [462, 290] width 134 height 27
click at [474, 296] on span "Add more assets" at bounding box center [472, 291] width 88 height 14
click at [1162, 649] on span "Next" at bounding box center [1174, 652] width 25 height 14
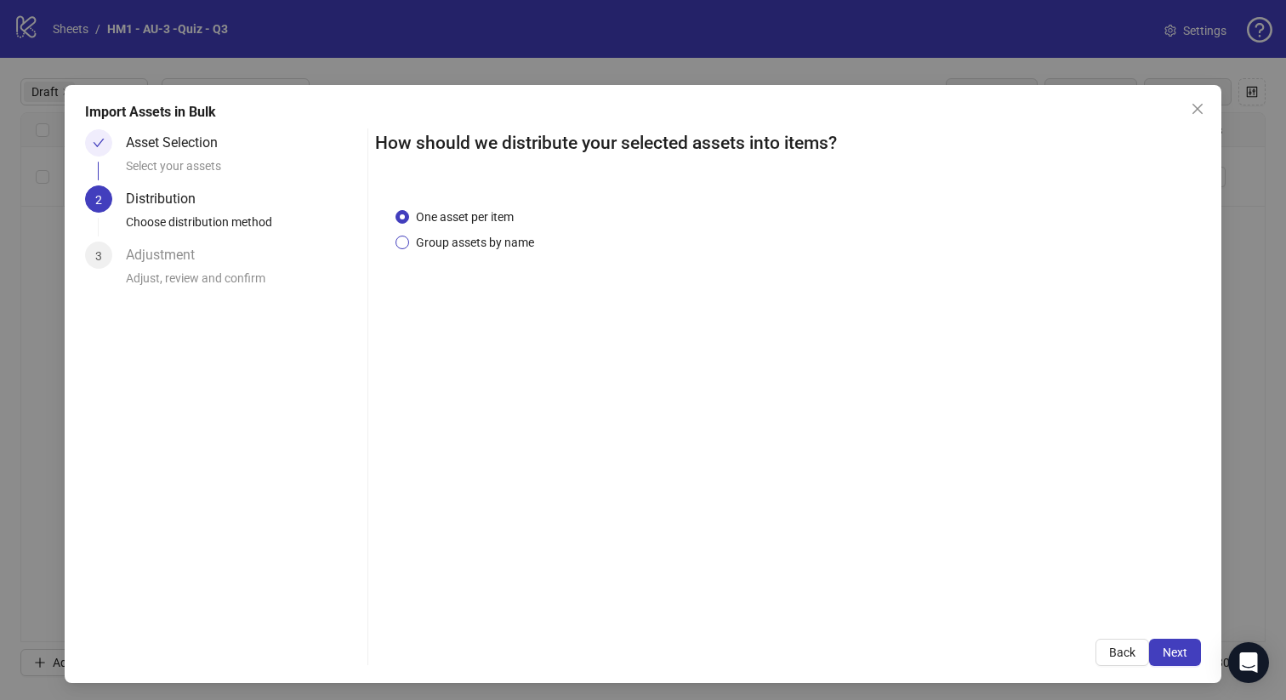
click at [468, 244] on span "Group assets by name" at bounding box center [475, 242] width 132 height 19
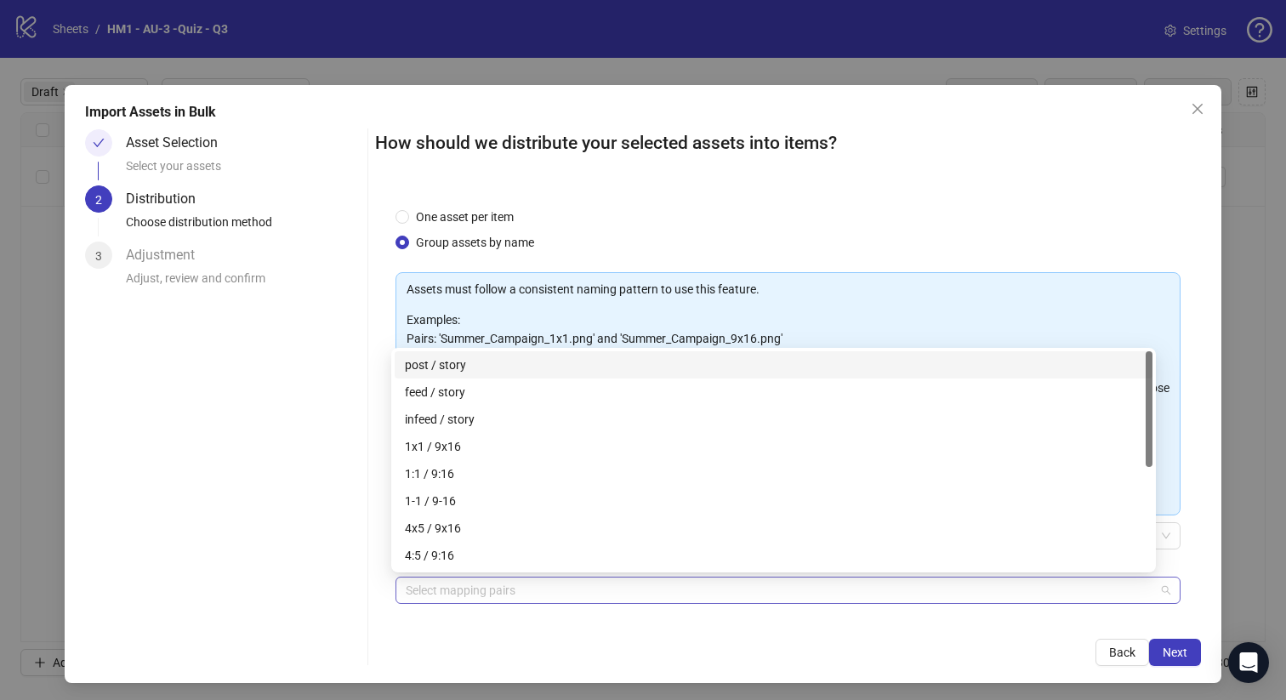
click at [577, 588] on div at bounding box center [779, 590] width 761 height 24
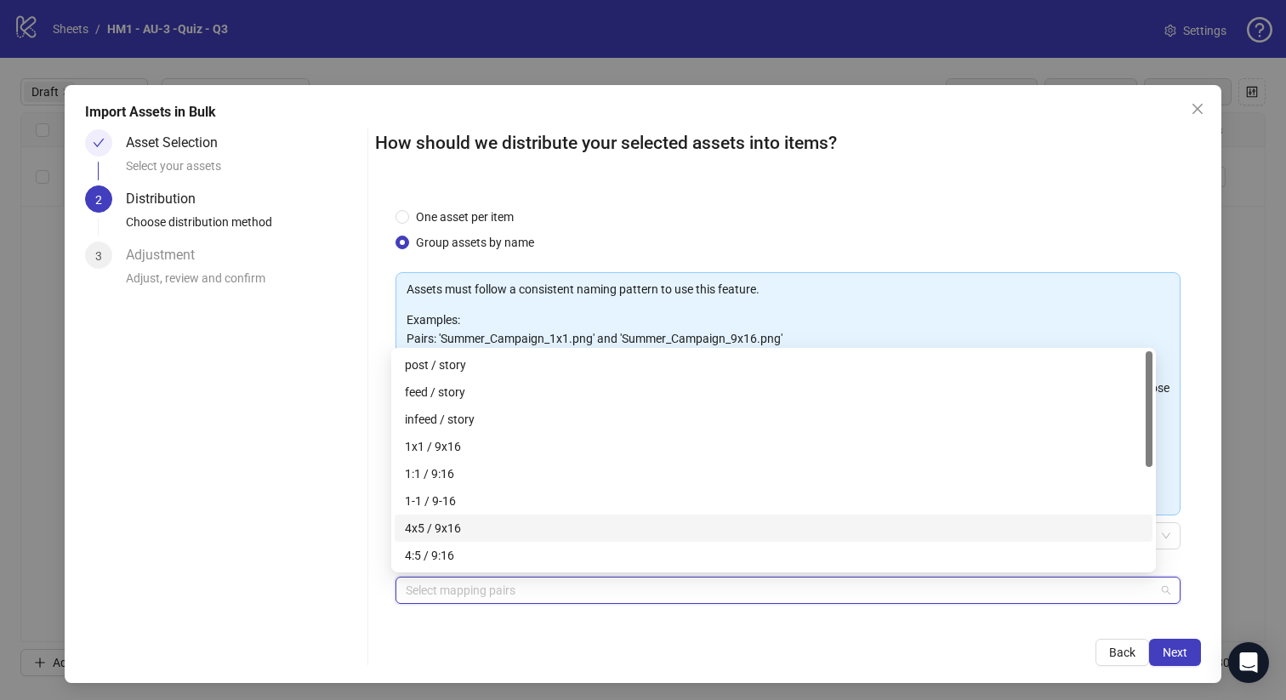
click at [599, 527] on div "4x5 / 9x16" at bounding box center [773, 528] width 737 height 19
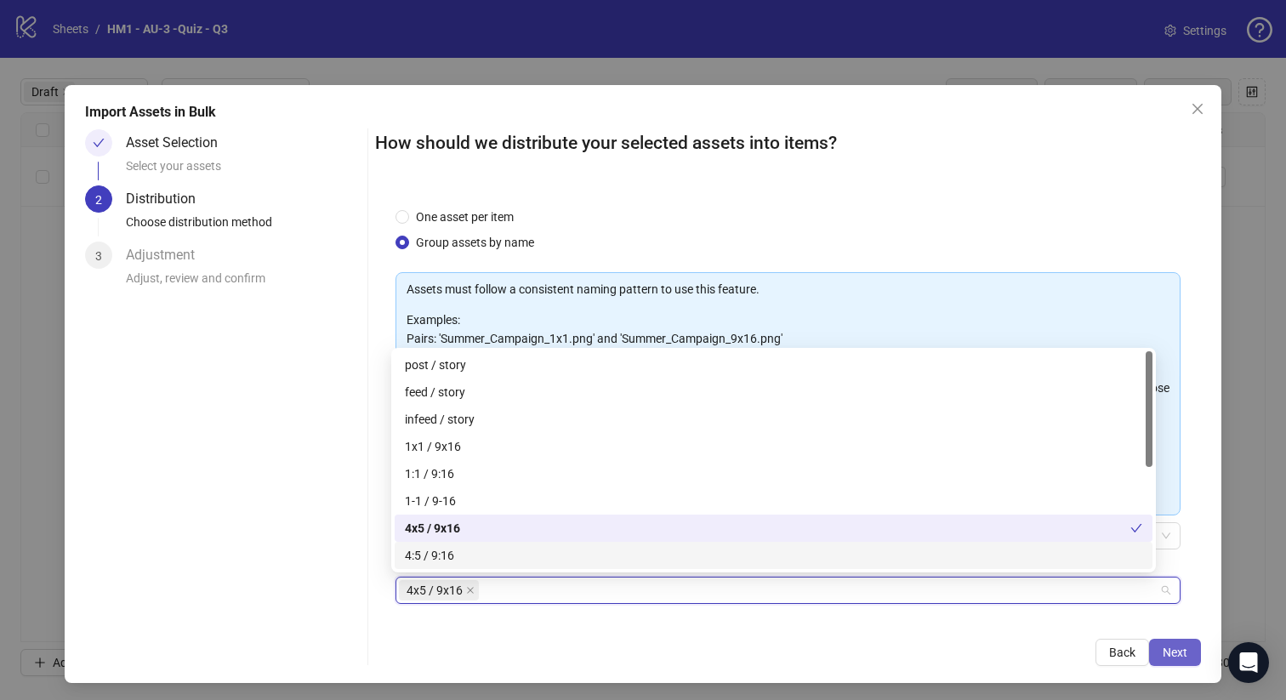
click at [1162, 652] on span "Next" at bounding box center [1174, 652] width 25 height 14
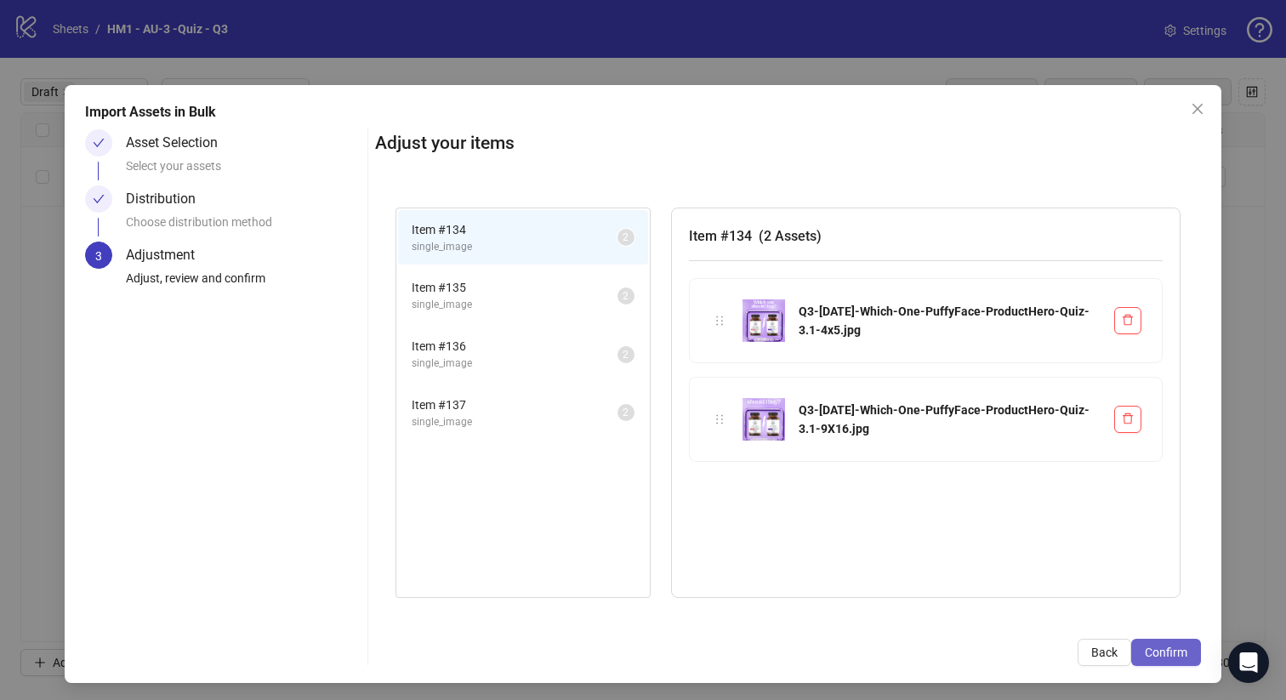
click at [1154, 650] on span "Confirm" at bounding box center [1165, 652] width 43 height 14
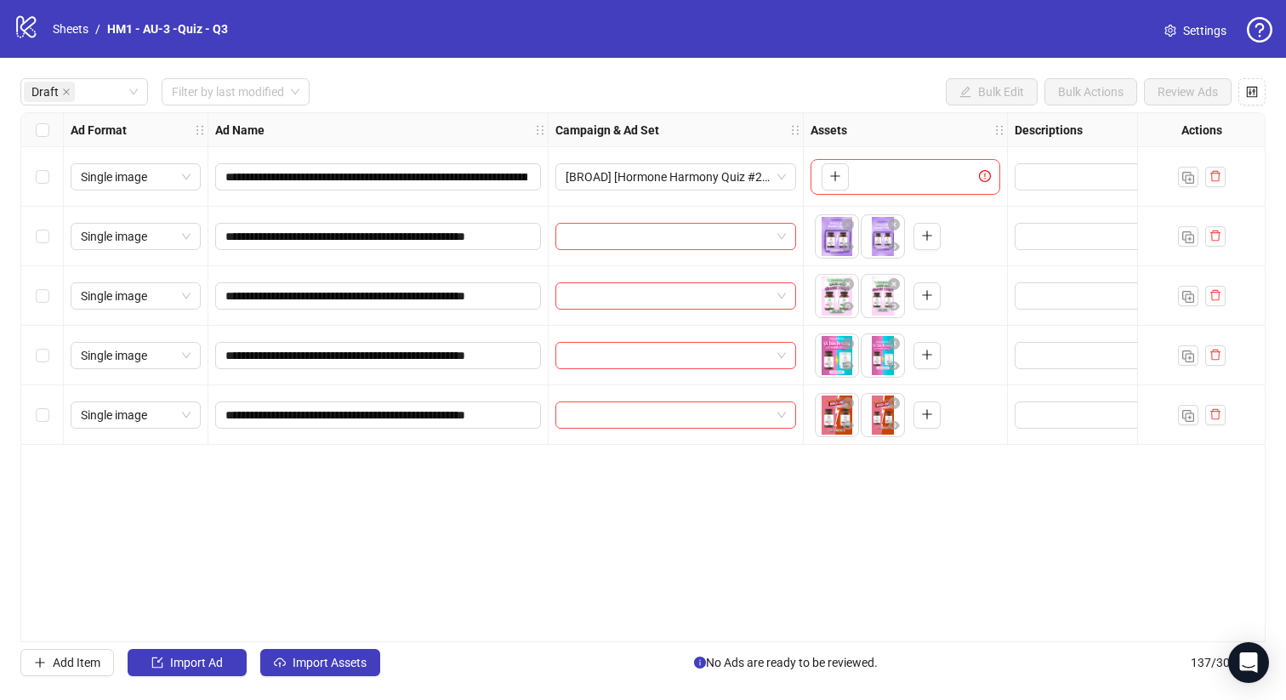
click at [45, 120] on div "Select all rows" at bounding box center [42, 130] width 43 height 34
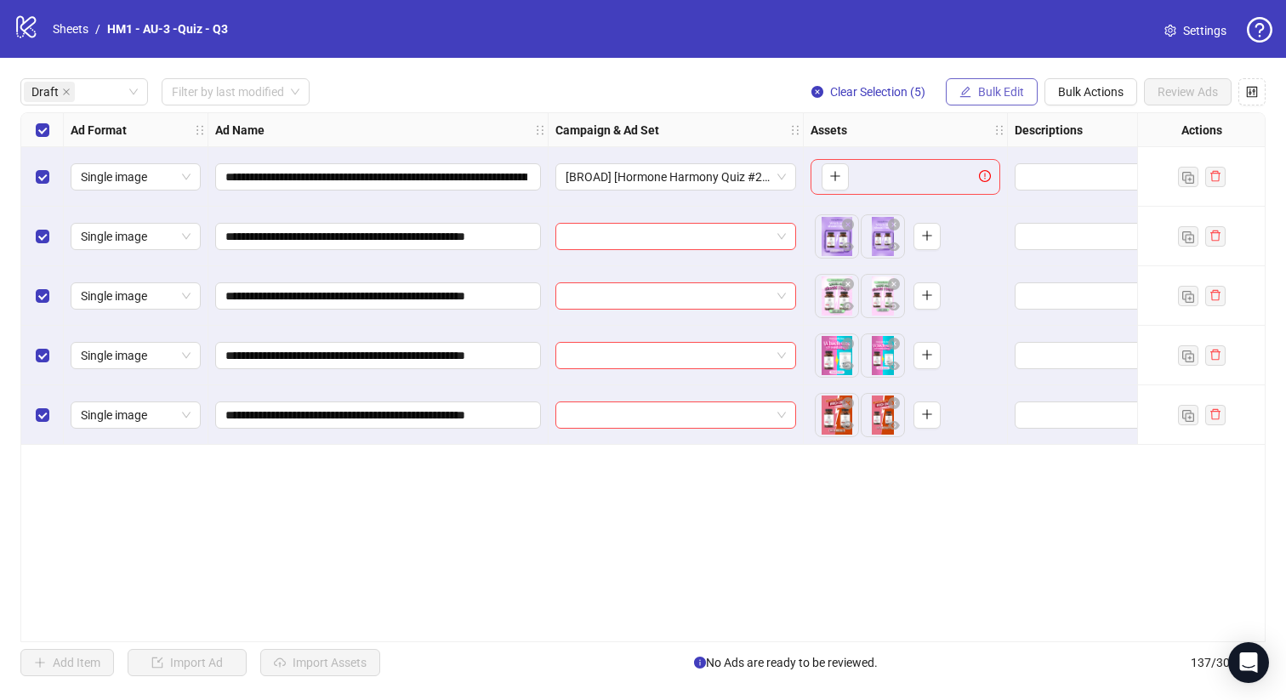
click at [959, 98] on span "button" at bounding box center [965, 92] width 12 height 14
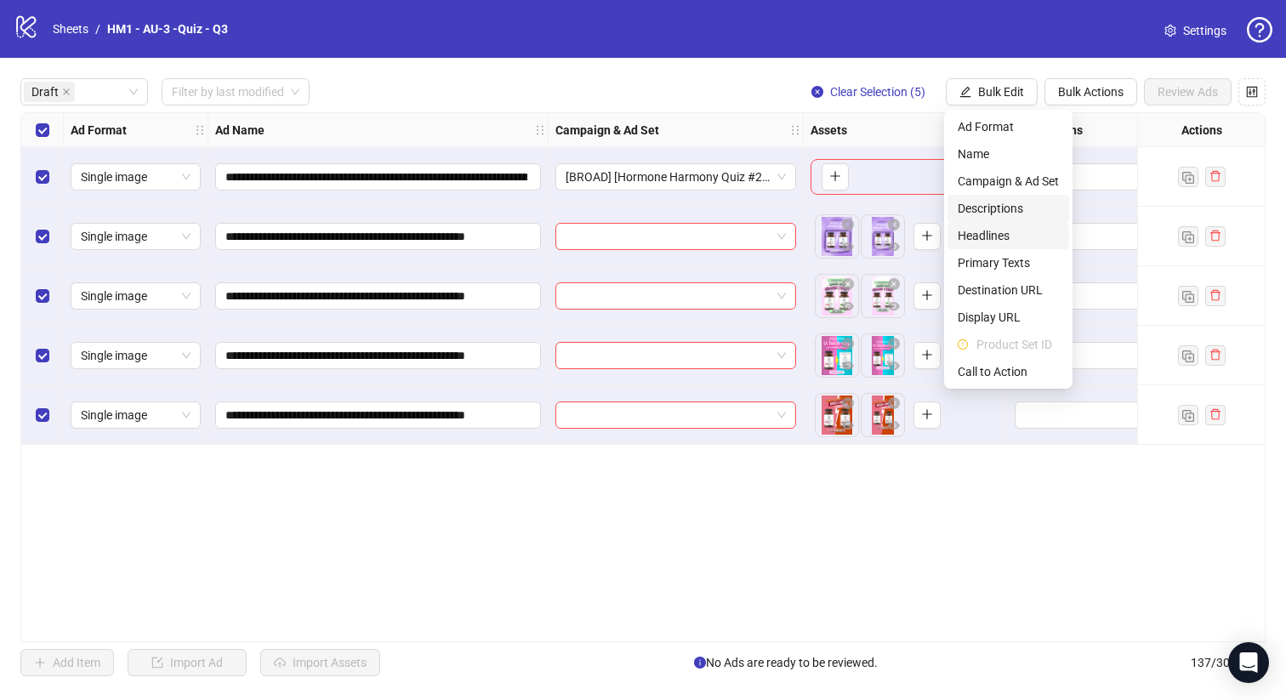
click at [998, 235] on span "Headlines" at bounding box center [1007, 235] width 101 height 19
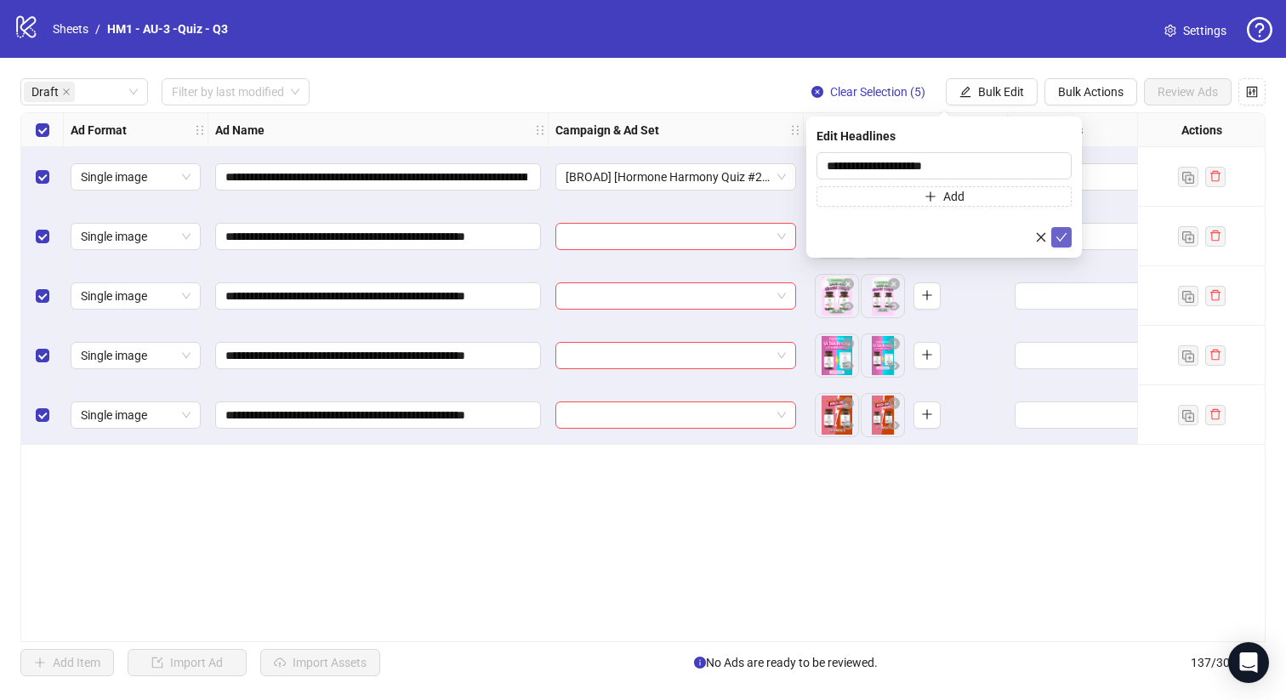
click at [1063, 235] on icon "check" at bounding box center [1061, 237] width 11 height 9
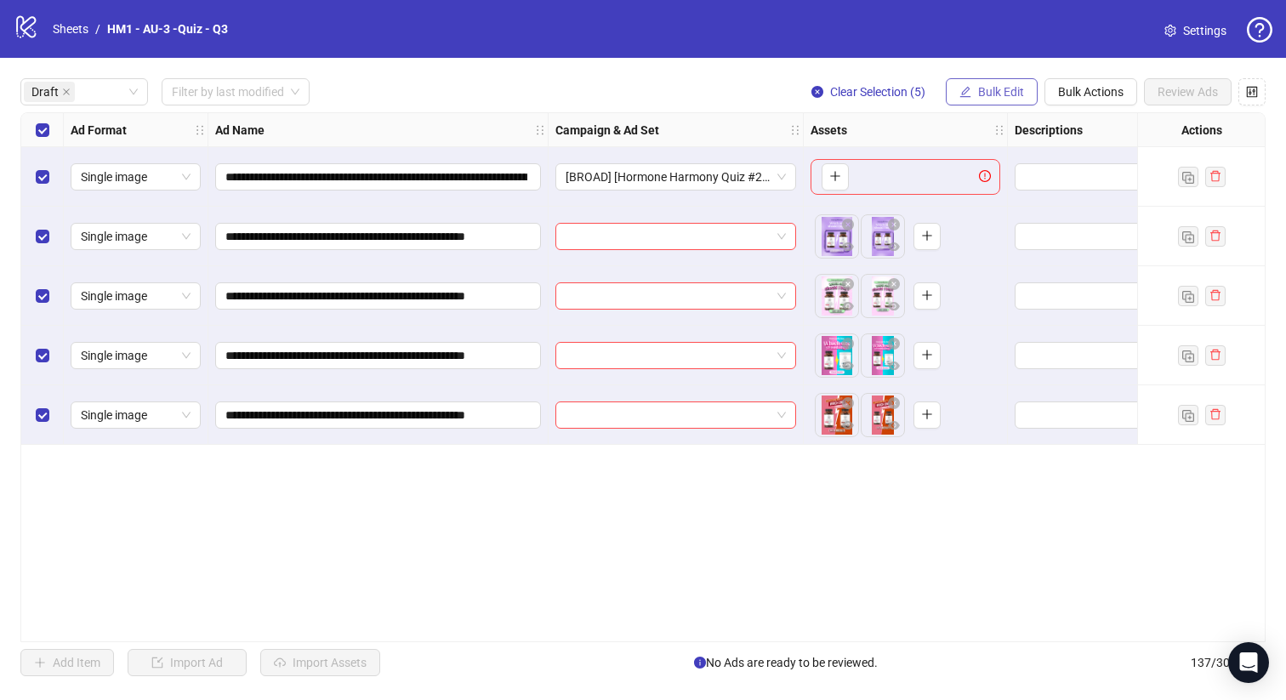
click at [1005, 91] on span "Bulk Edit" at bounding box center [1001, 92] width 46 height 14
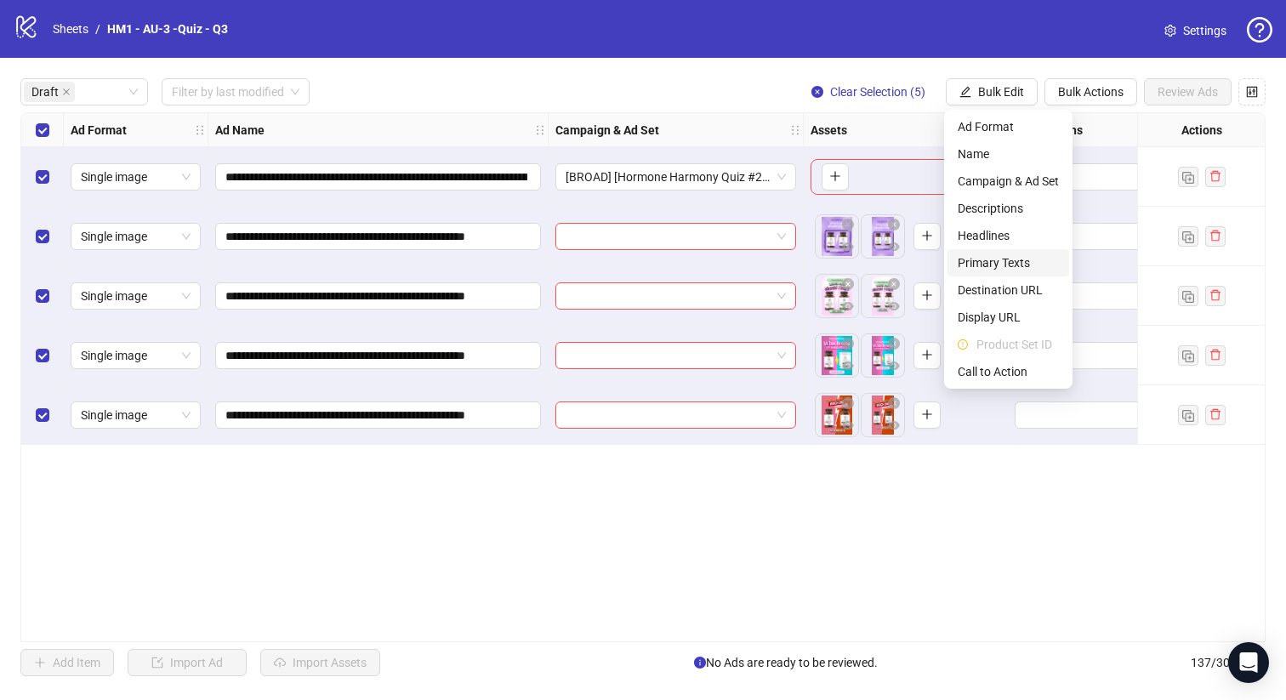
click at [1025, 261] on span "Primary Texts" at bounding box center [1007, 262] width 101 height 19
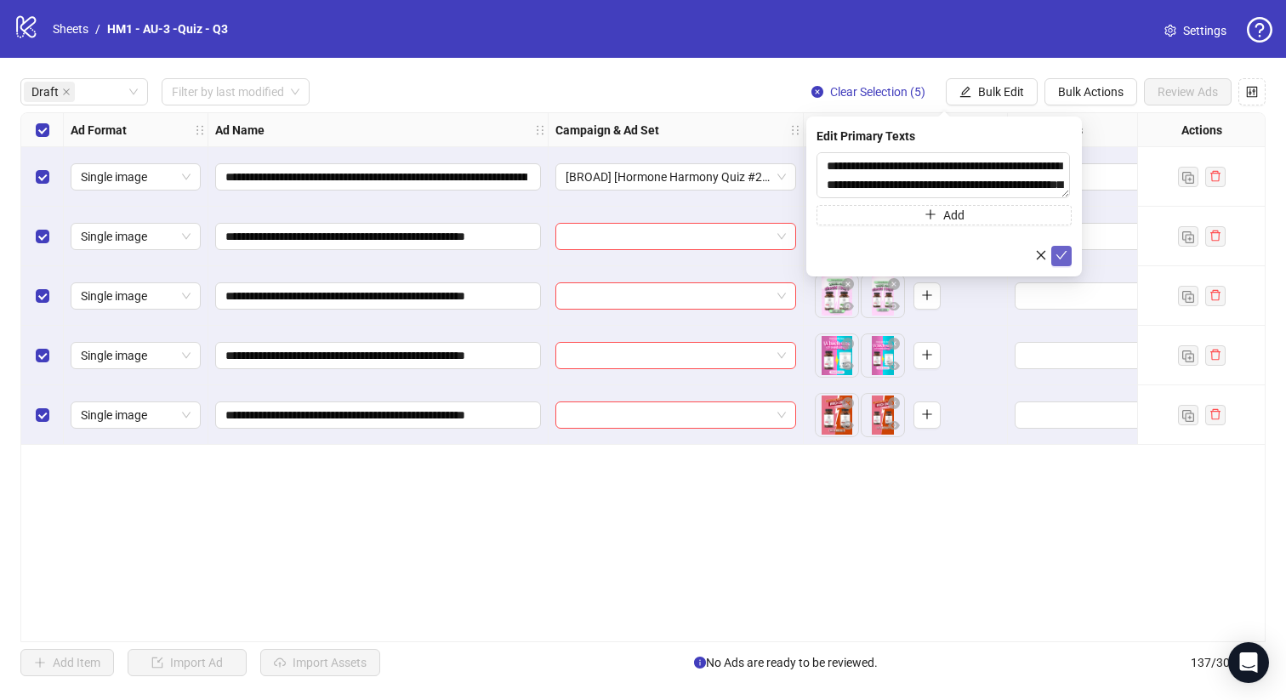
click at [1061, 252] on icon "check" at bounding box center [1061, 255] width 12 height 12
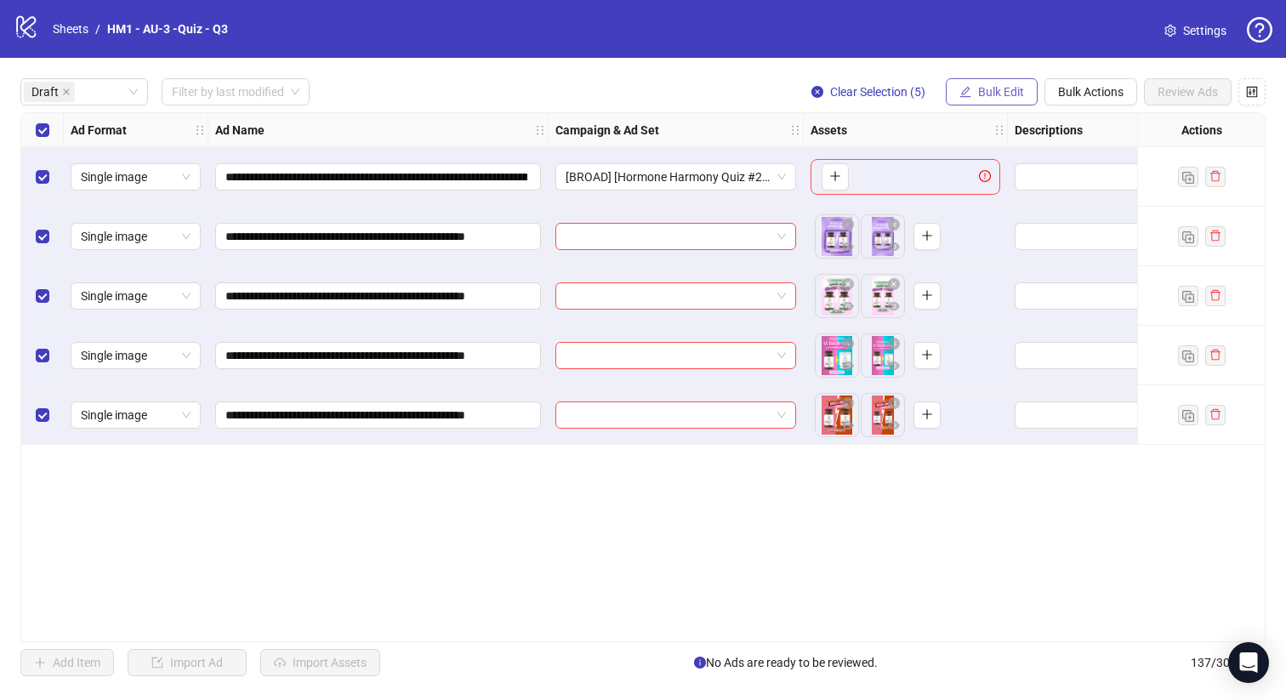
click at [998, 105] on button "Bulk Edit" at bounding box center [991, 91] width 92 height 27
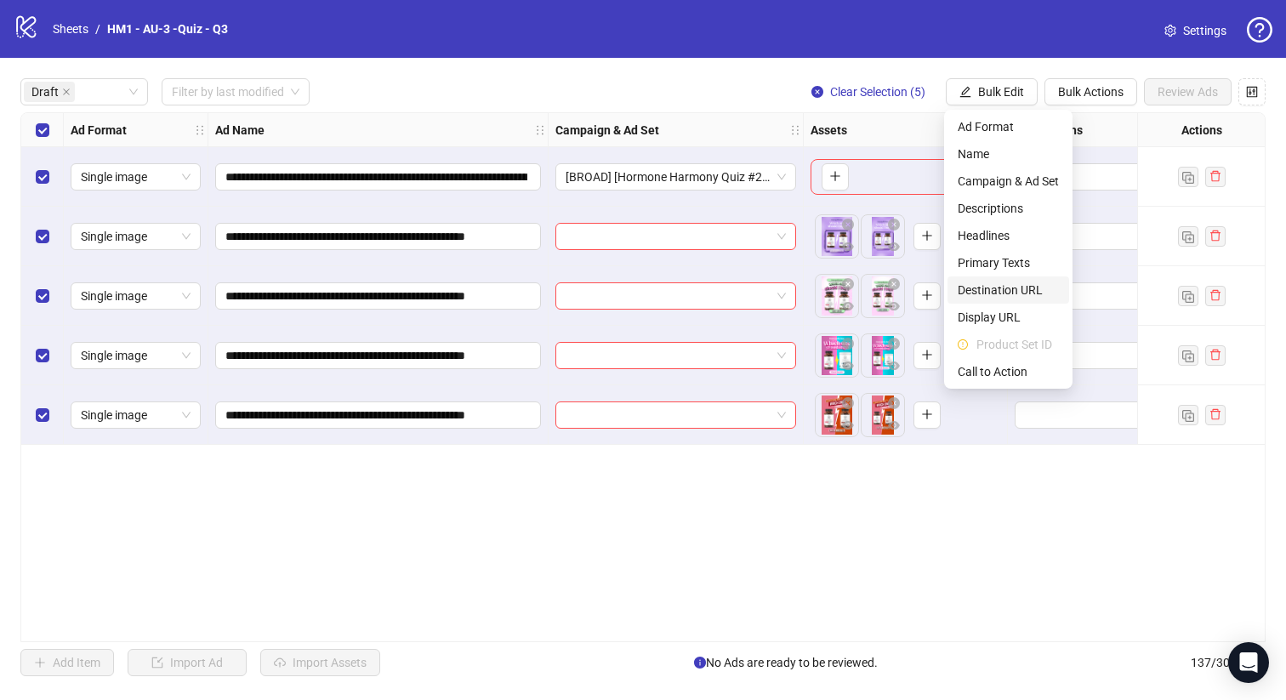
click at [1025, 291] on span "Destination URL" at bounding box center [1007, 290] width 101 height 19
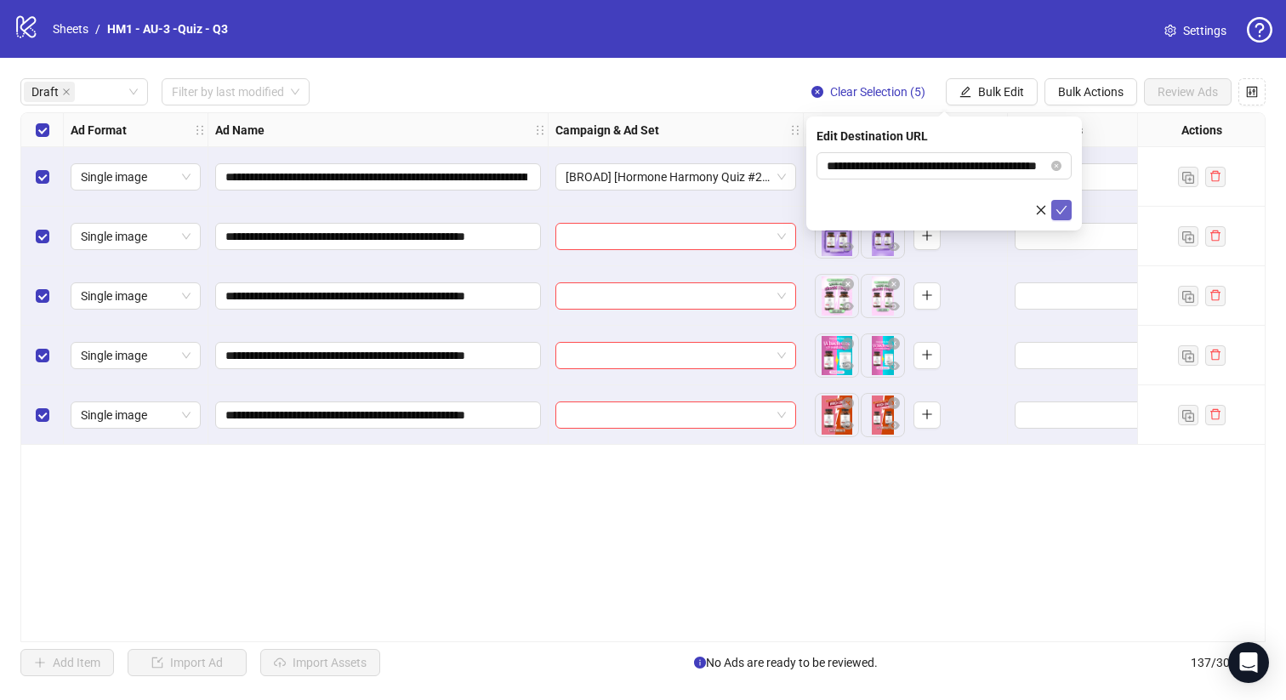
click at [1063, 212] on icon "check" at bounding box center [1061, 210] width 12 height 12
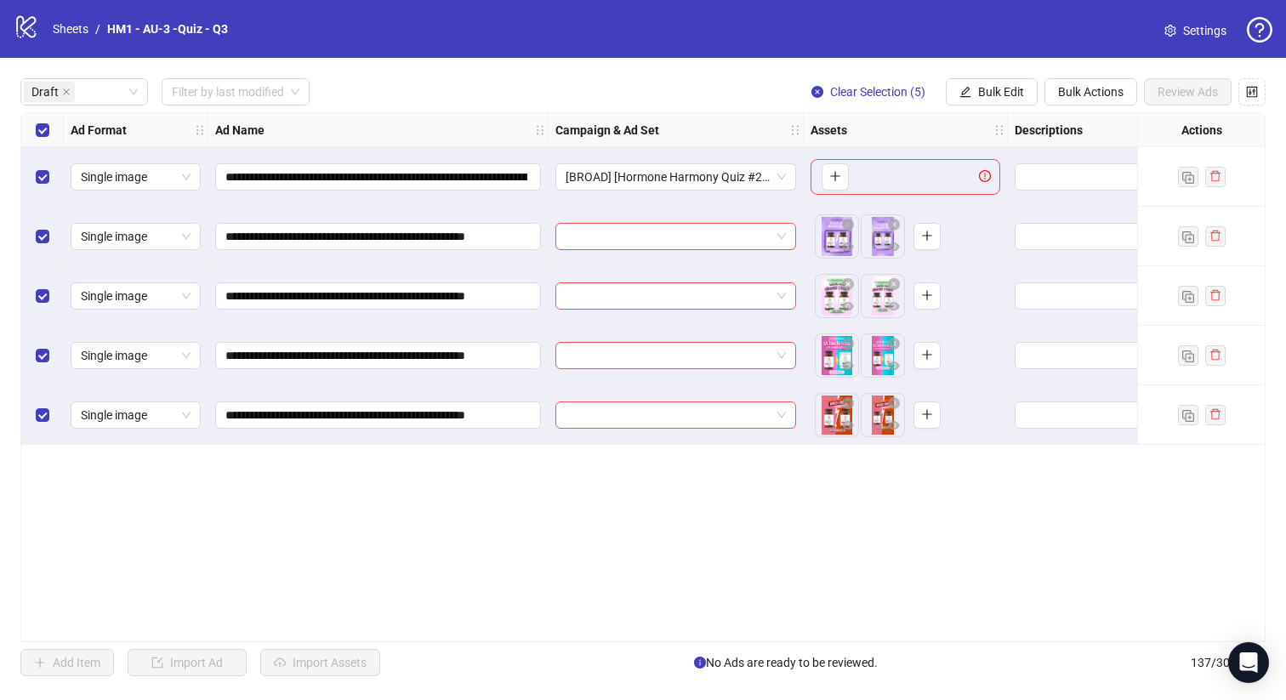
click at [54, 171] on div "Select row 1" at bounding box center [42, 177] width 43 height 60
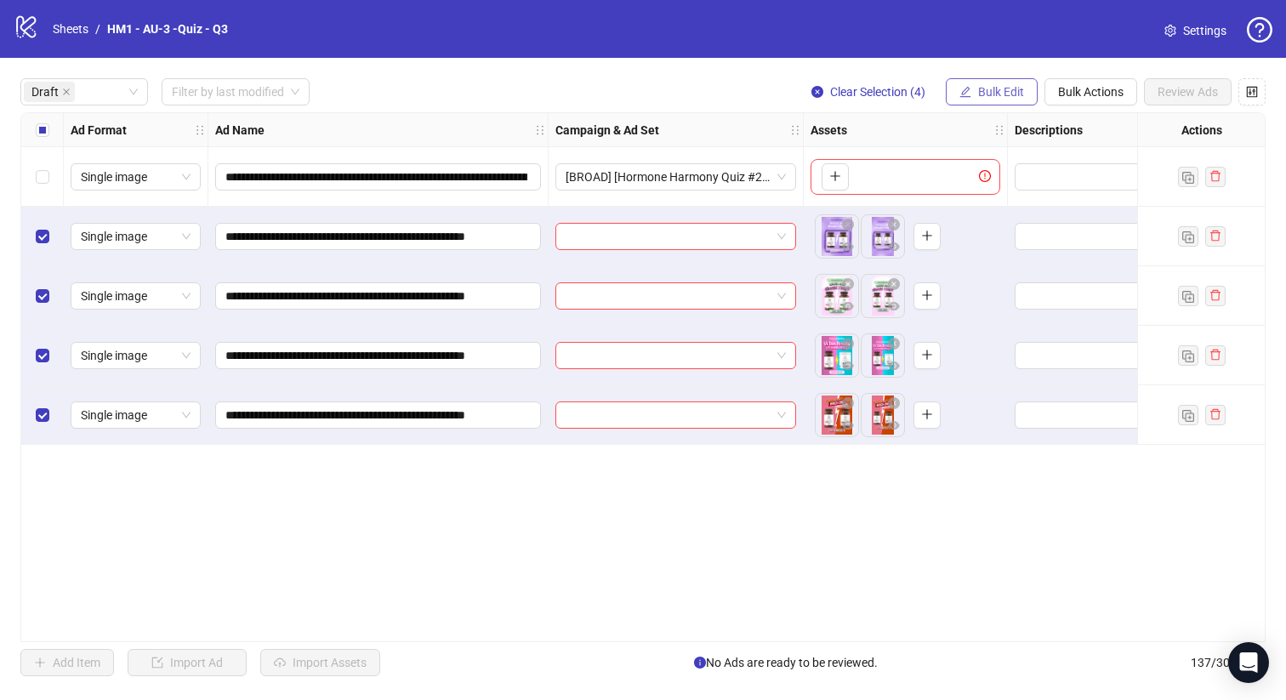
click at [1024, 80] on button "Bulk Edit" at bounding box center [991, 91] width 92 height 27
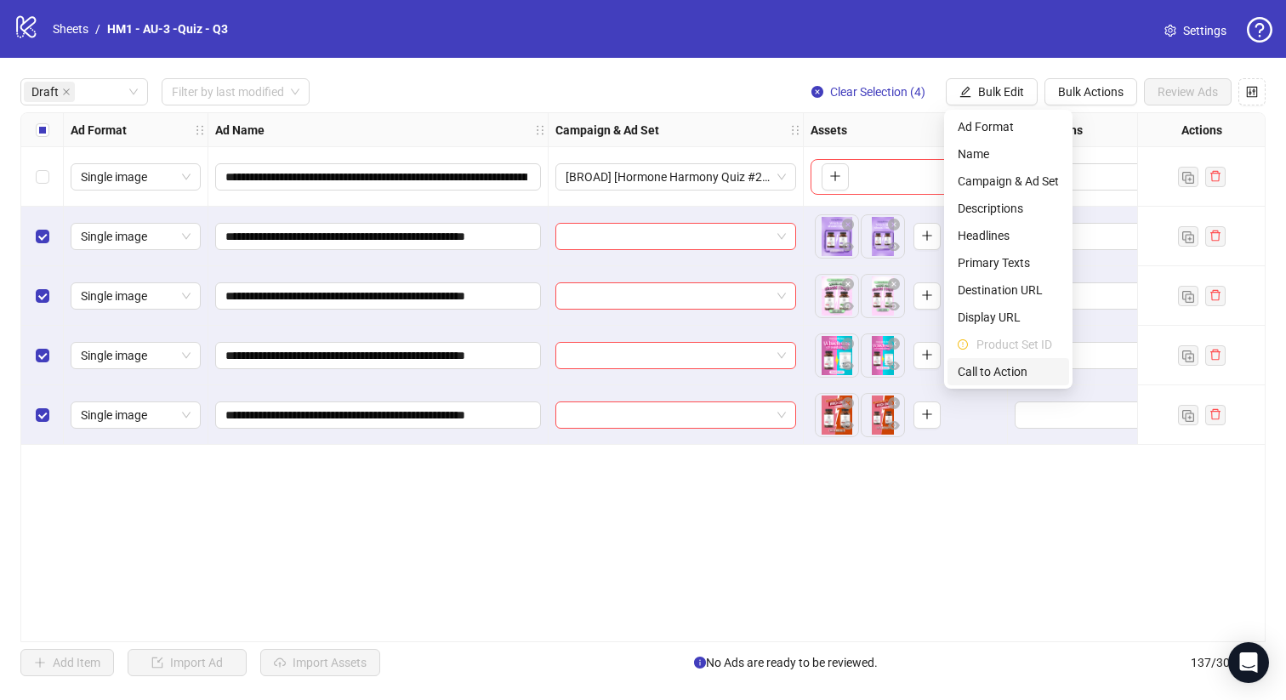
click at [1044, 383] on li "Call to Action" at bounding box center [1008, 371] width 122 height 27
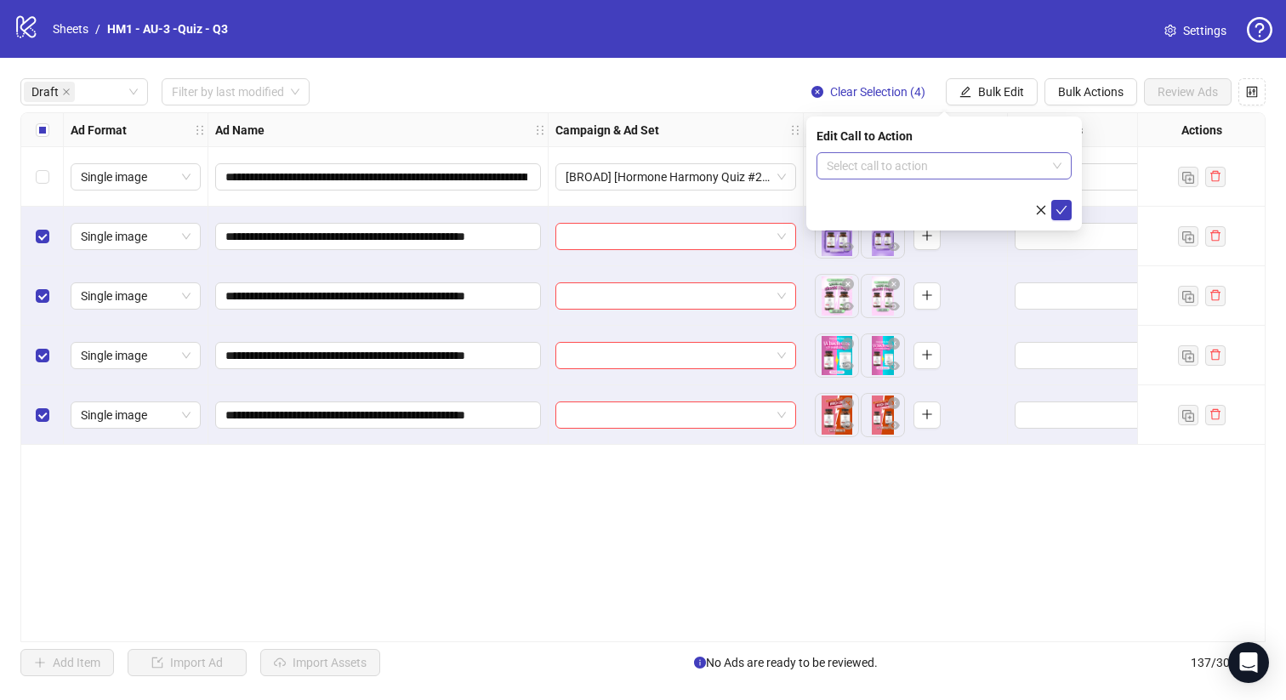
click at [1015, 164] on input "search" at bounding box center [935, 166] width 219 height 26
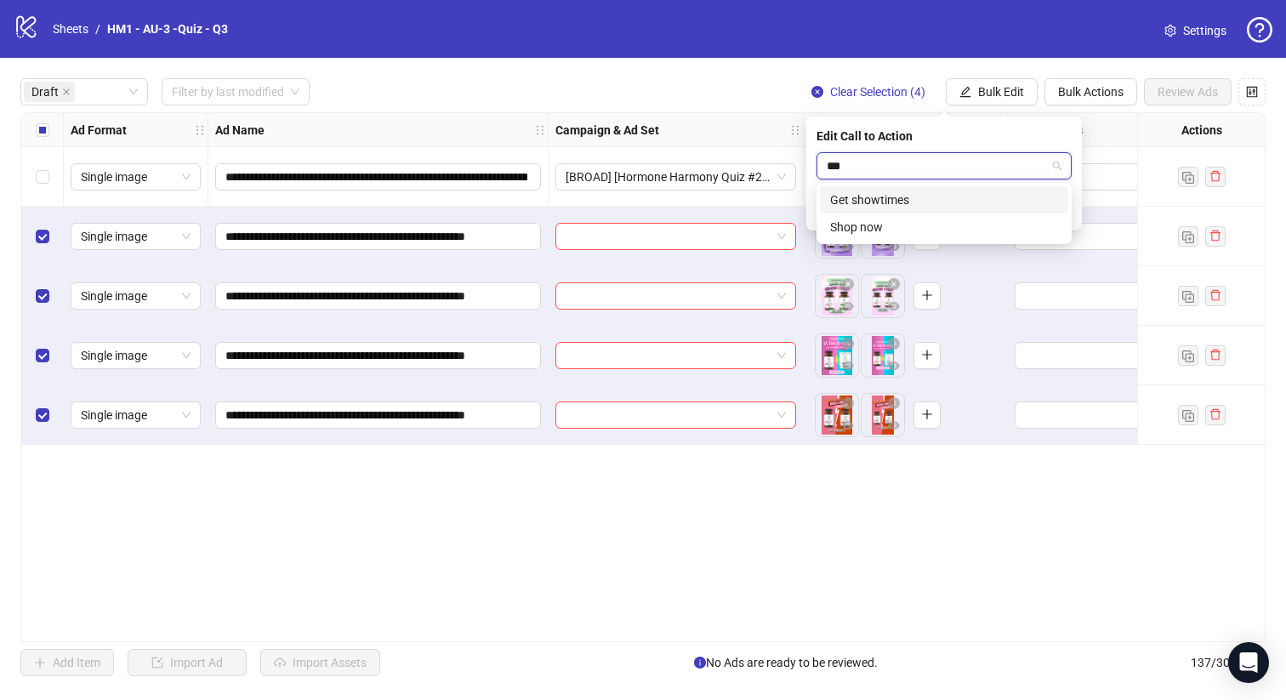
type input "****"
click at [1026, 209] on div "Shop now" at bounding box center [944, 199] width 248 height 27
click at [1059, 205] on icon "check" at bounding box center [1061, 210] width 12 height 12
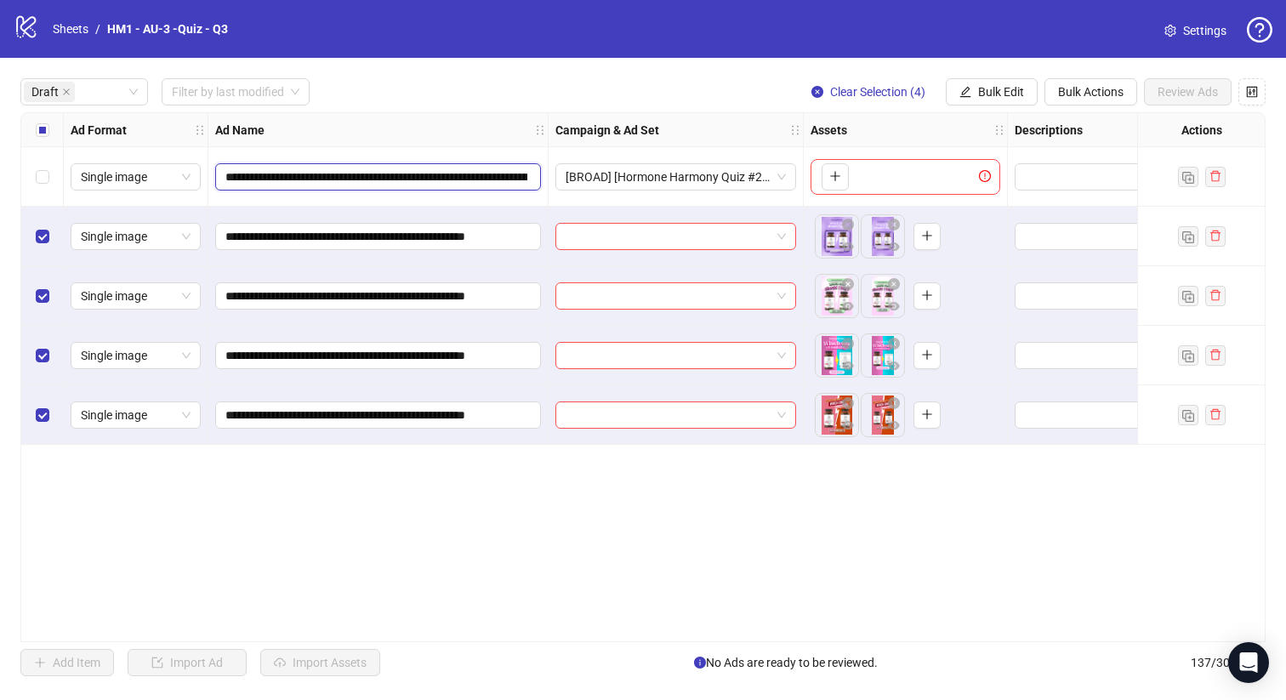
click at [458, 171] on input "**********" at bounding box center [376, 176] width 302 height 19
drag, startPoint x: 437, startPoint y: 180, endPoint x: 236, endPoint y: 172, distance: 200.8
click at [236, 172] on input "**********" at bounding box center [376, 176] width 302 height 19
click at [285, 178] on input "**********" at bounding box center [376, 176] width 302 height 19
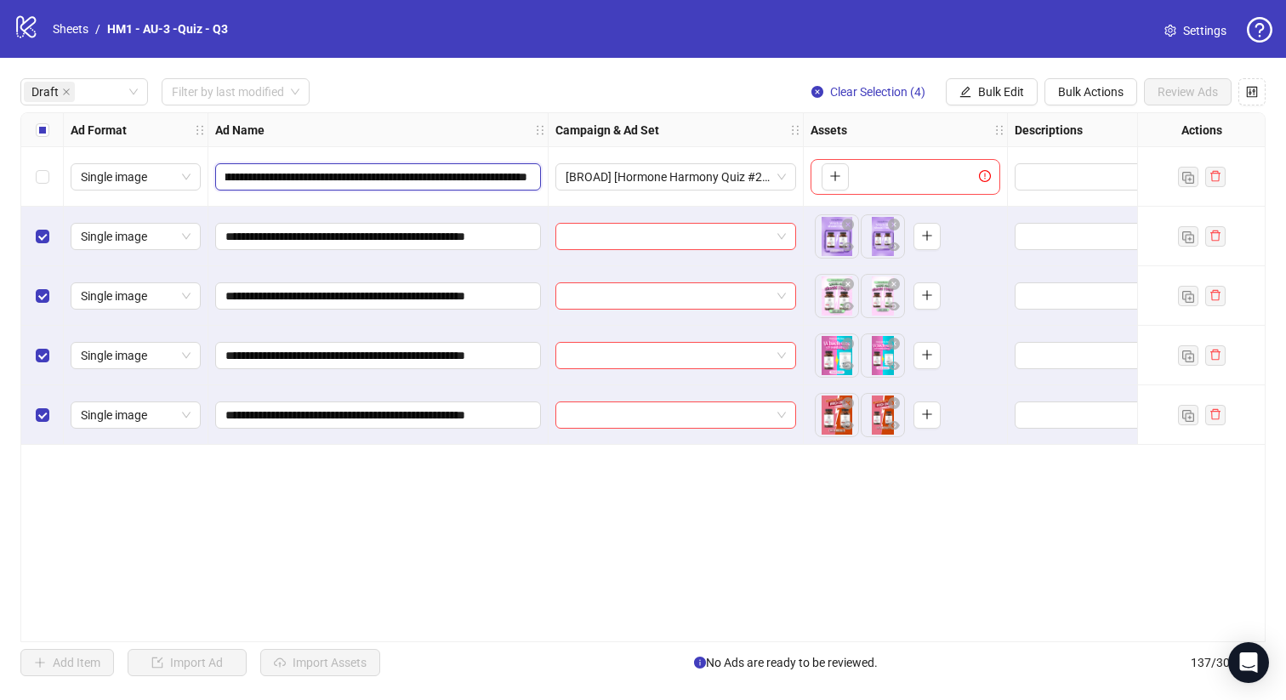
scroll to position [0, 393]
drag, startPoint x: 285, startPoint y: 178, endPoint x: 306, endPoint y: 185, distance: 22.3
click at [306, 185] on input "**********" at bounding box center [376, 176] width 302 height 19
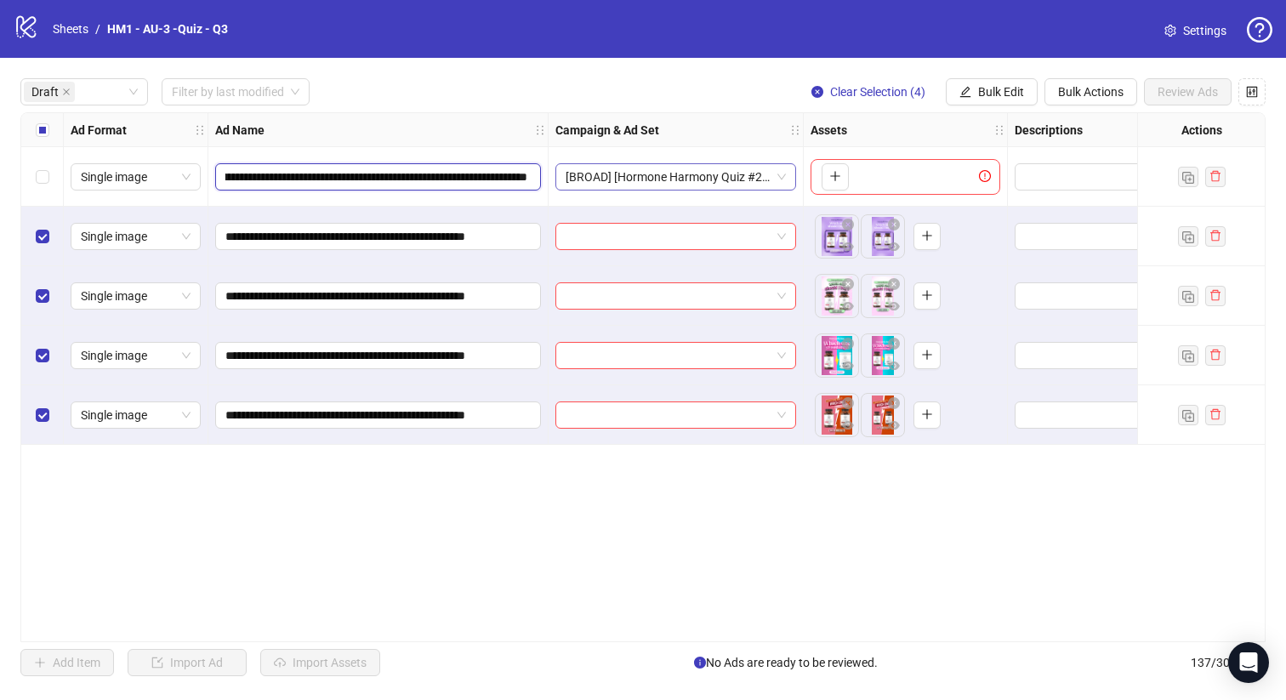
drag, startPoint x: 289, startPoint y: 176, endPoint x: 632, endPoint y: 190, distance: 342.9
click at [1013, 88] on span "Bulk Edit" at bounding box center [1001, 92] width 46 height 14
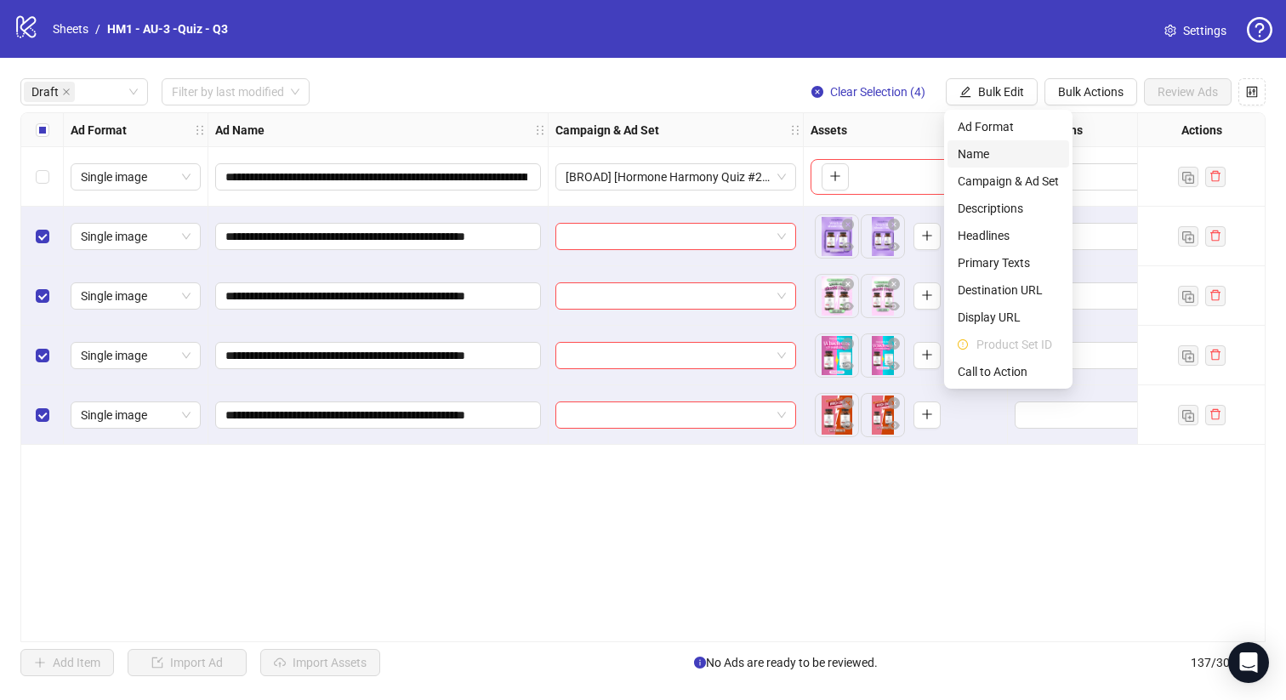
click at [1011, 159] on span "Name" at bounding box center [1007, 154] width 101 height 19
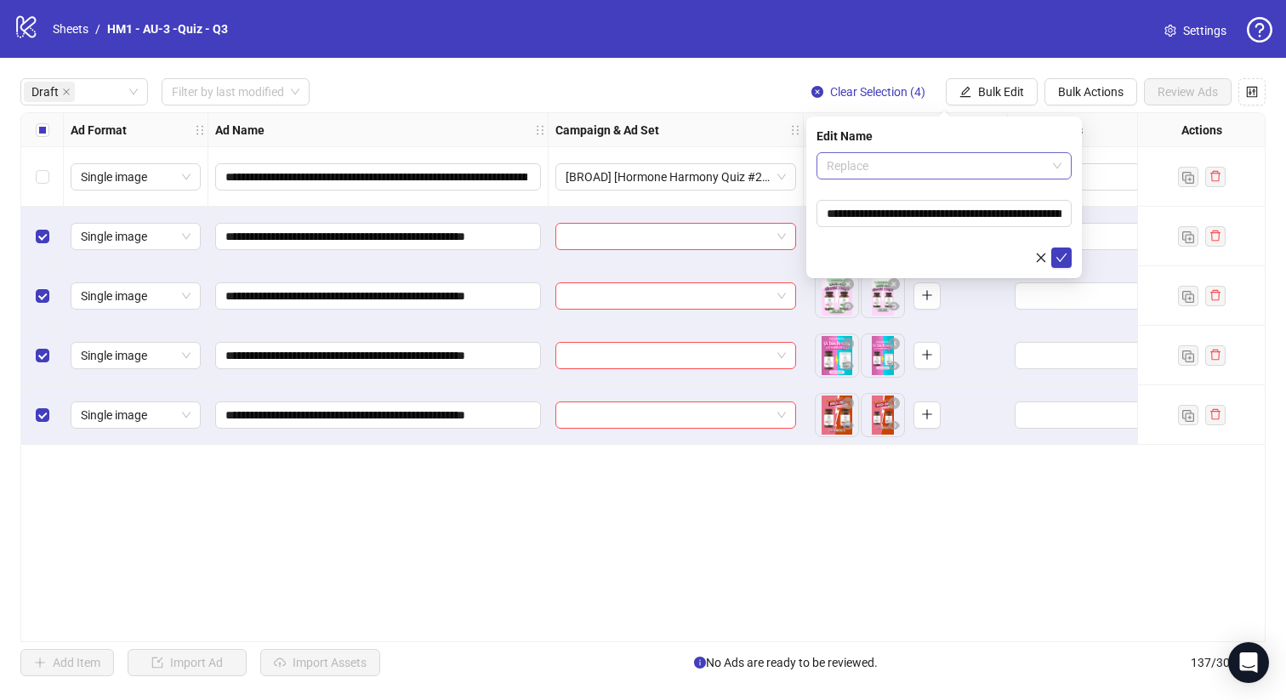
click at [858, 164] on span "Replace" at bounding box center [943, 166] width 235 height 26
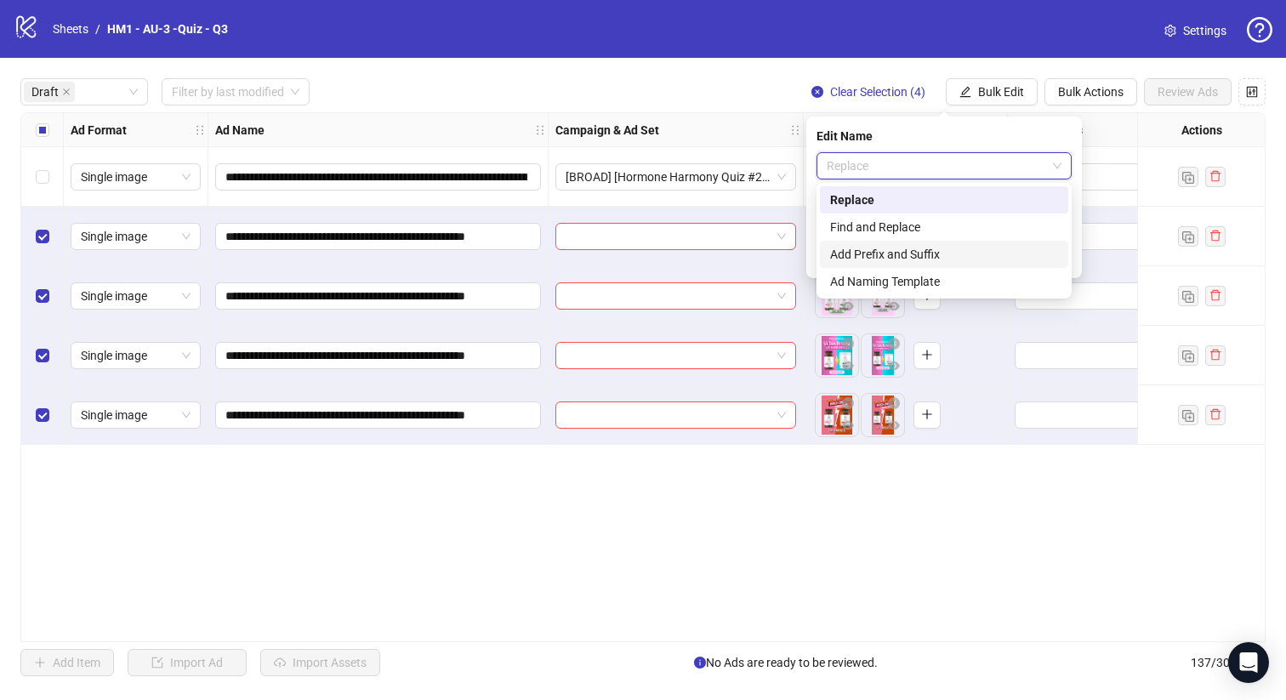
click at [911, 249] on div "Add Prefix and Suffix" at bounding box center [944, 254] width 228 height 19
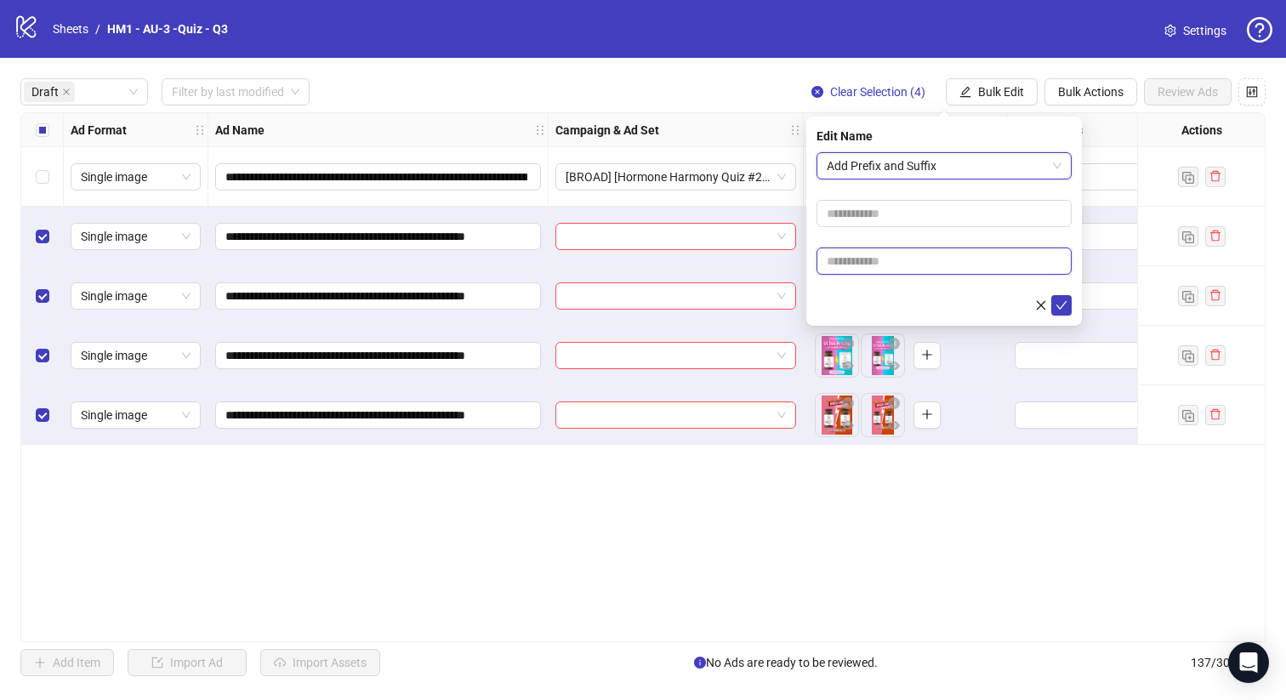
click at [919, 266] on input "text" at bounding box center [943, 260] width 255 height 27
paste input "**********"
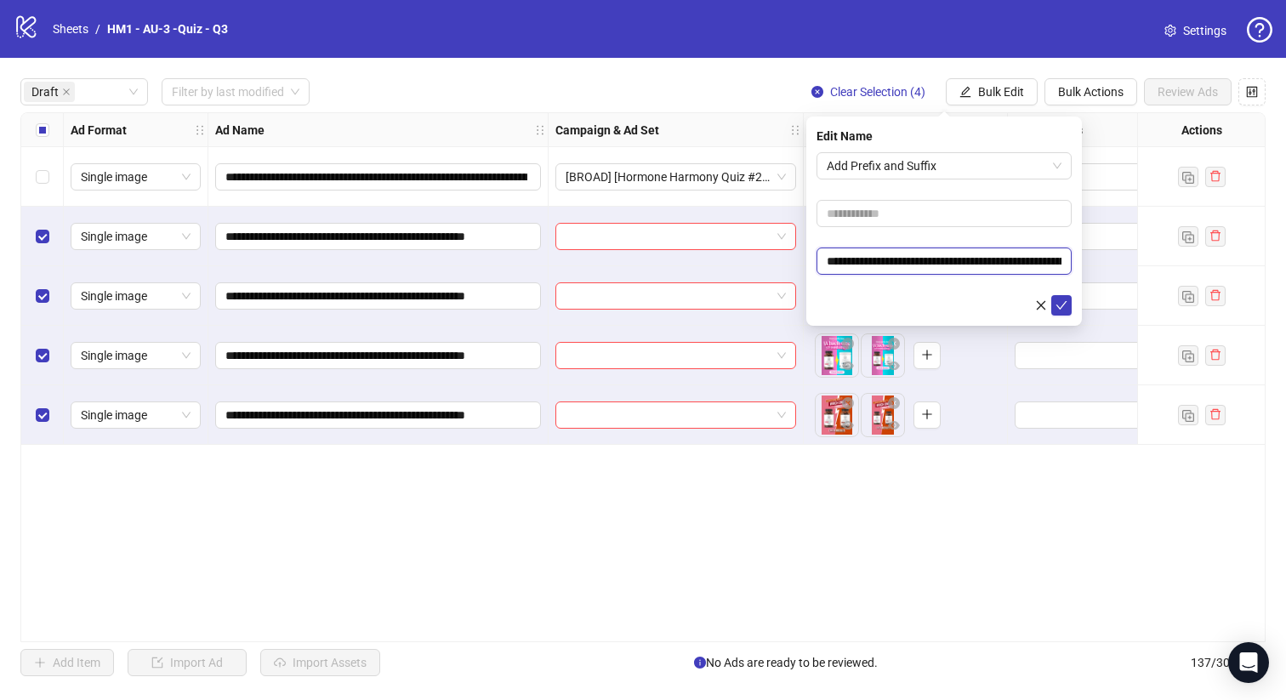
scroll to position [0, 179]
type input "**********"
click at [922, 210] on input "text" at bounding box center [943, 213] width 255 height 27
type input "**********"
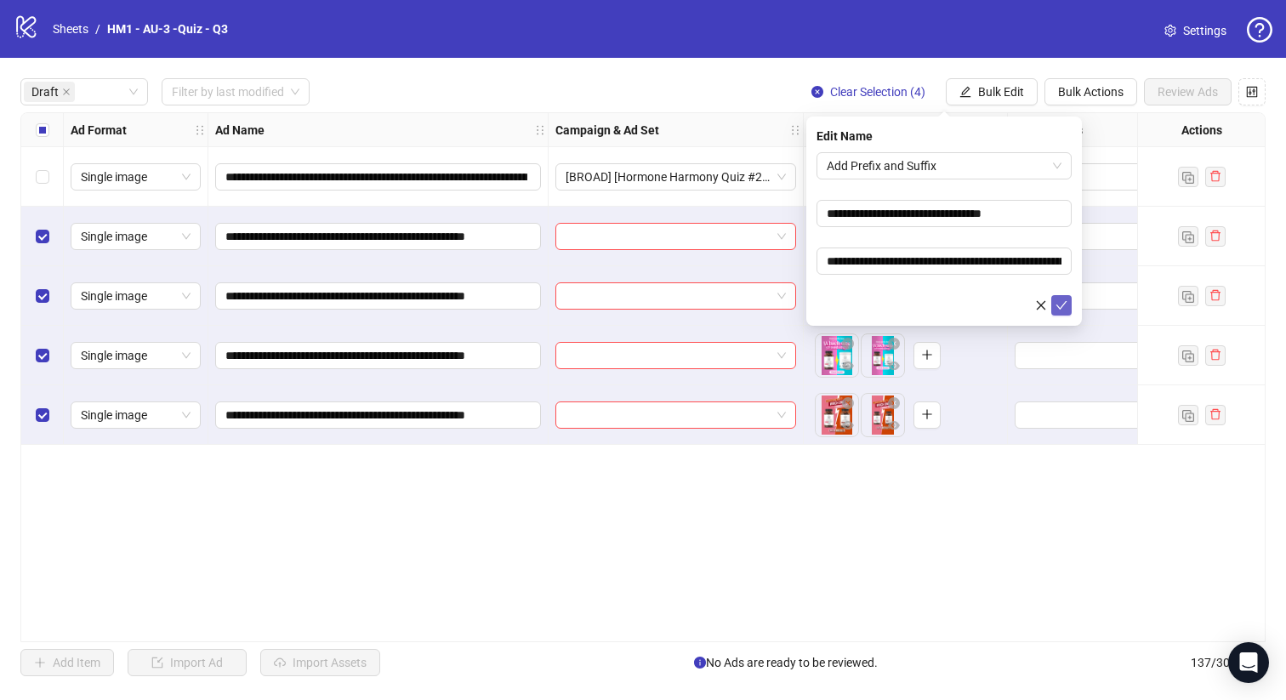
click at [1060, 300] on icon "check" at bounding box center [1061, 305] width 12 height 12
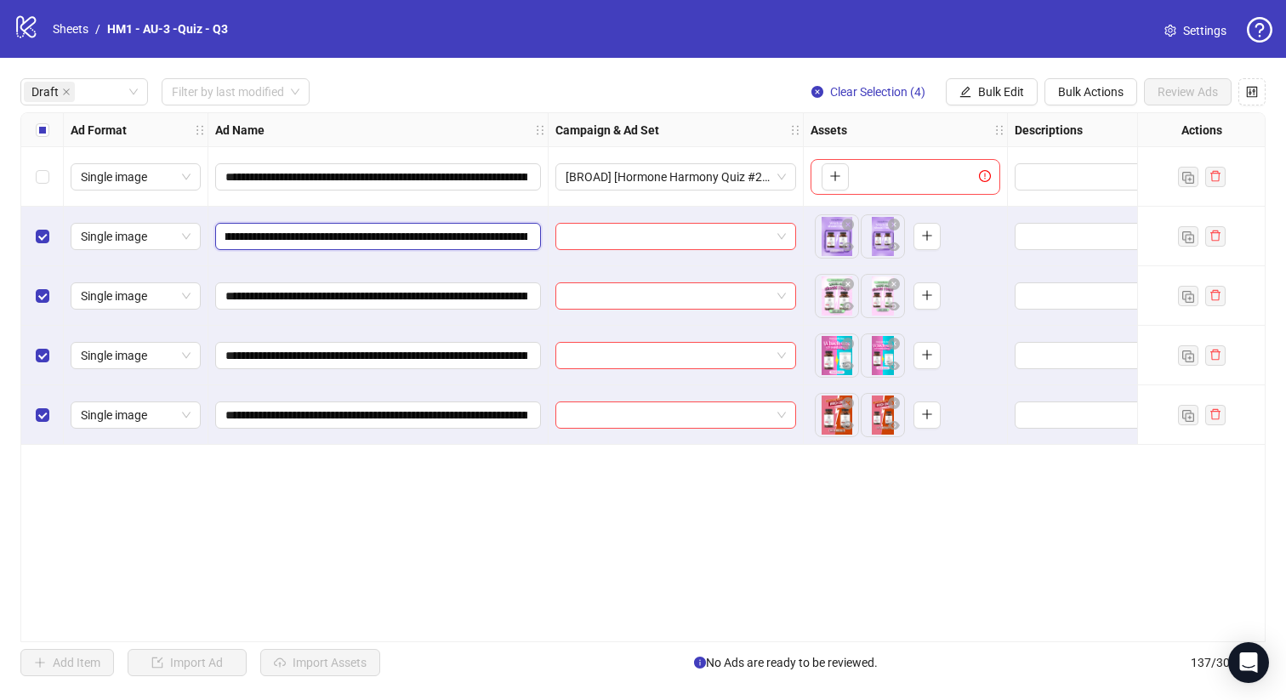
scroll to position [0, 237]
drag, startPoint x: 423, startPoint y: 236, endPoint x: 498, endPoint y: 228, distance: 75.3
click at [498, 228] on input "**********" at bounding box center [376, 236] width 302 height 19
click at [968, 79] on button "Bulk Edit" at bounding box center [991, 91] width 92 height 27
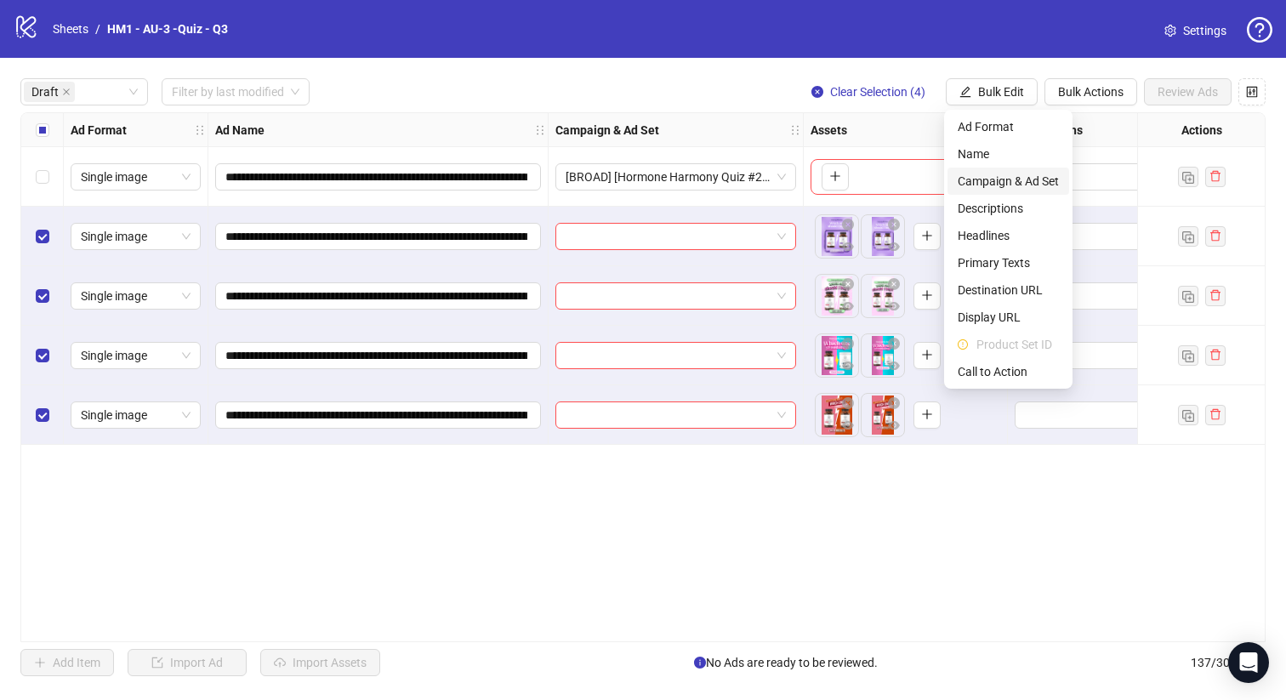
click at [1041, 186] on span "Campaign & Ad Set" at bounding box center [1007, 181] width 101 height 19
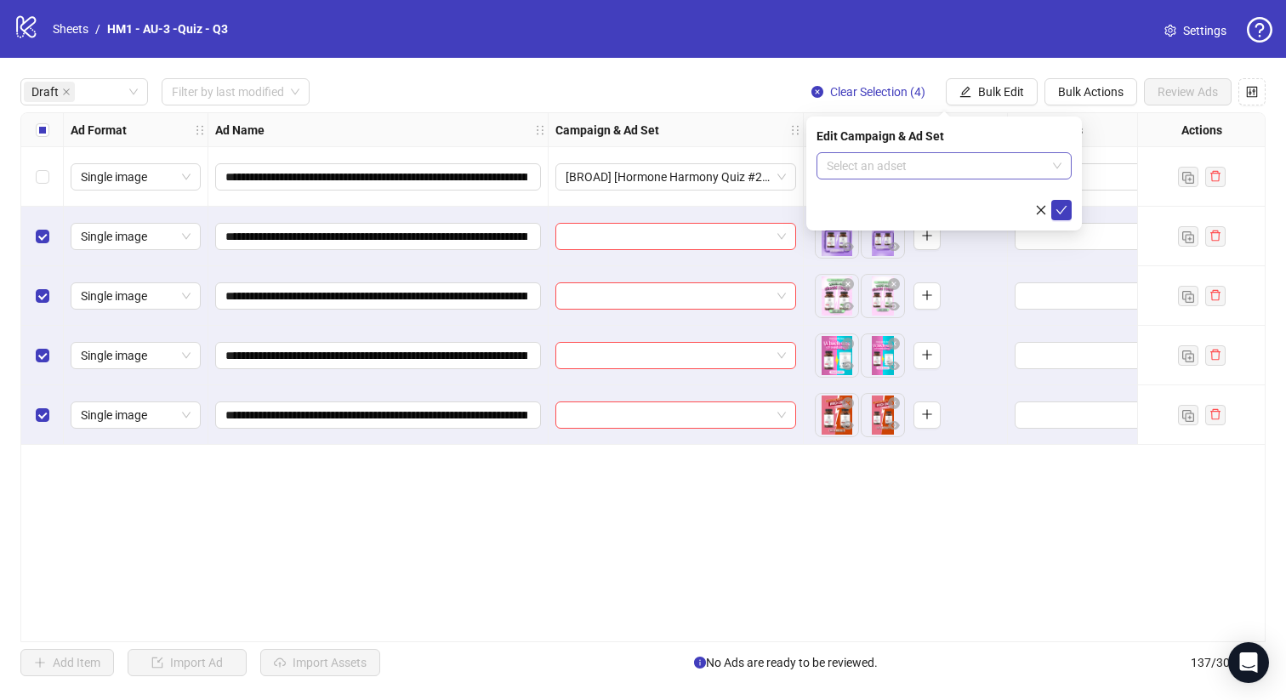
click at [1002, 165] on input "search" at bounding box center [935, 166] width 219 height 26
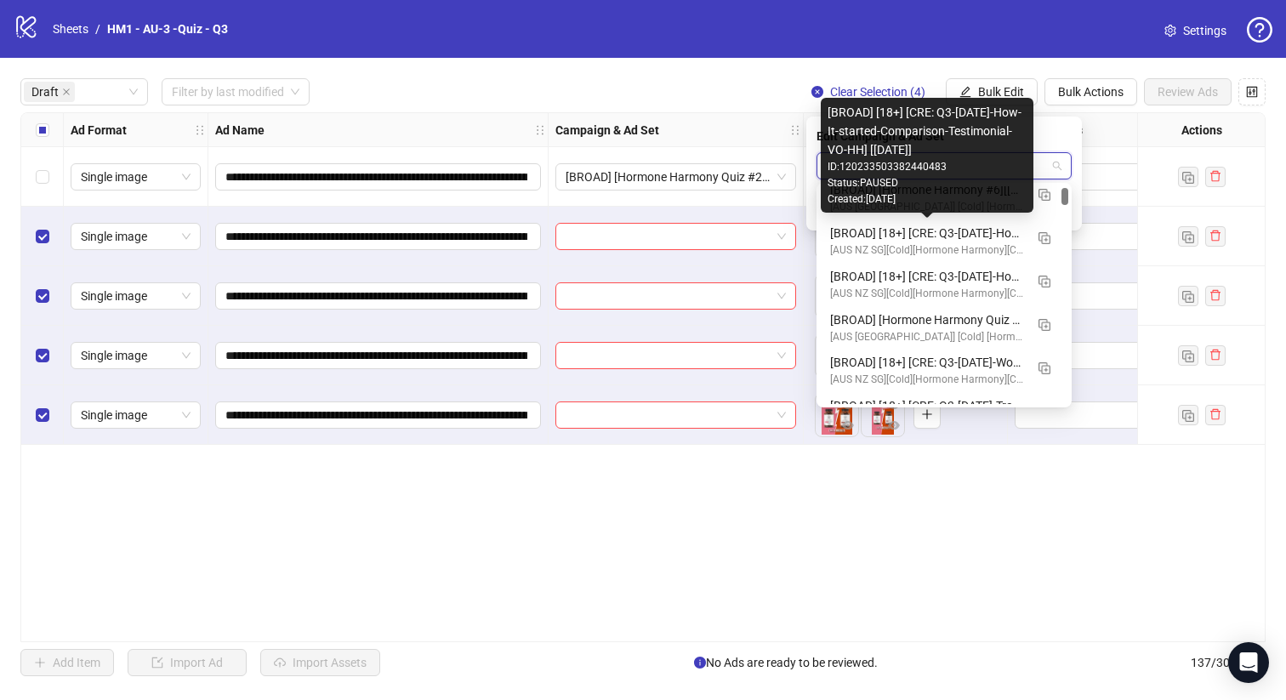
scroll to position [147, 0]
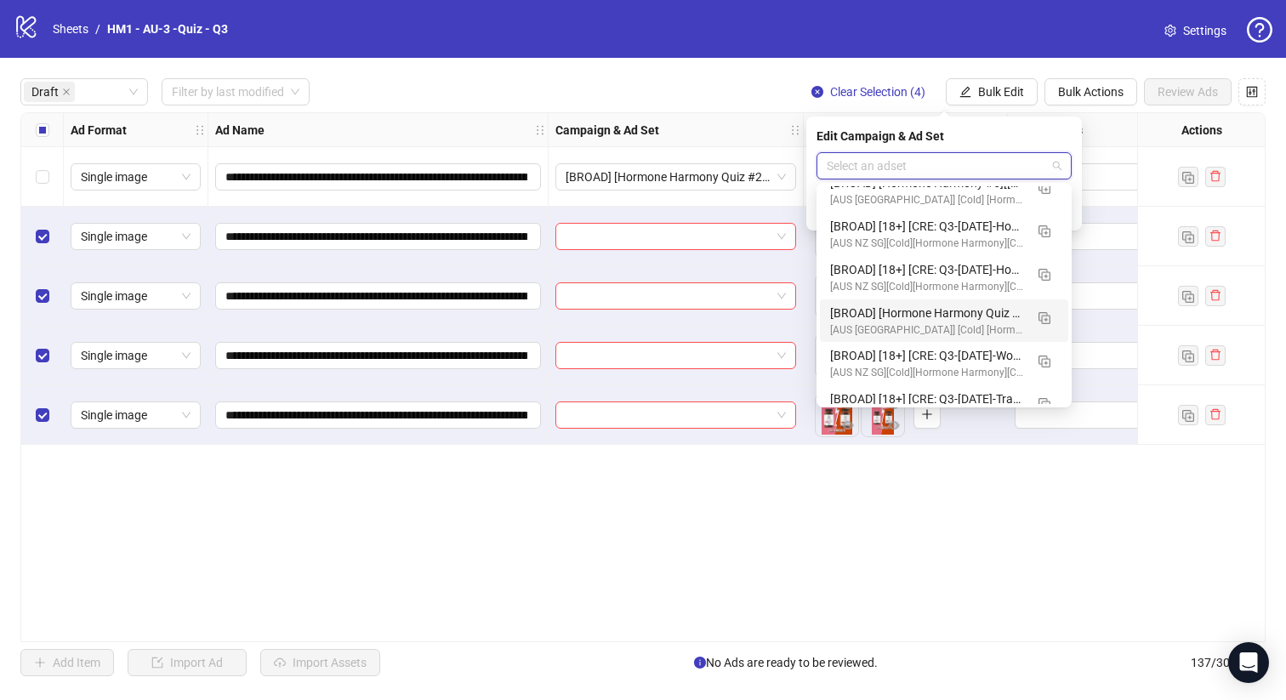
click at [1007, 308] on div "[BROAD] [Hormone Harmony Quiz #4][[DATE]]" at bounding box center [927, 313] width 194 height 19
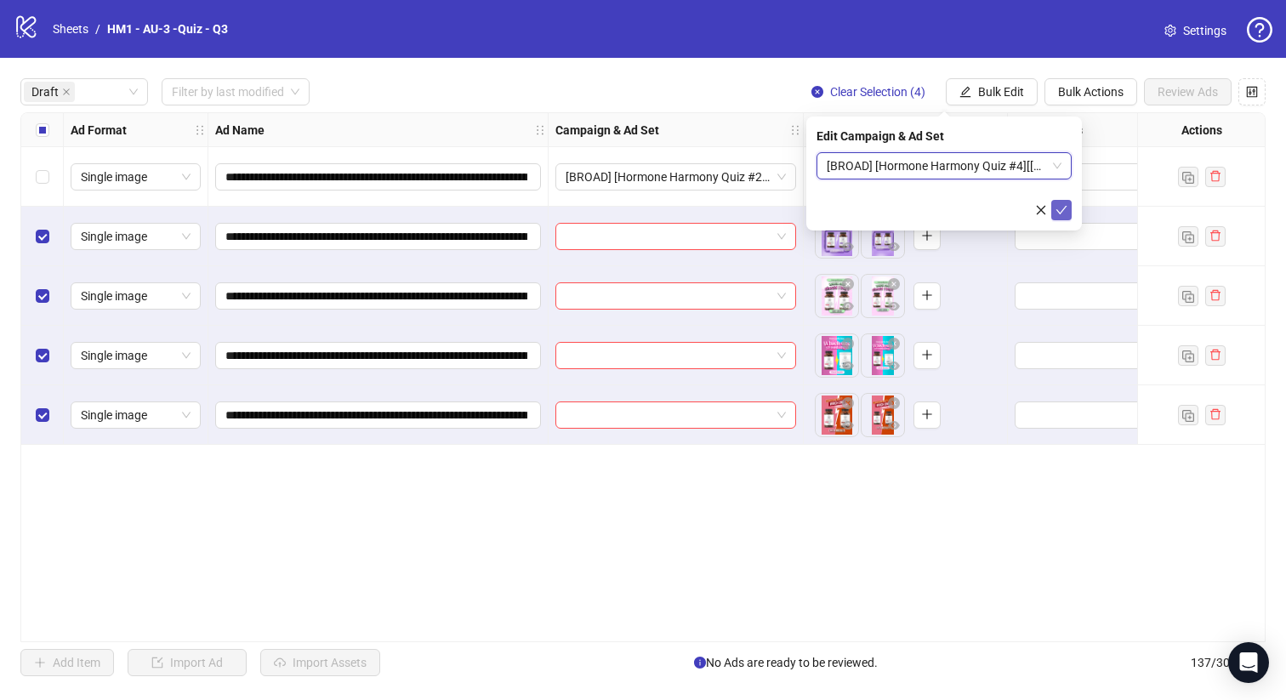
click at [1060, 210] on icon "check" at bounding box center [1061, 210] width 12 height 12
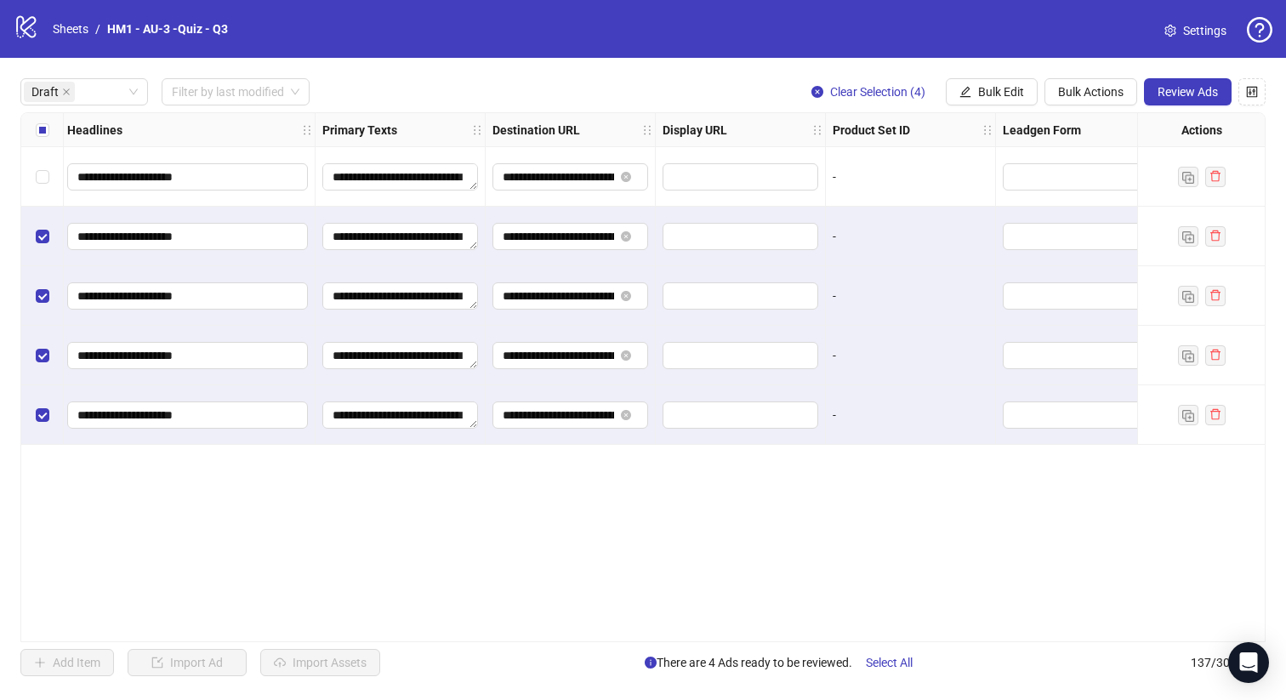
scroll to position [0, 1537]
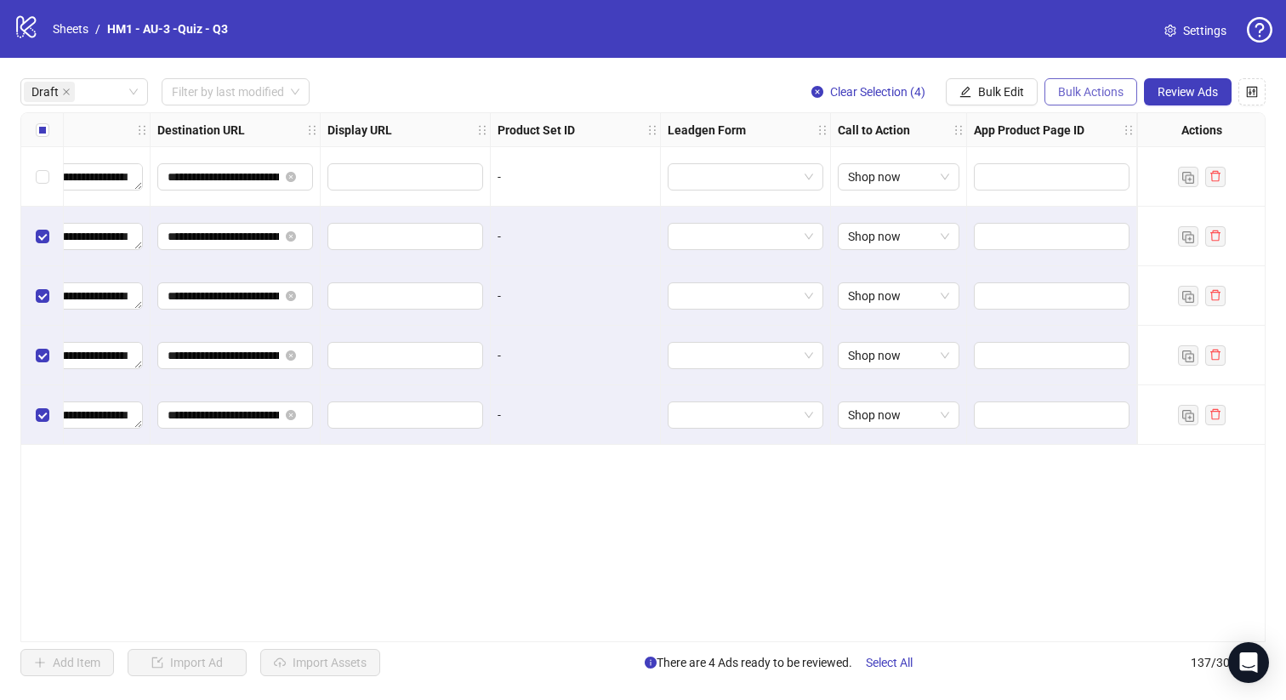
click at [1076, 96] on span "Bulk Actions" at bounding box center [1090, 92] width 65 height 14
click at [1087, 173] on span "Duplicate with assets" at bounding box center [1114, 181] width 116 height 19
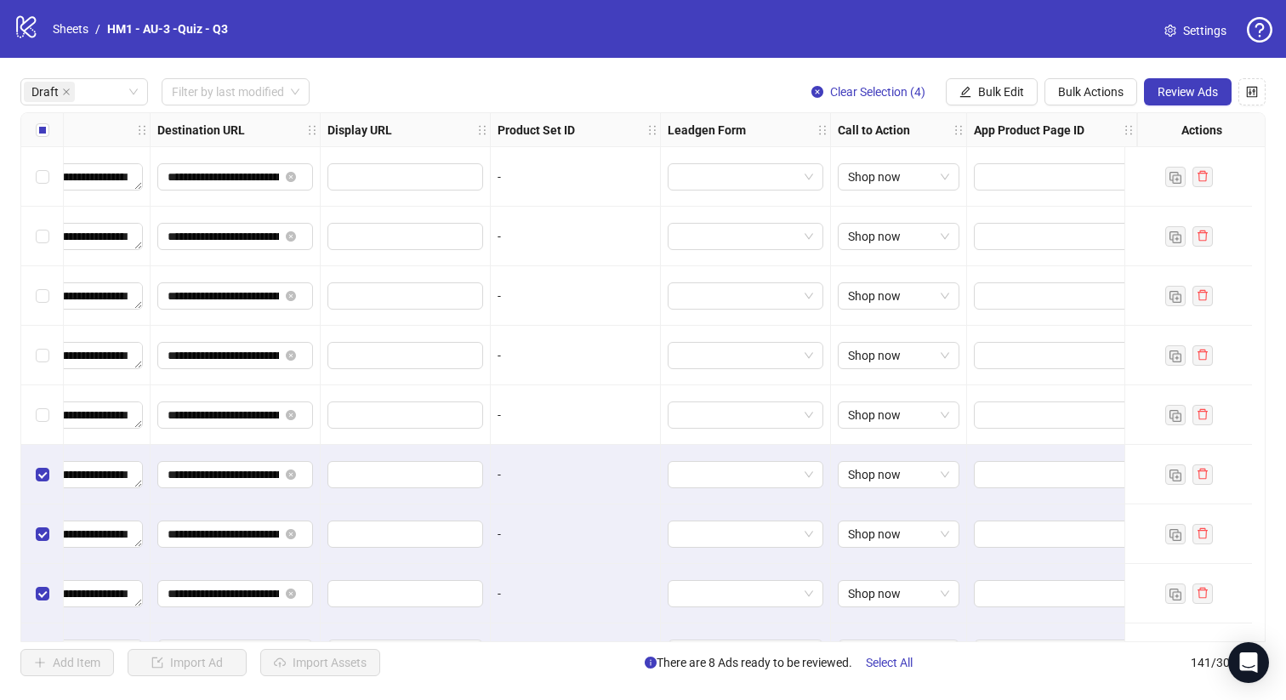
scroll to position [48, 1537]
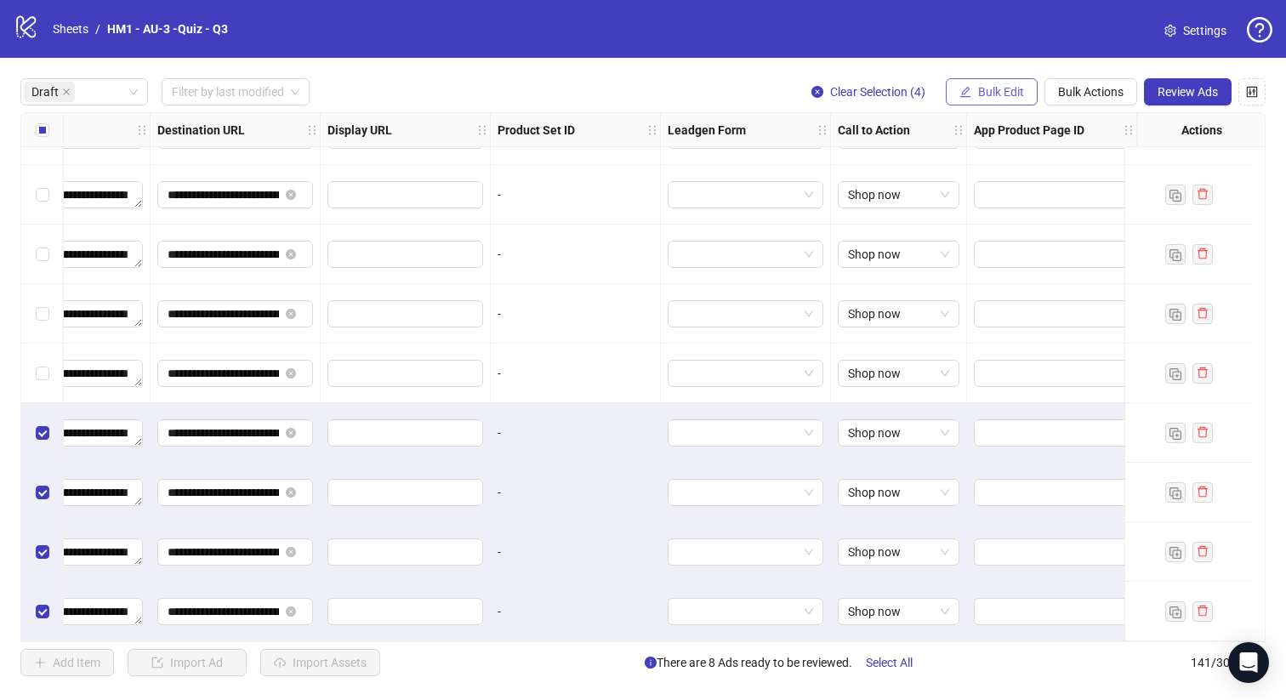
click at [1003, 104] on button "Bulk Edit" at bounding box center [991, 91] width 92 height 27
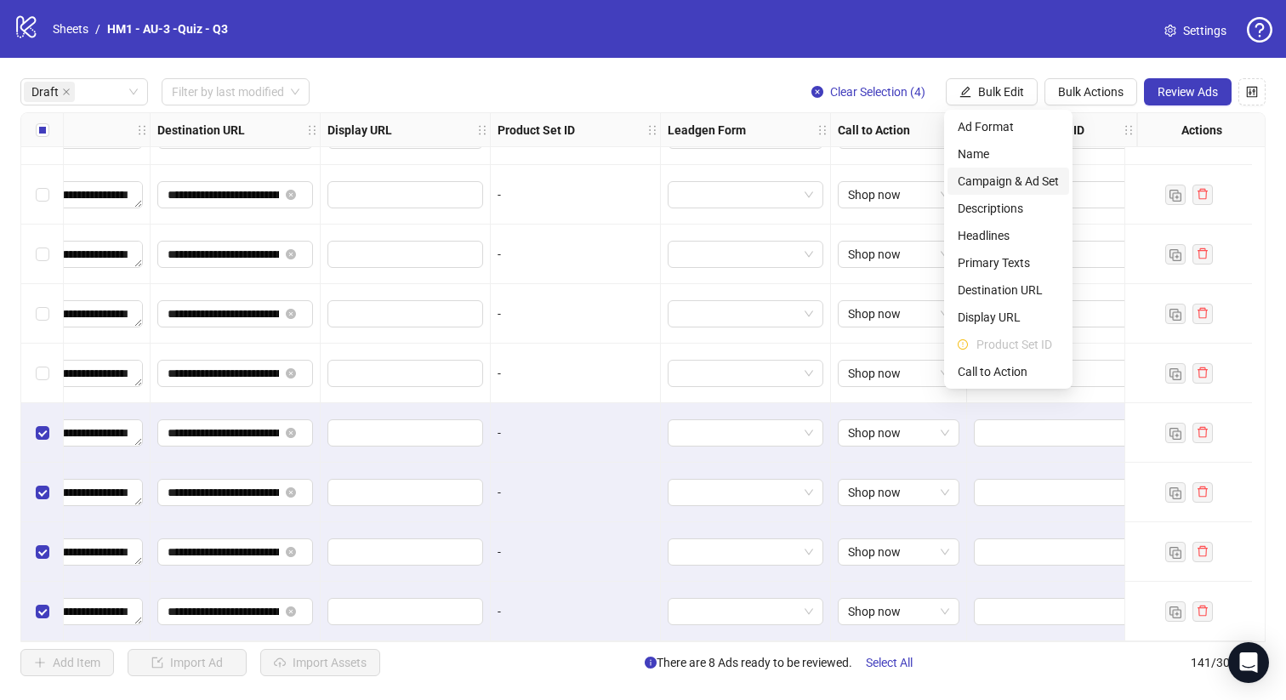
click at [1013, 179] on span "Campaign & Ad Set" at bounding box center [1007, 181] width 101 height 19
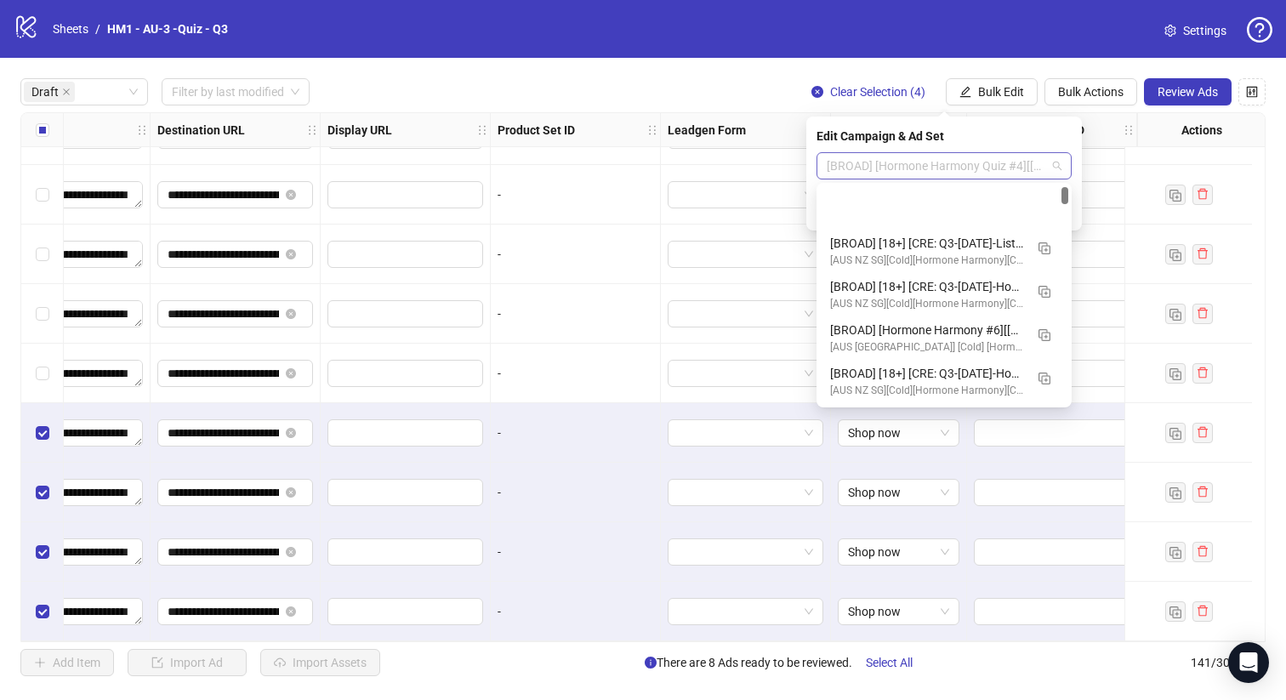
click at [993, 174] on span "[BROAD] [Hormone Harmony Quiz #4][[DATE]]" at bounding box center [943, 166] width 235 height 26
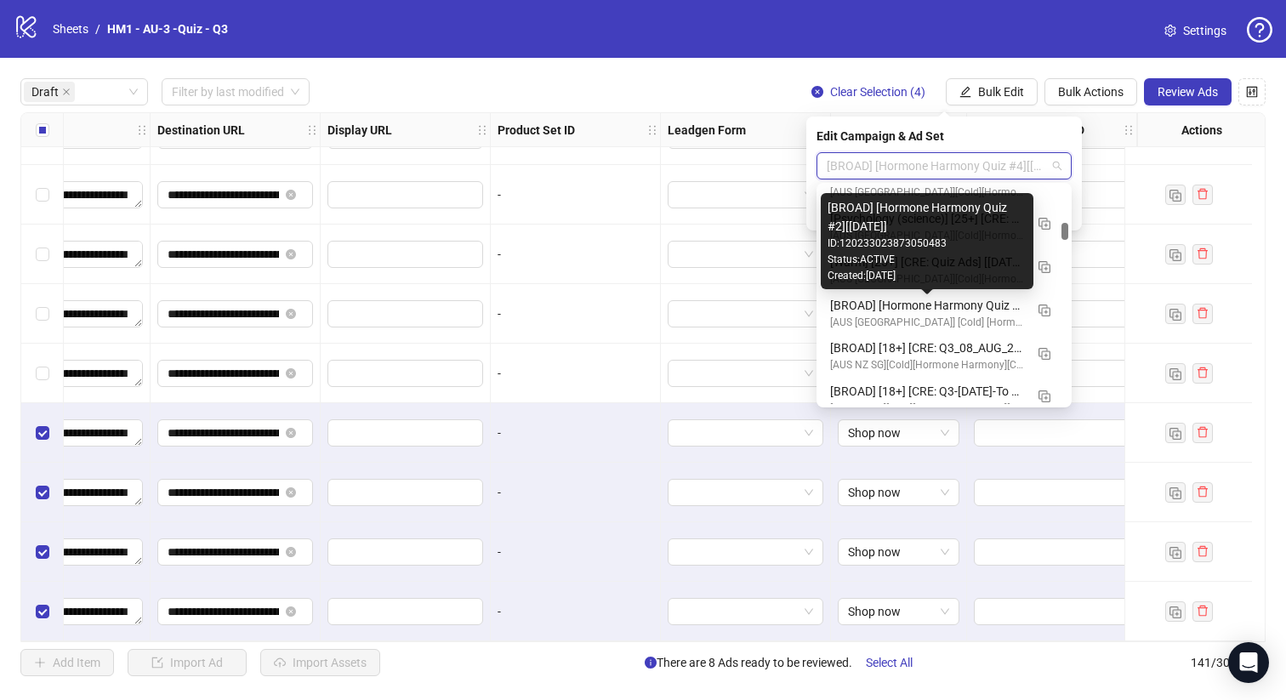
scroll to position [2749, 0]
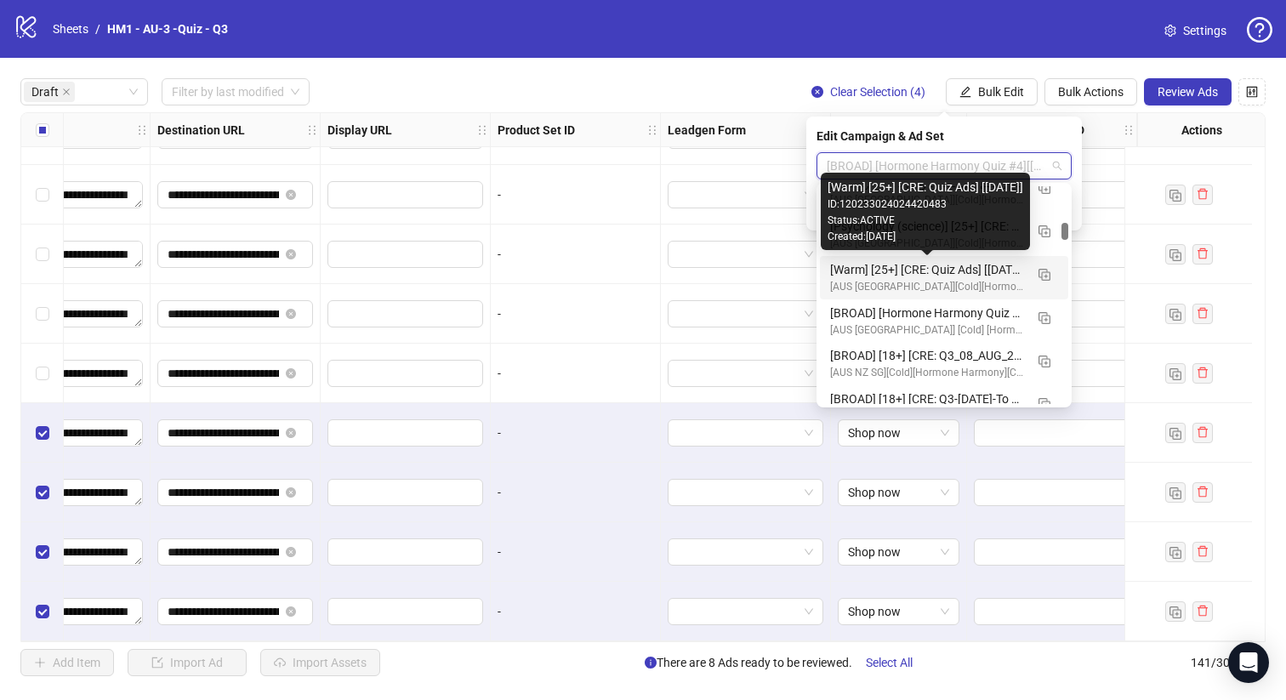
click at [957, 266] on div "[Warm] [25+] [CRE: Quiz Ads] [[DATE]]" at bounding box center [927, 269] width 194 height 19
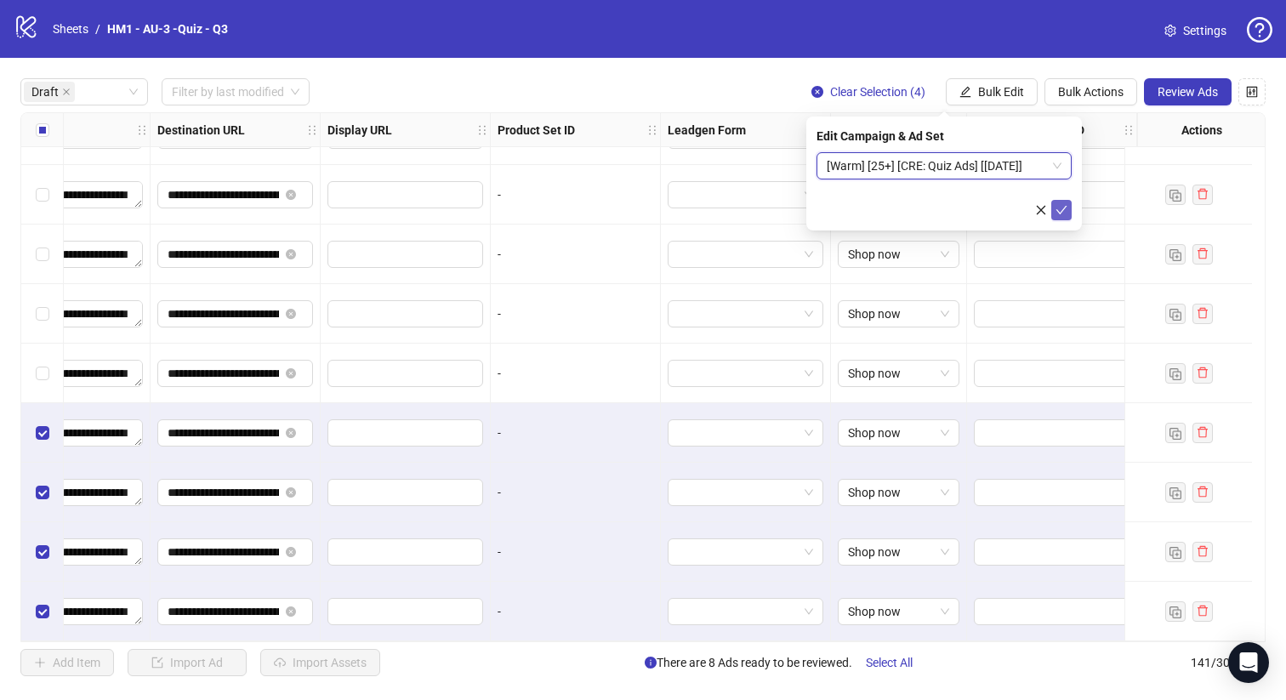
click at [1059, 208] on icon "check" at bounding box center [1061, 210] width 12 height 12
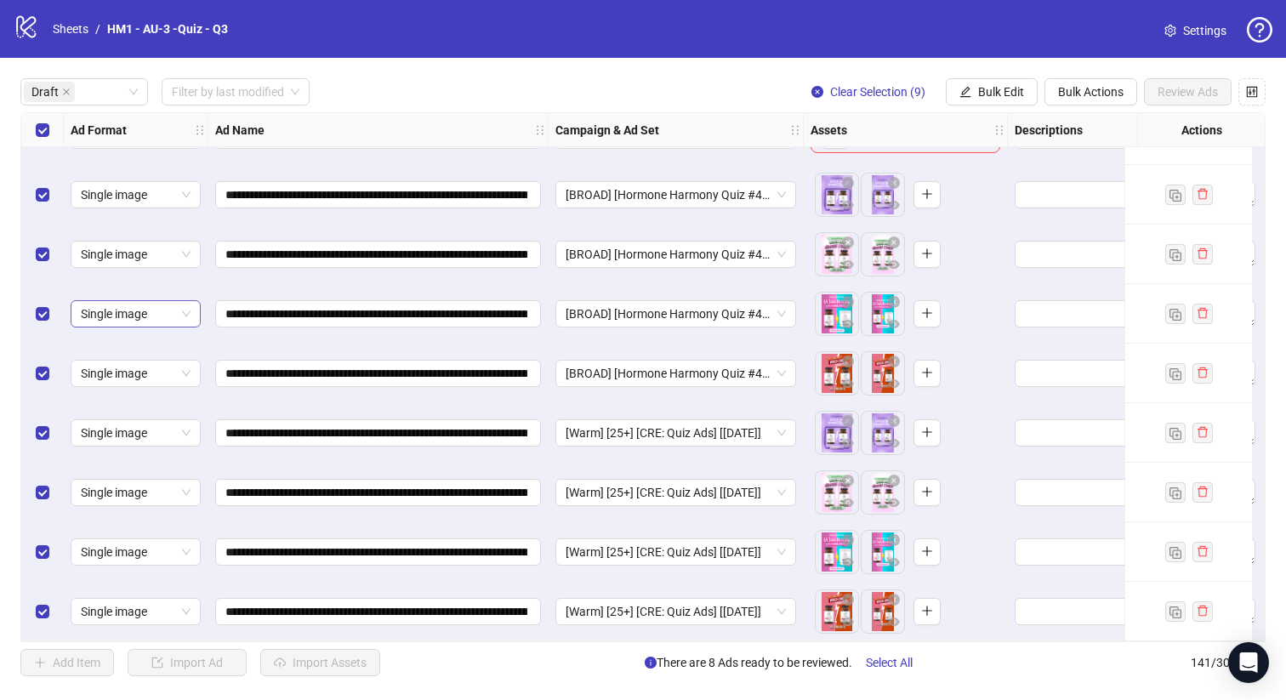
scroll to position [0, 0]
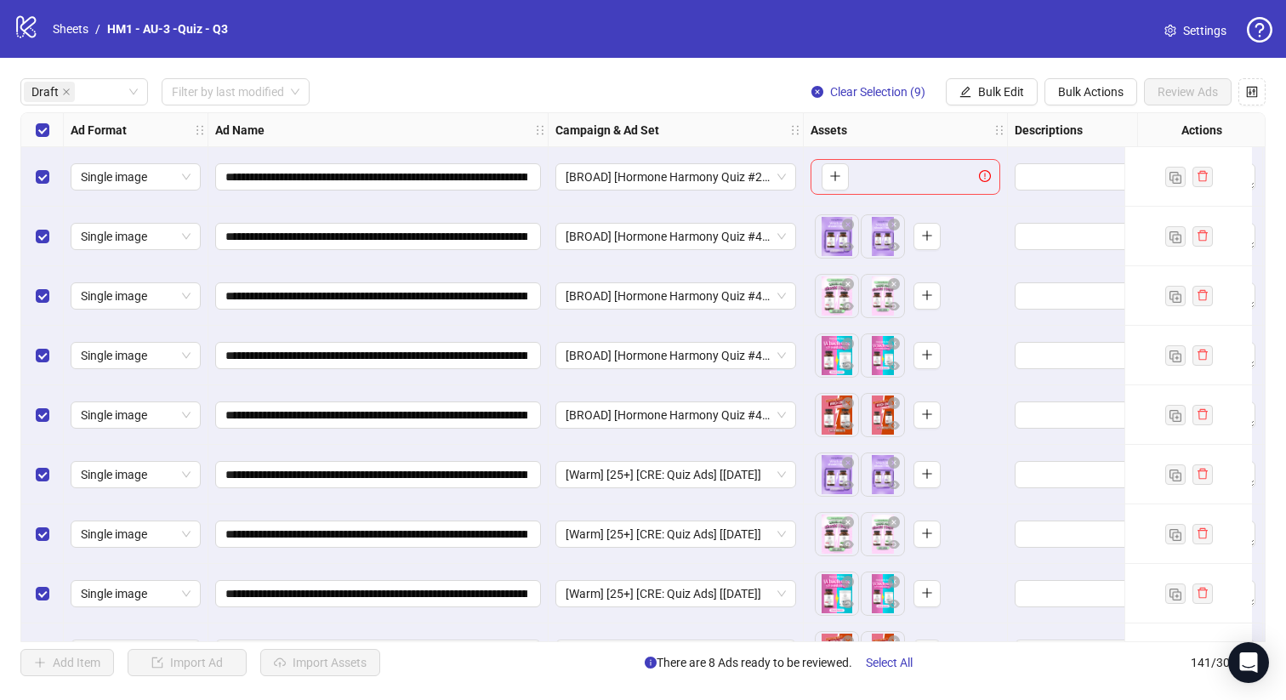
click at [52, 191] on div "Select row 1" at bounding box center [42, 177] width 43 height 60
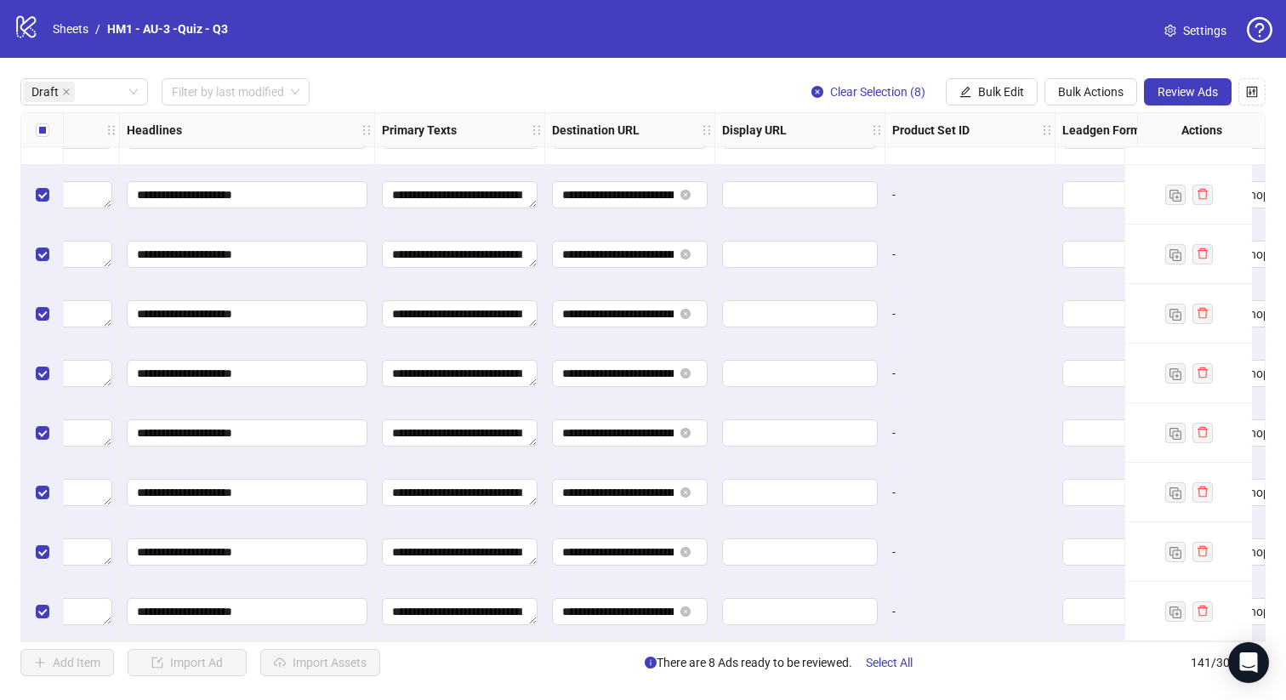
scroll to position [48, 1550]
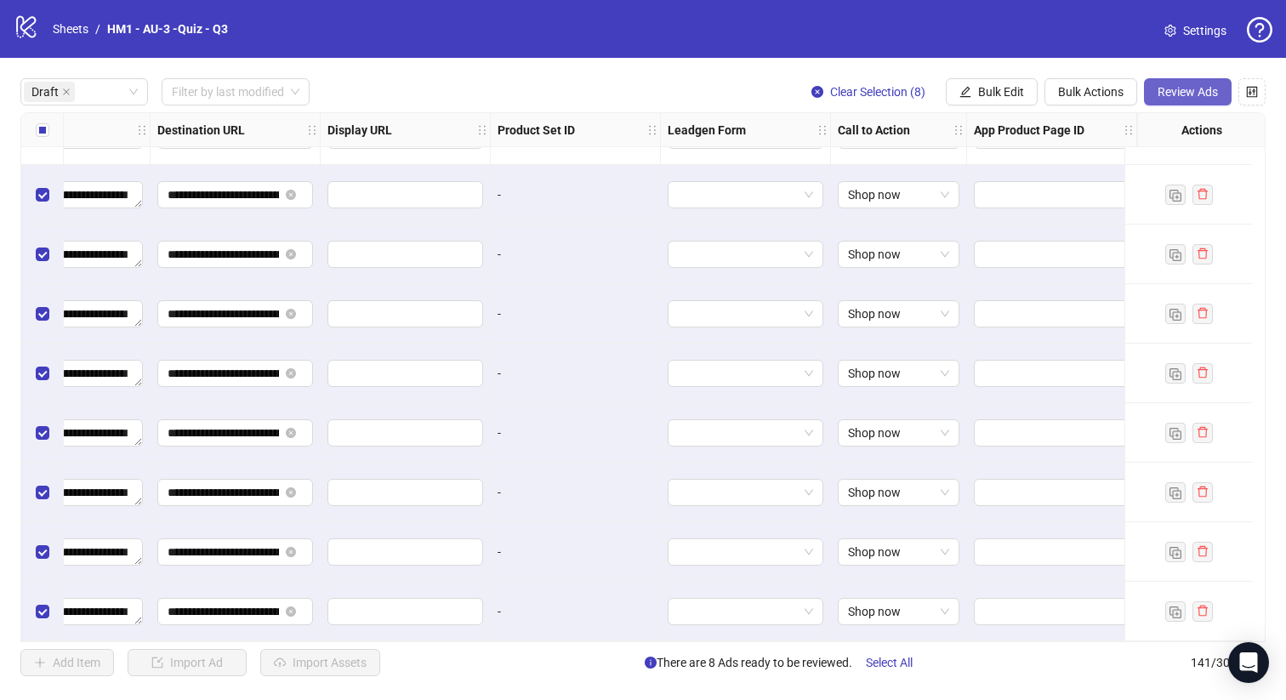
click at [1185, 94] on span "Review Ads" at bounding box center [1187, 92] width 60 height 14
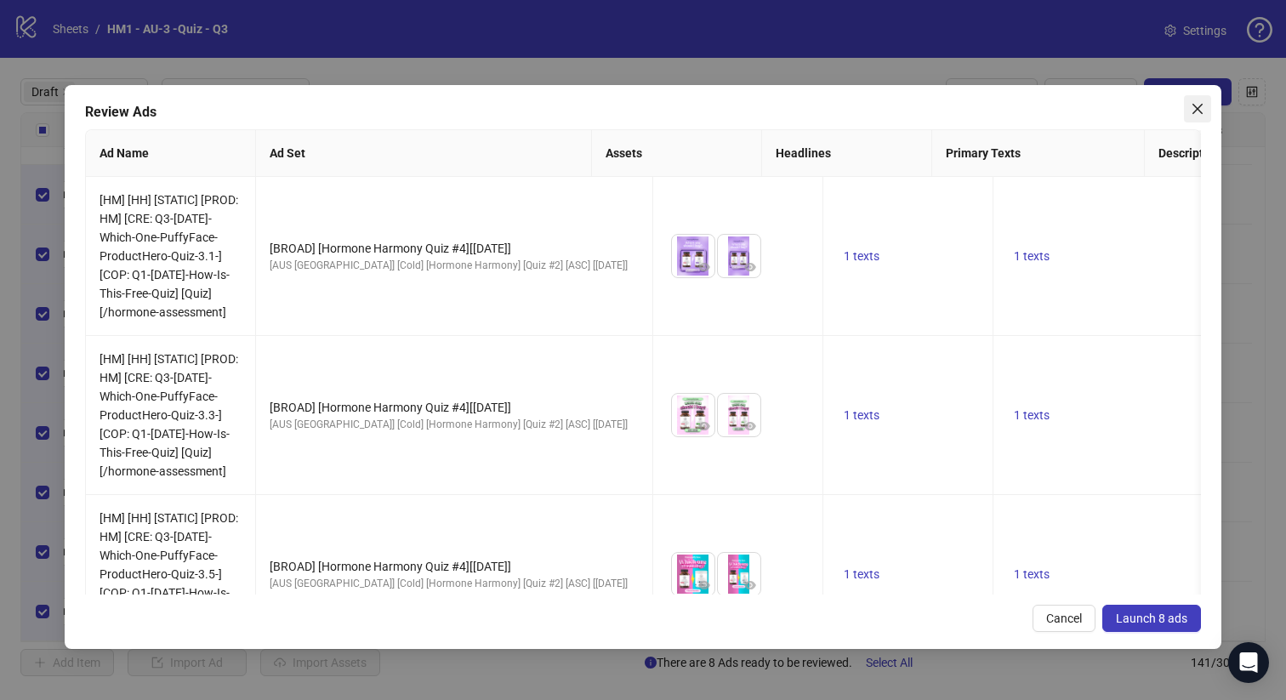
click at [1191, 105] on icon "close" at bounding box center [1197, 109] width 14 height 14
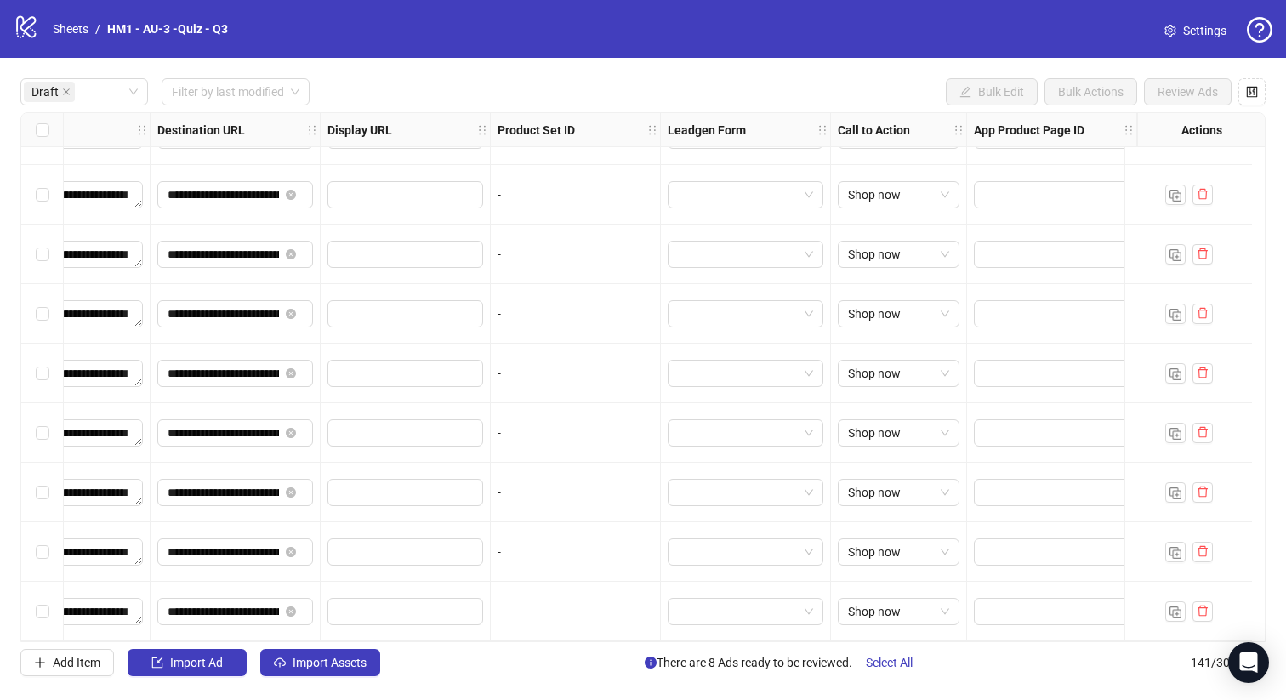
click at [33, 129] on div "Select all rows" at bounding box center [42, 130] width 43 height 34
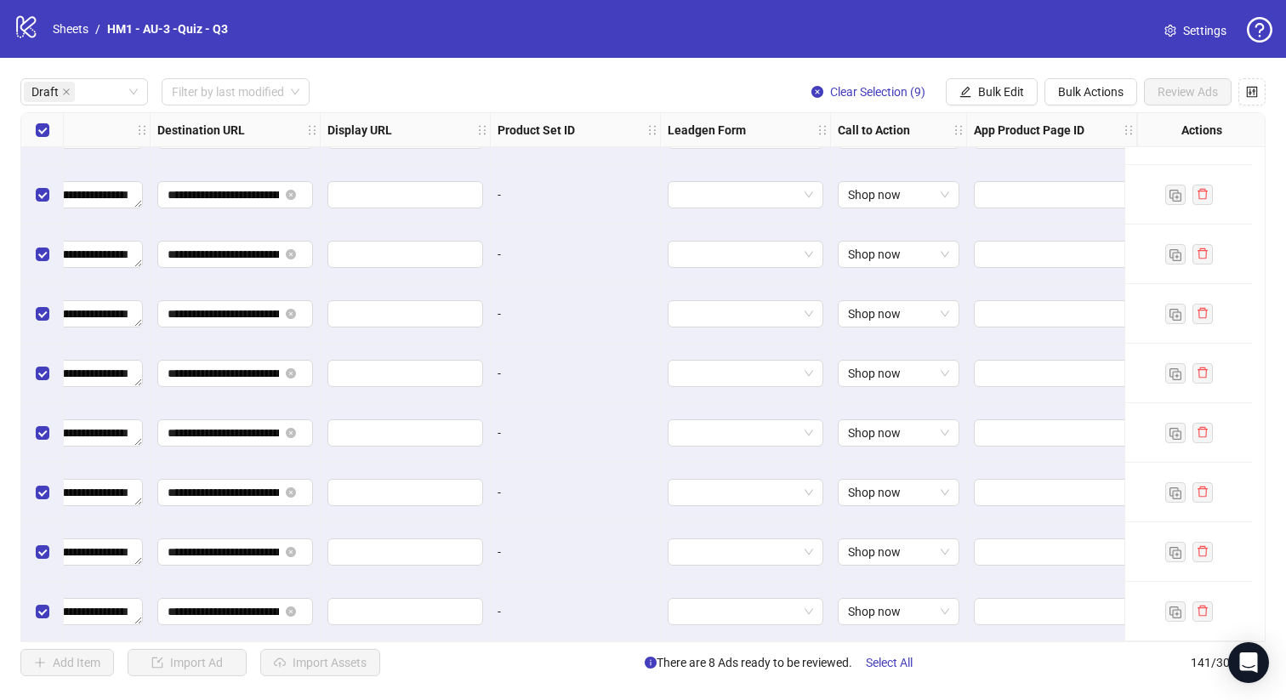
scroll to position [0, 1550]
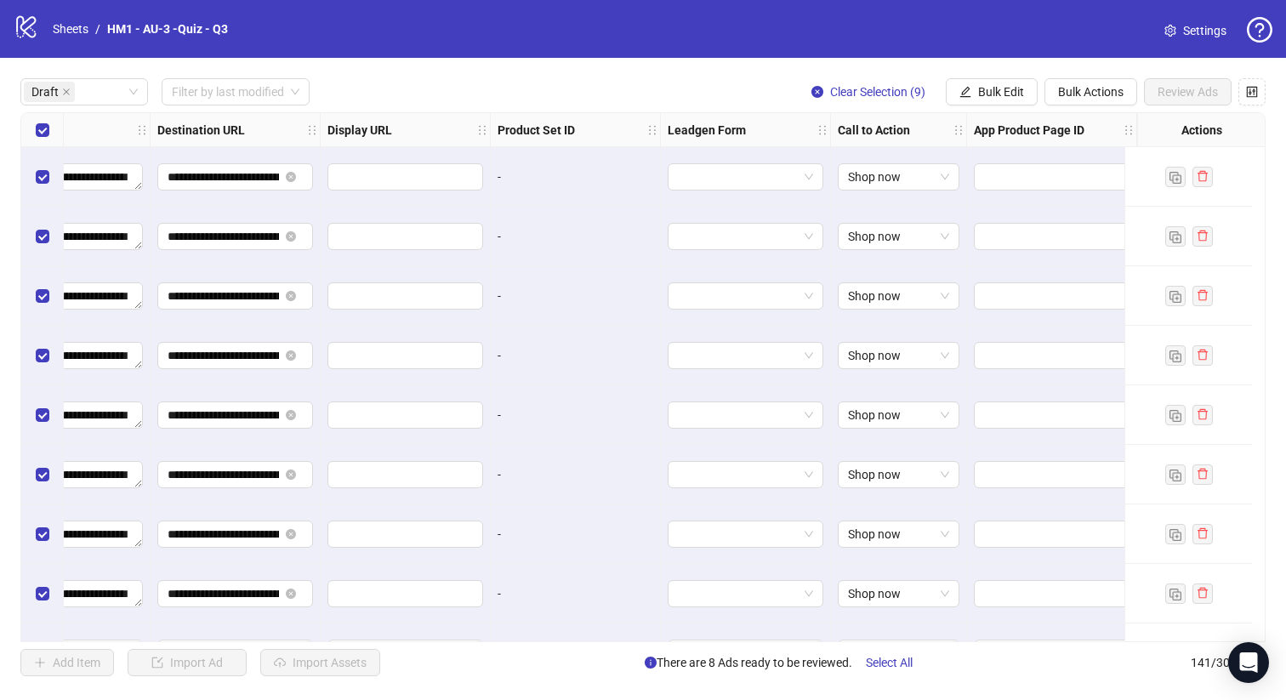
click at [50, 171] on div "Select row 1" at bounding box center [42, 177] width 43 height 60
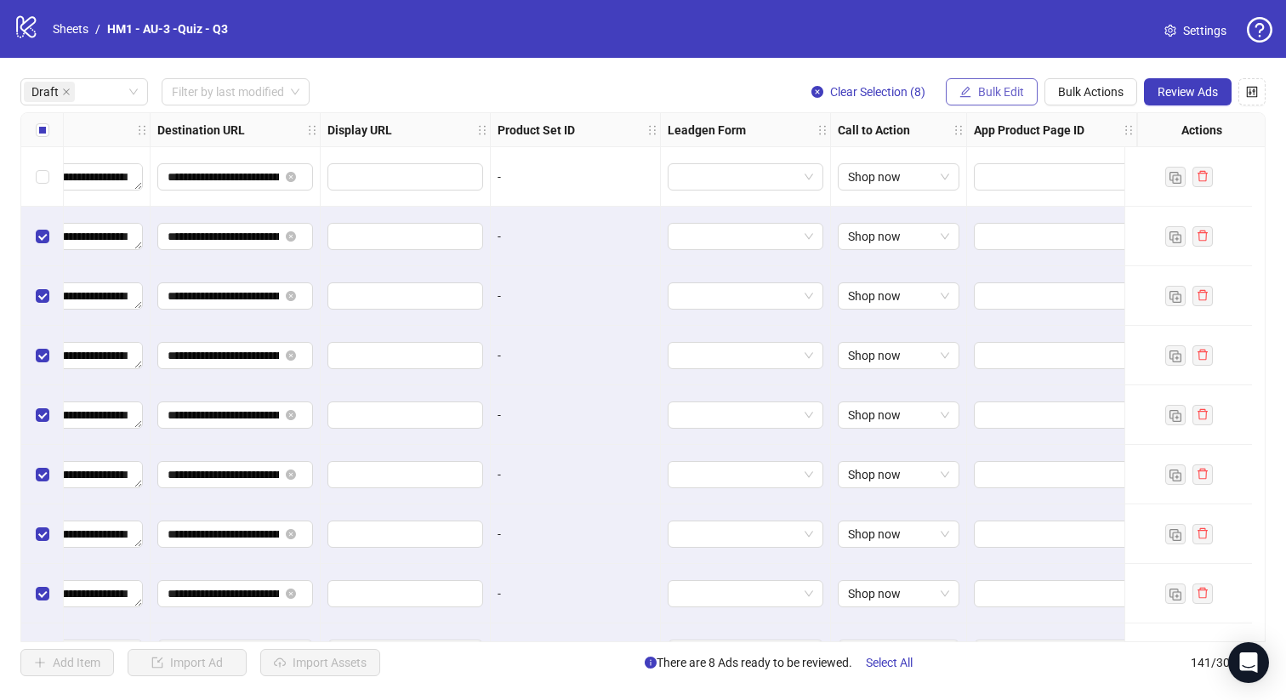
click at [975, 81] on button "Bulk Edit" at bounding box center [991, 91] width 92 height 27
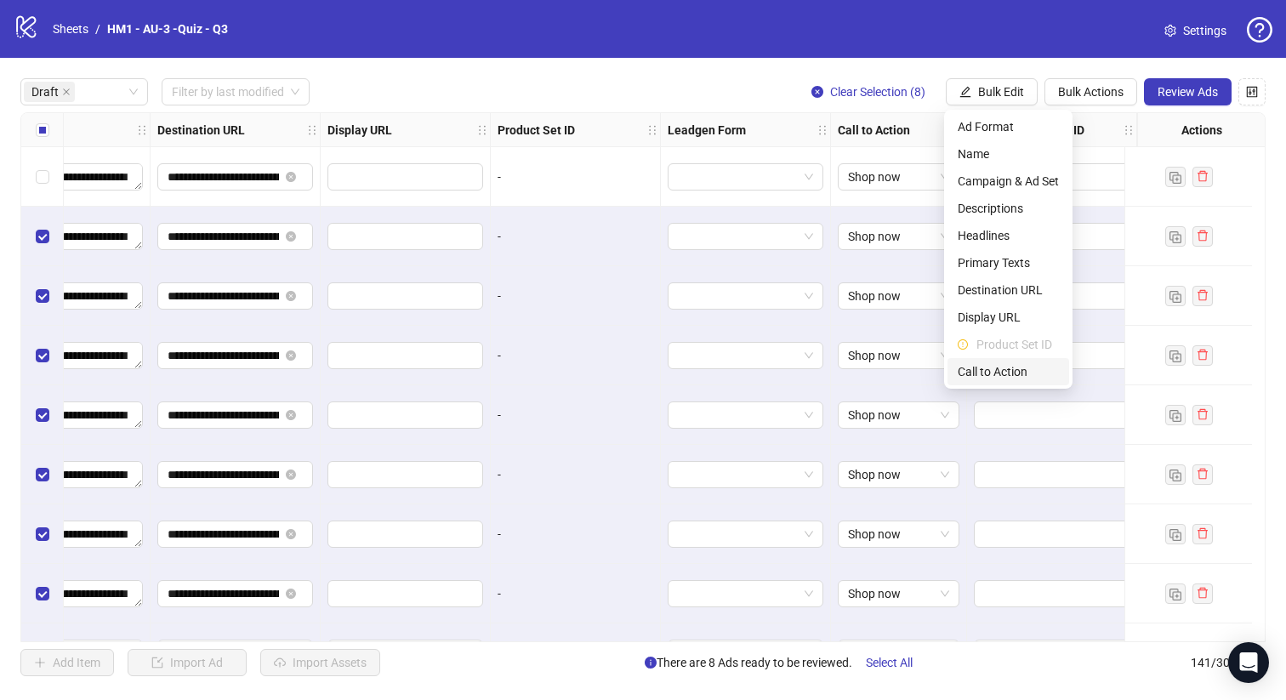
click at [1030, 371] on span "Call to Action" at bounding box center [1007, 371] width 101 height 19
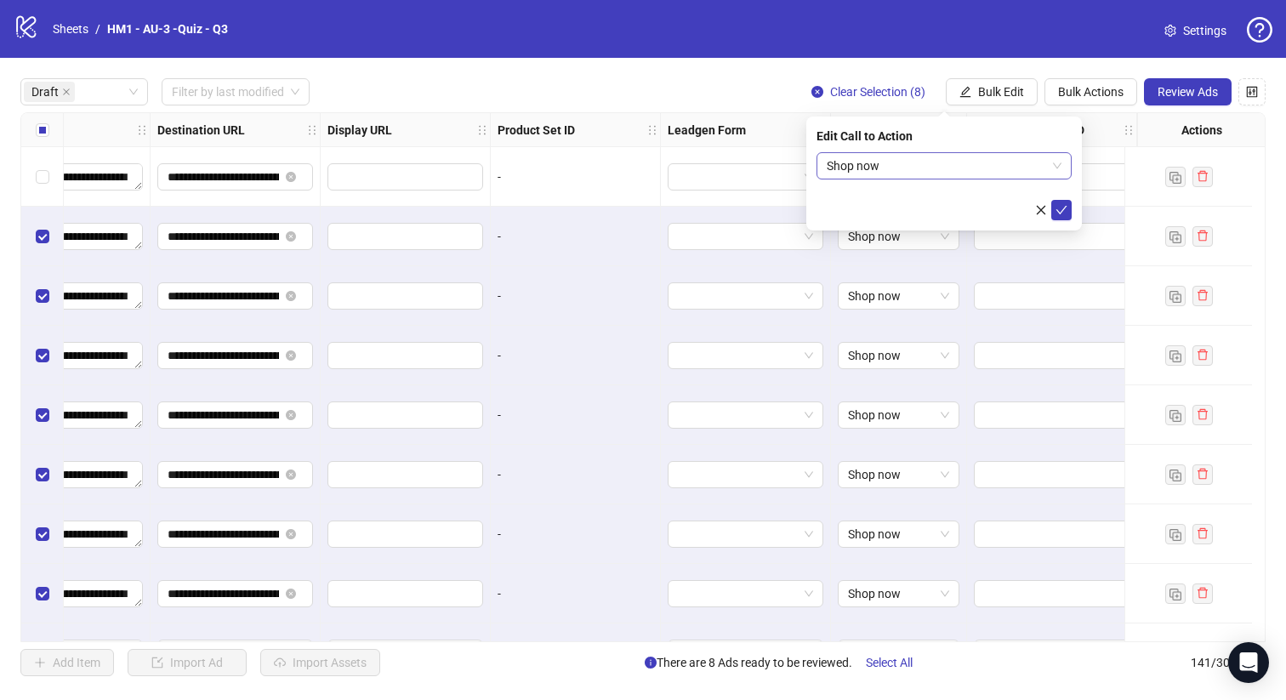
click at [1004, 173] on span "Shop now" at bounding box center [943, 166] width 235 height 26
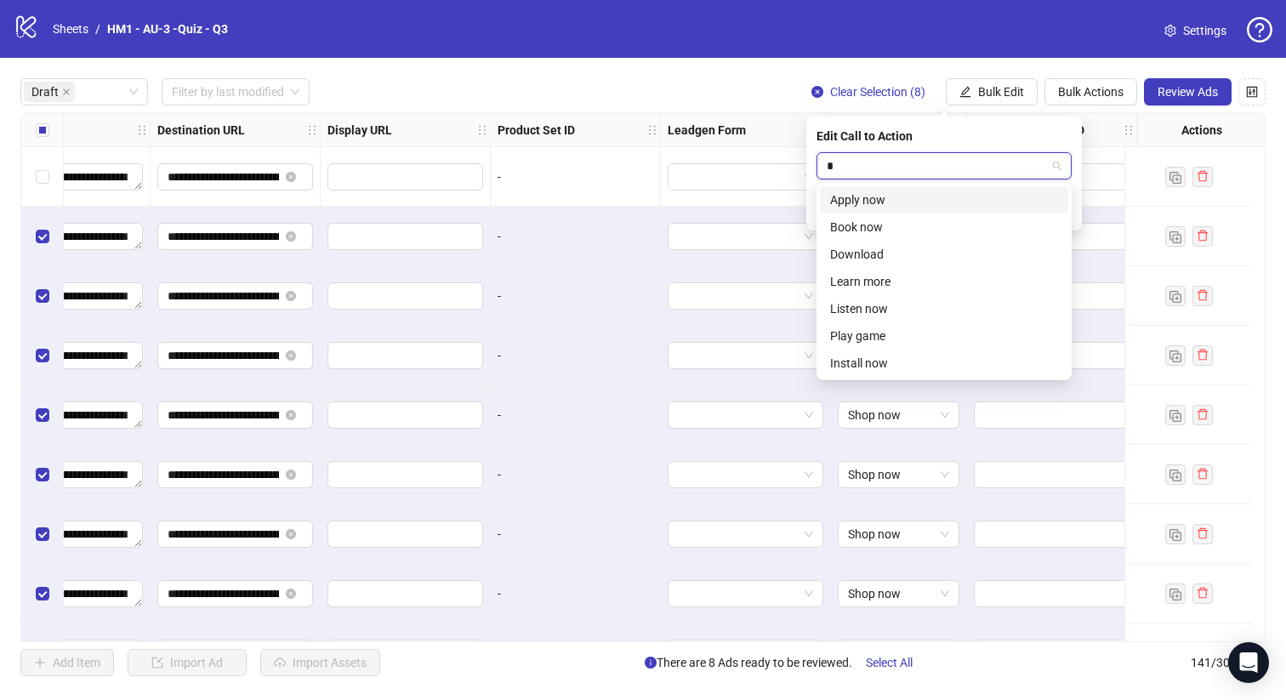
scroll to position [0, 0]
type input "***"
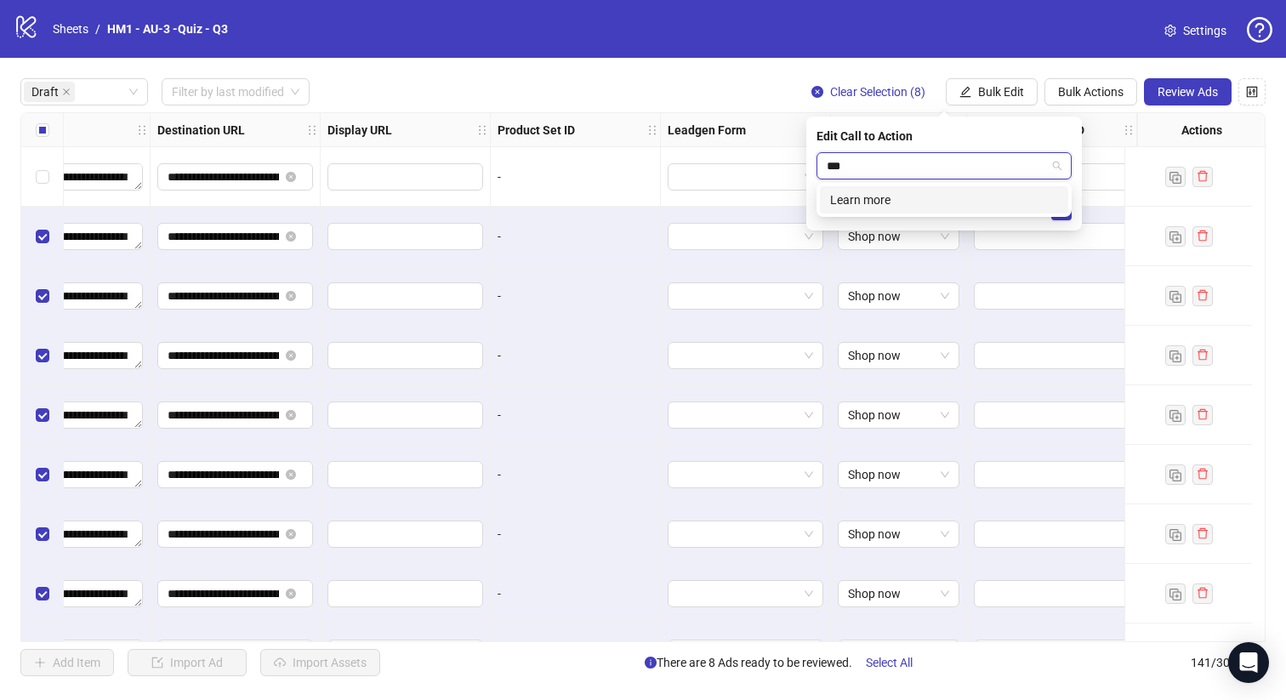
click at [958, 192] on div "Learn more" at bounding box center [944, 199] width 228 height 19
click at [1059, 207] on icon "check" at bounding box center [1061, 210] width 12 height 12
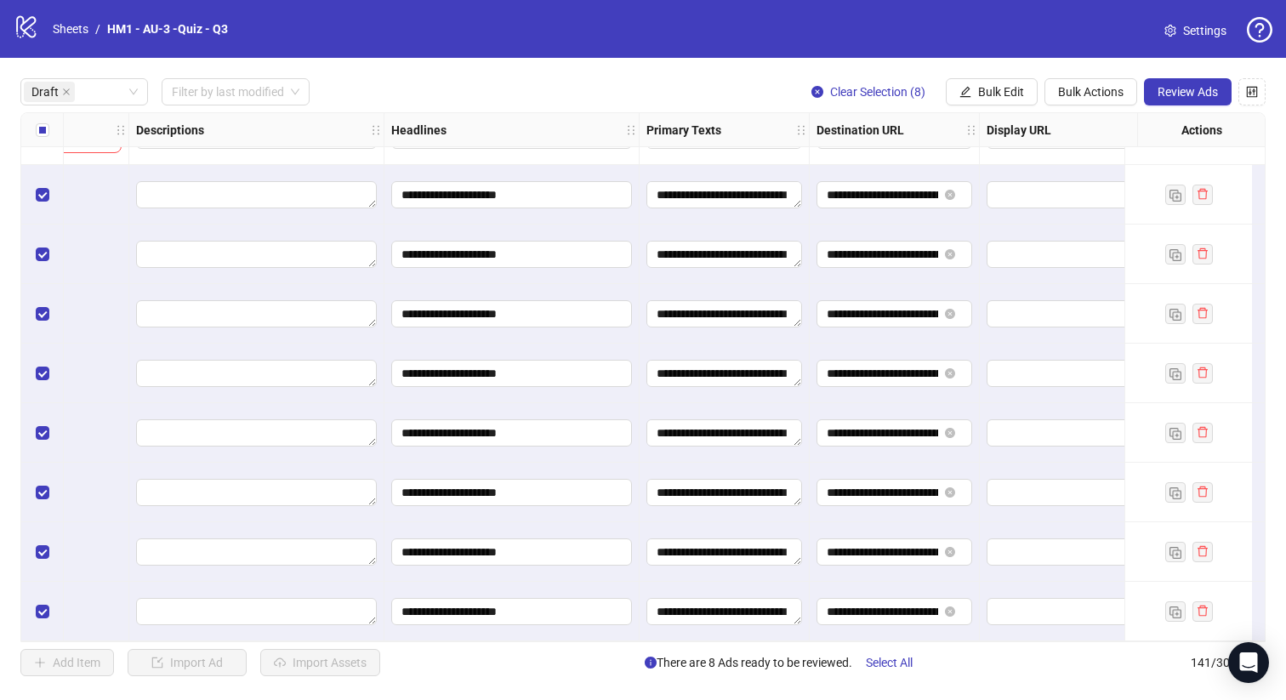
scroll to position [48, 0]
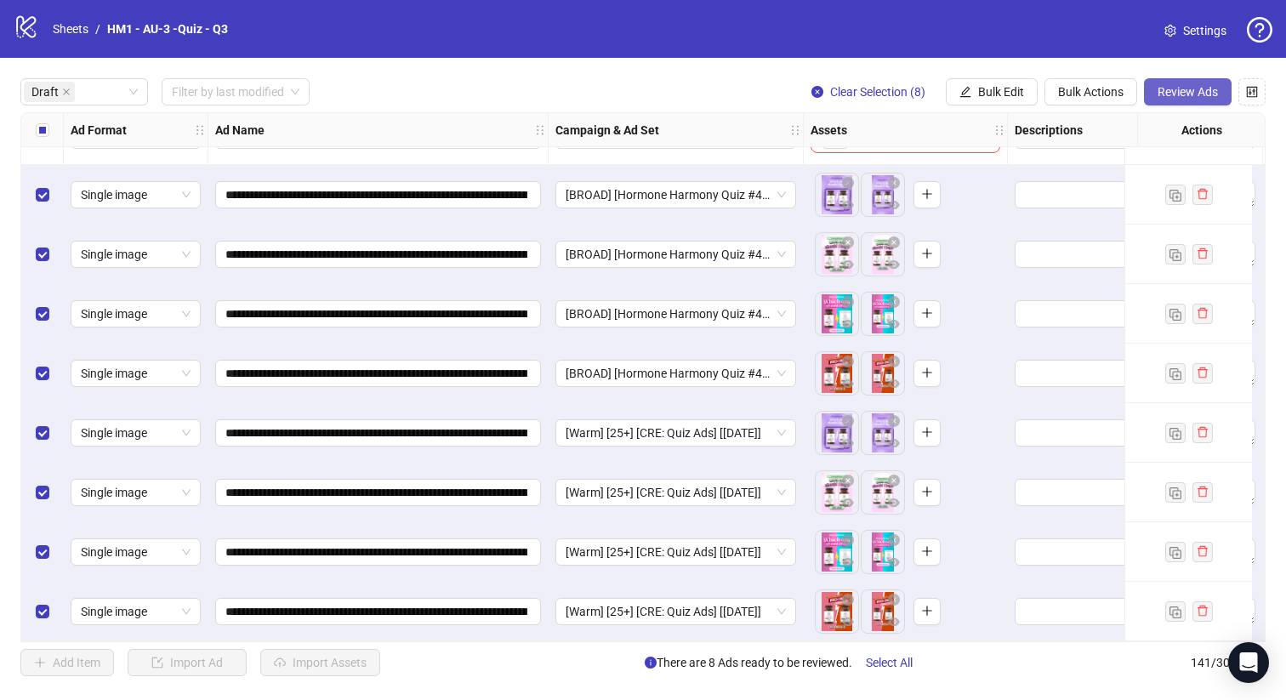
click at [1190, 80] on button "Review Ads" at bounding box center [1188, 91] width 88 height 27
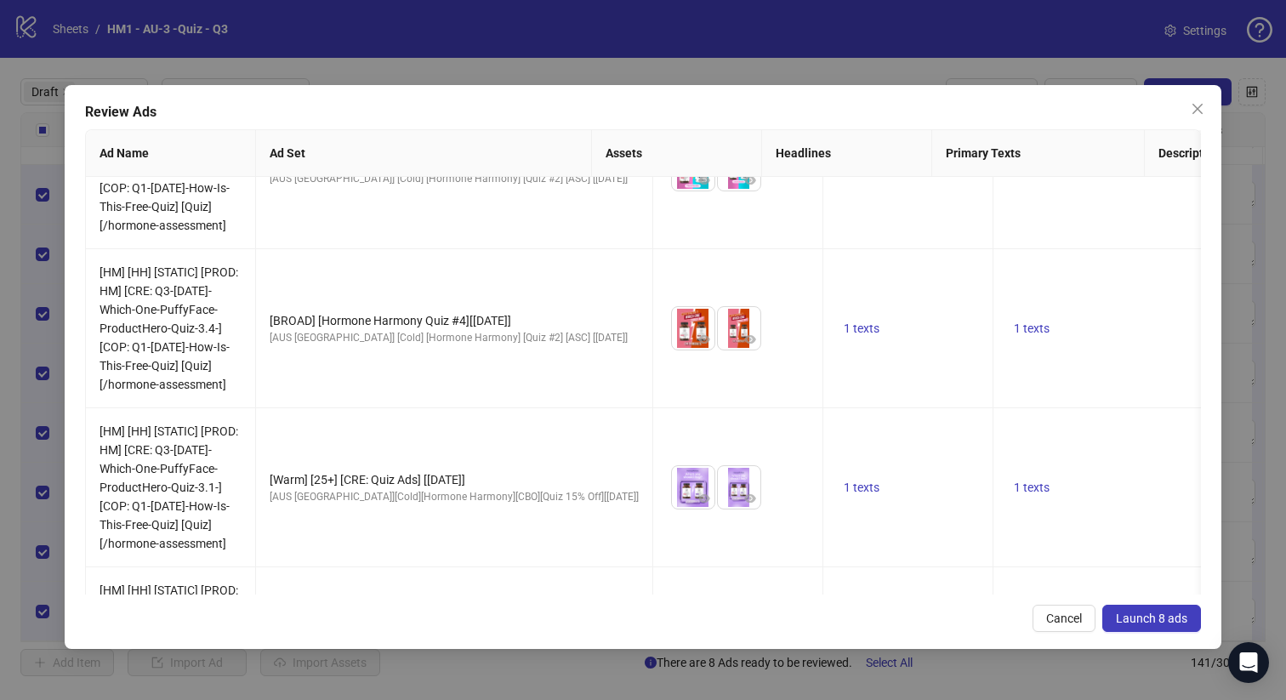
scroll to position [1017, 0]
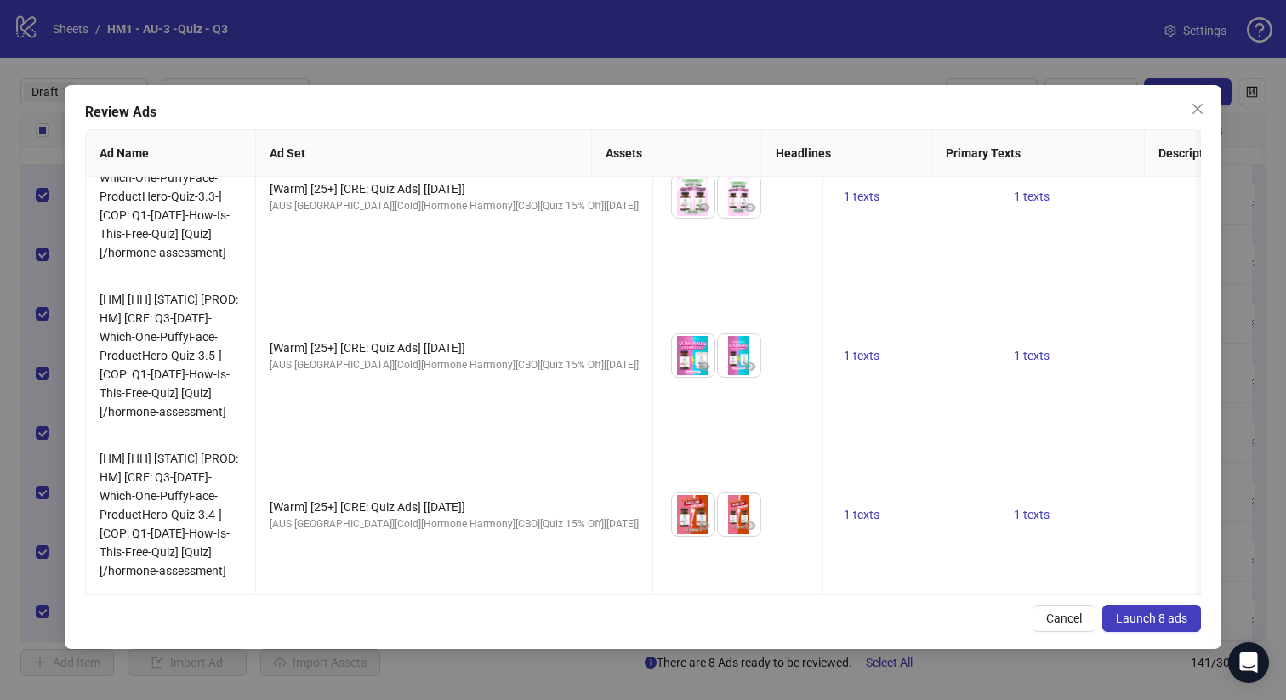
click at [1138, 617] on span "Launch 8 ads" at bounding box center [1151, 618] width 71 height 14
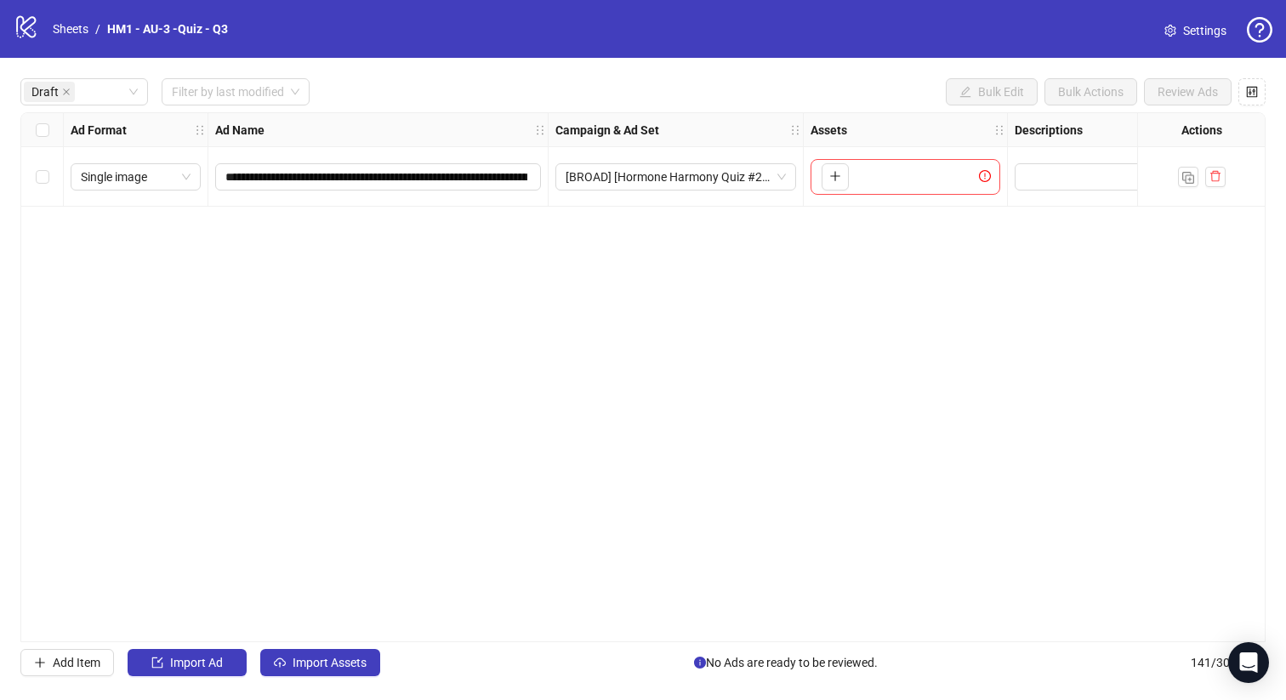
scroll to position [0, 0]
